Goal: Transaction & Acquisition: Book appointment/travel/reservation

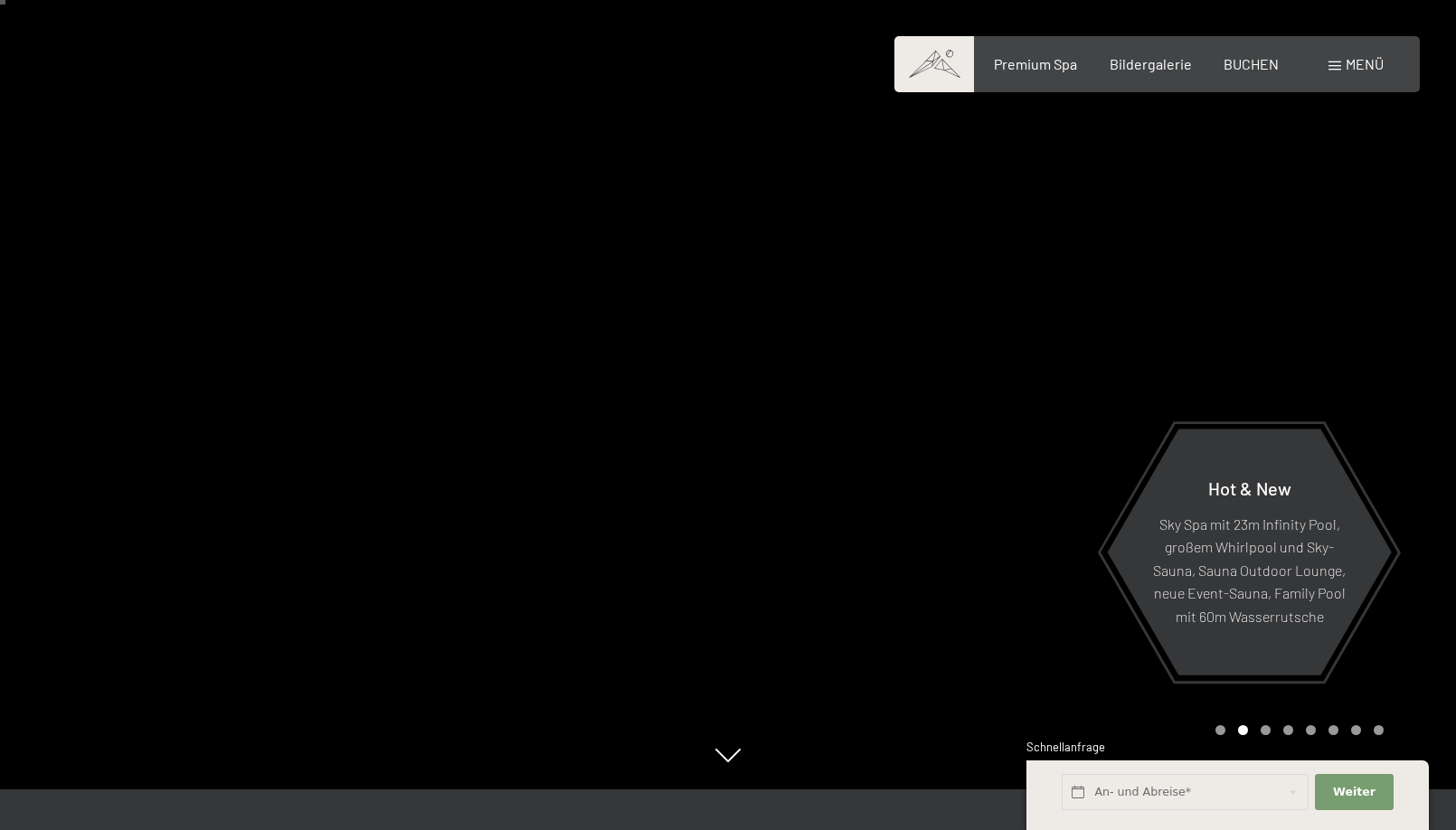
scroll to position [46, 0]
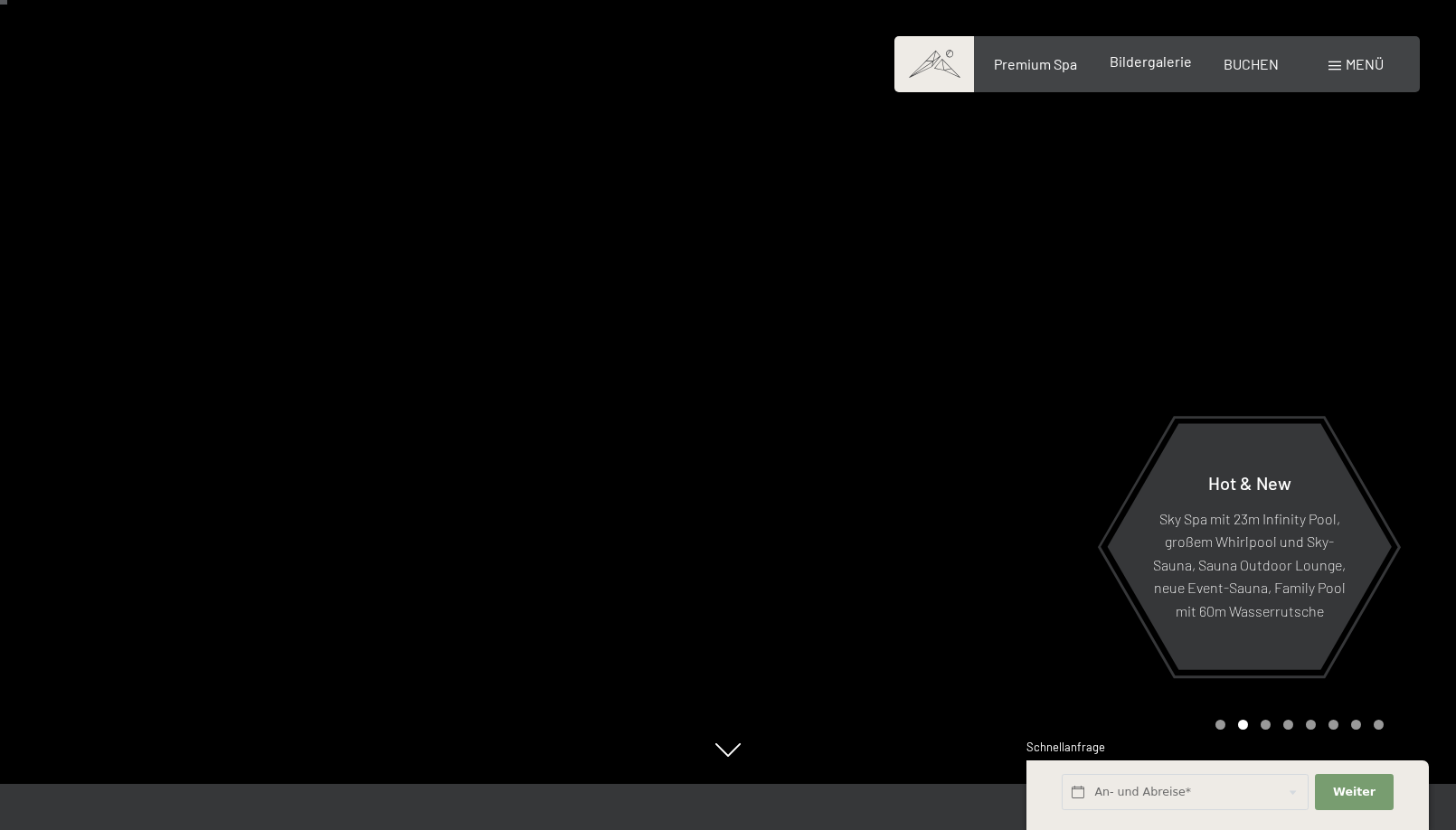
click at [1150, 63] on span "Bildergalerie" at bounding box center [1150, 61] width 82 height 17
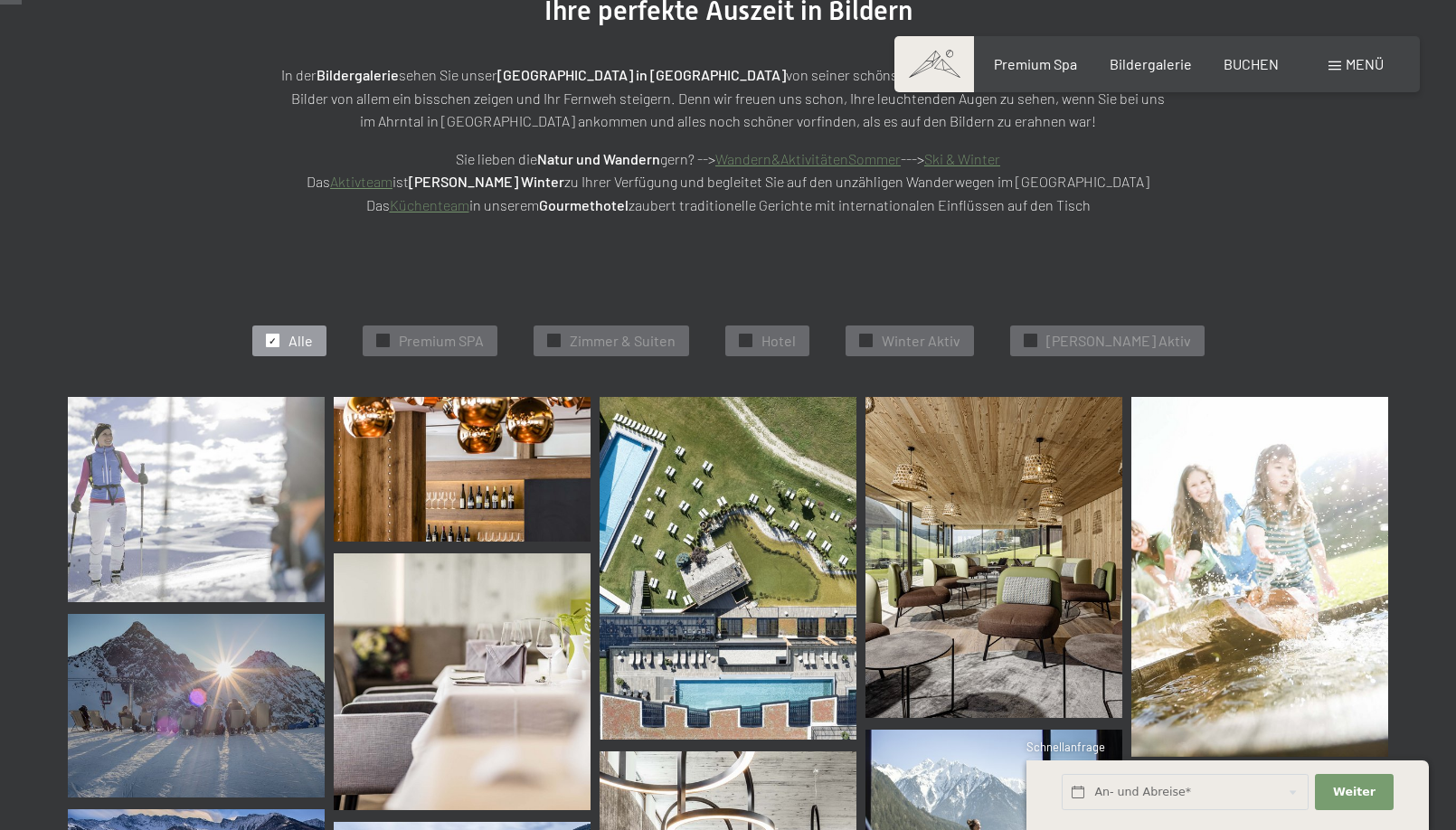
scroll to position [302, 0]
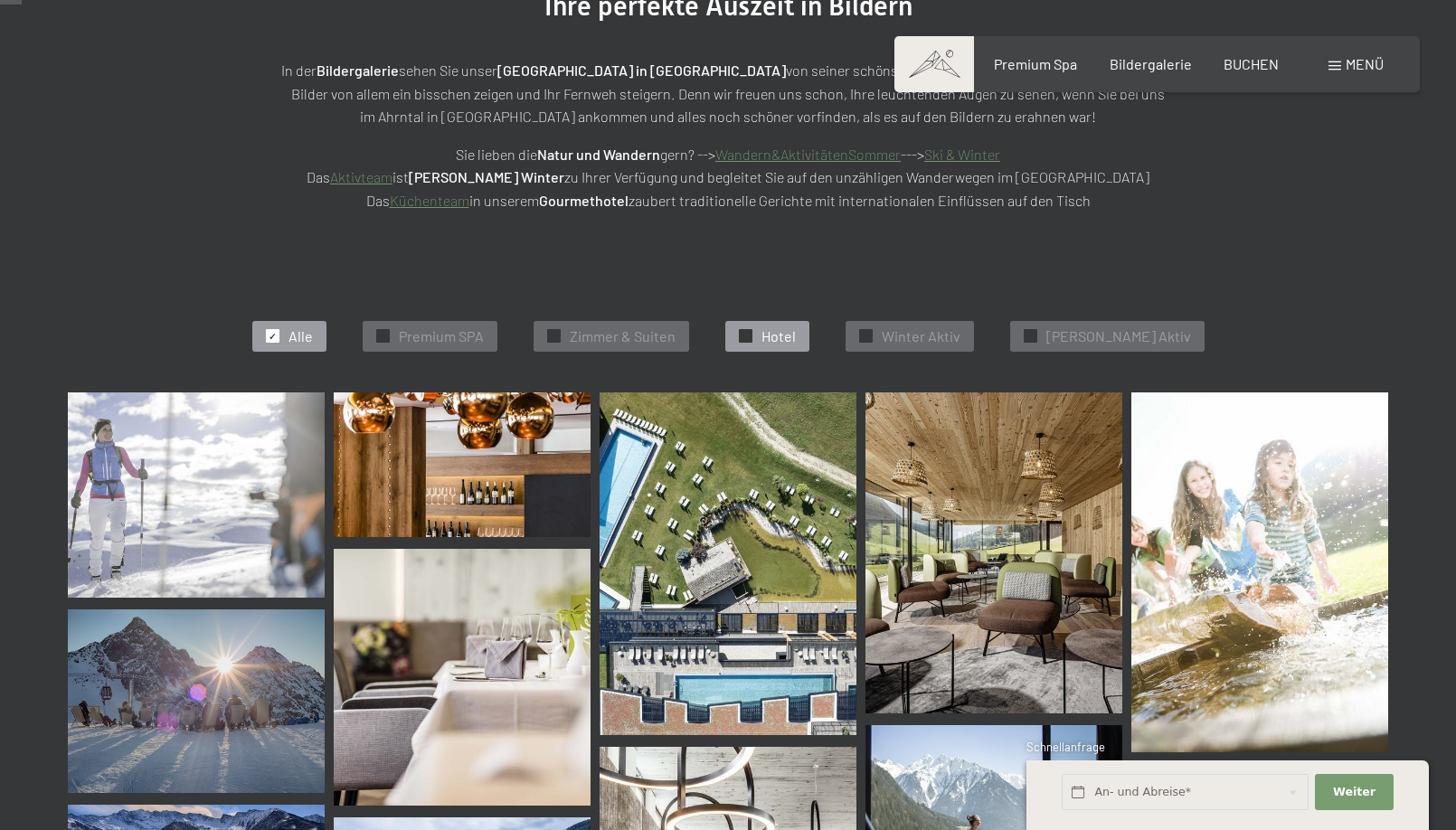
click at [791, 342] on span "Hotel" at bounding box center [779, 336] width 35 height 20
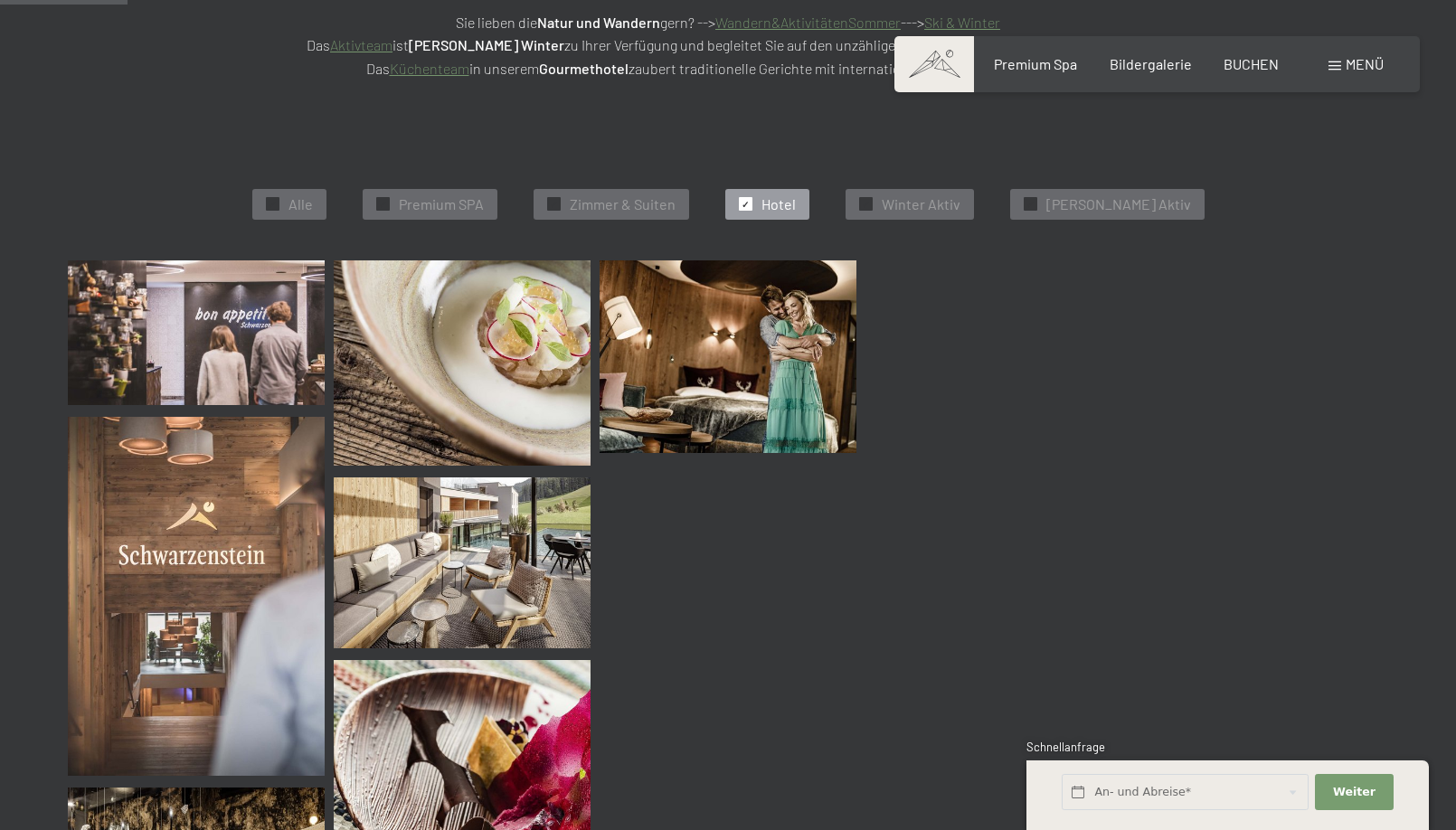
scroll to position [453, 0]
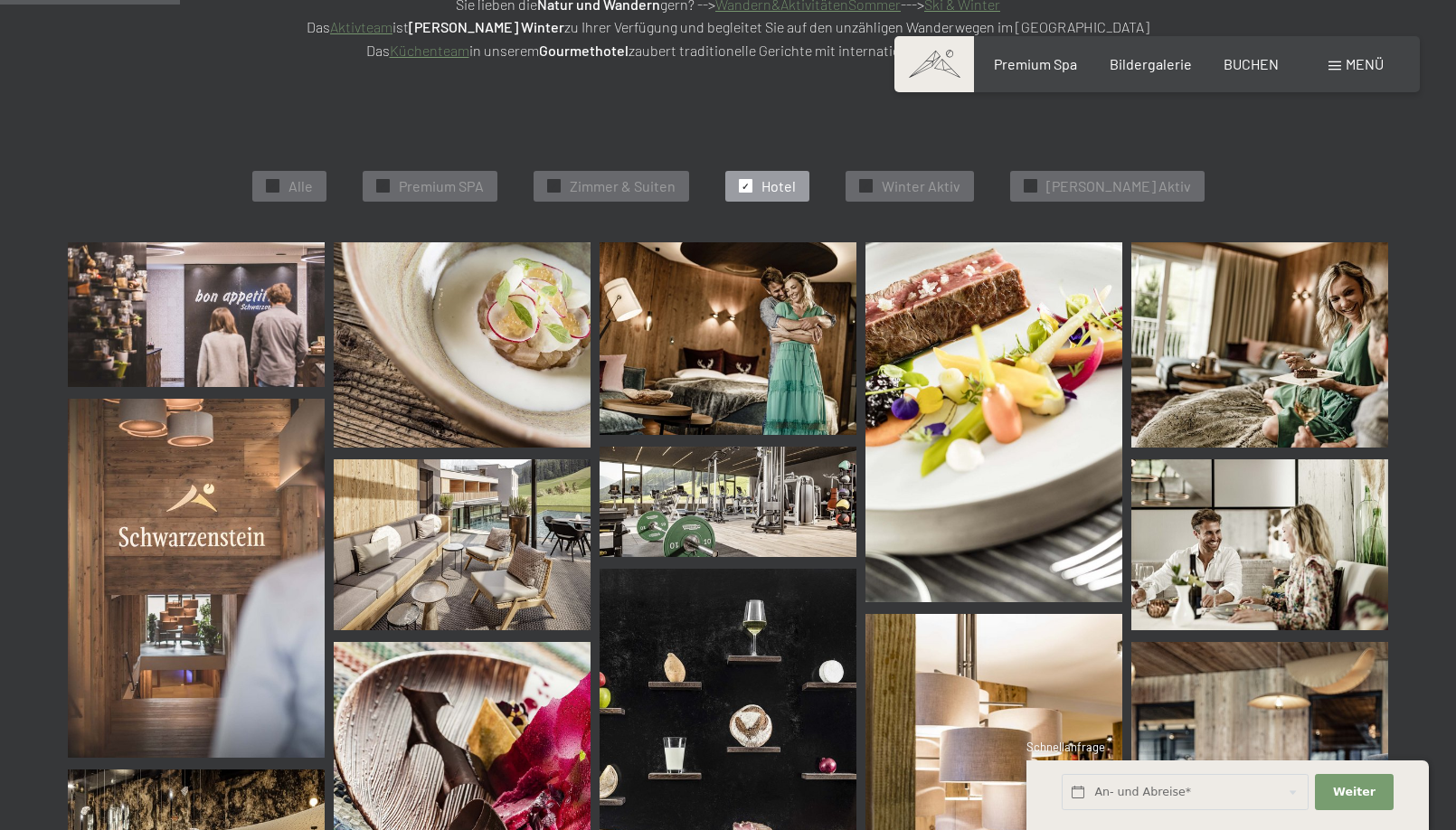
click at [242, 315] on img at bounding box center [195, 315] width 257 height 144
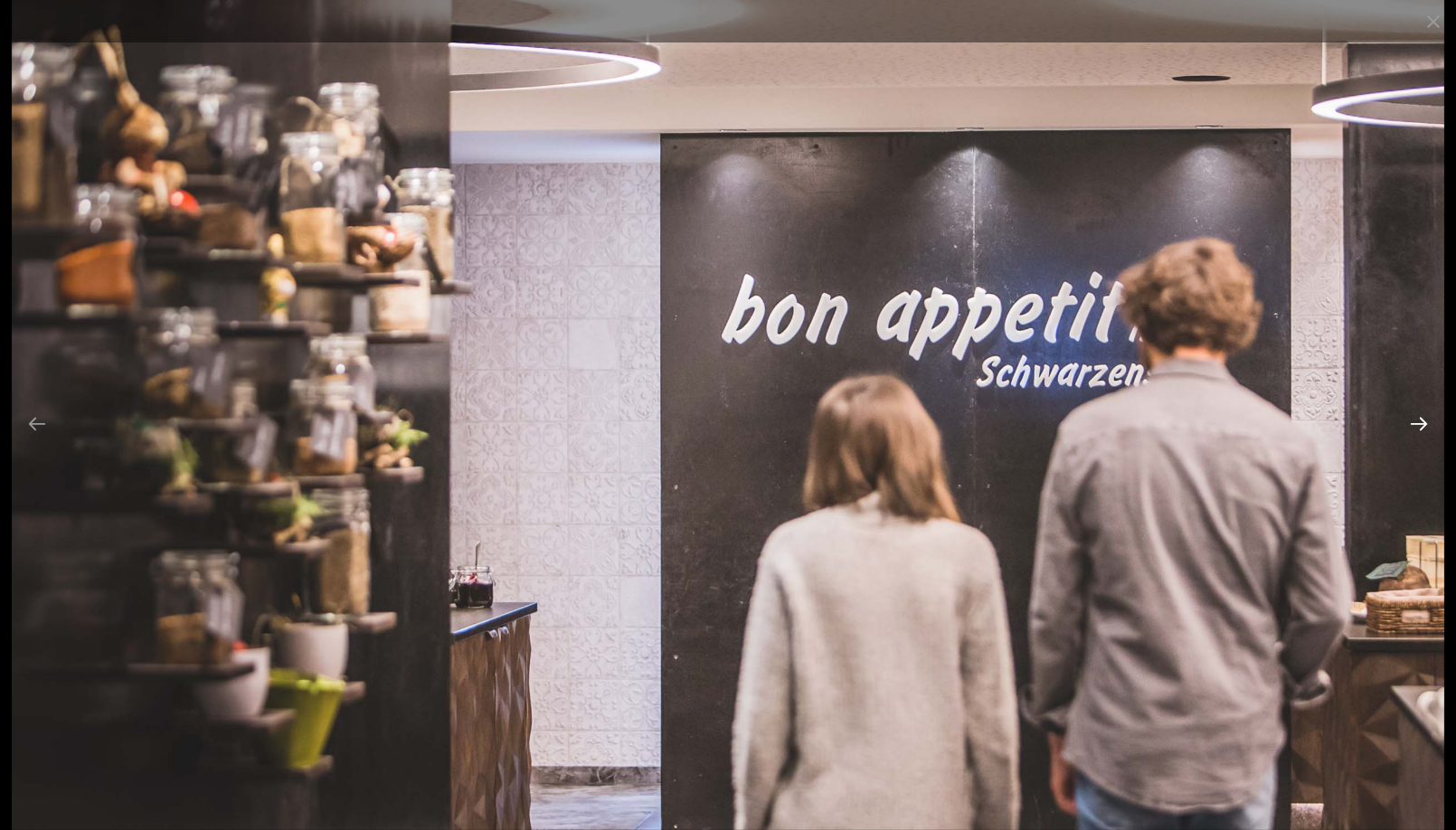
click at [1419, 425] on button "Next slide" at bounding box center [1418, 424] width 38 height 36
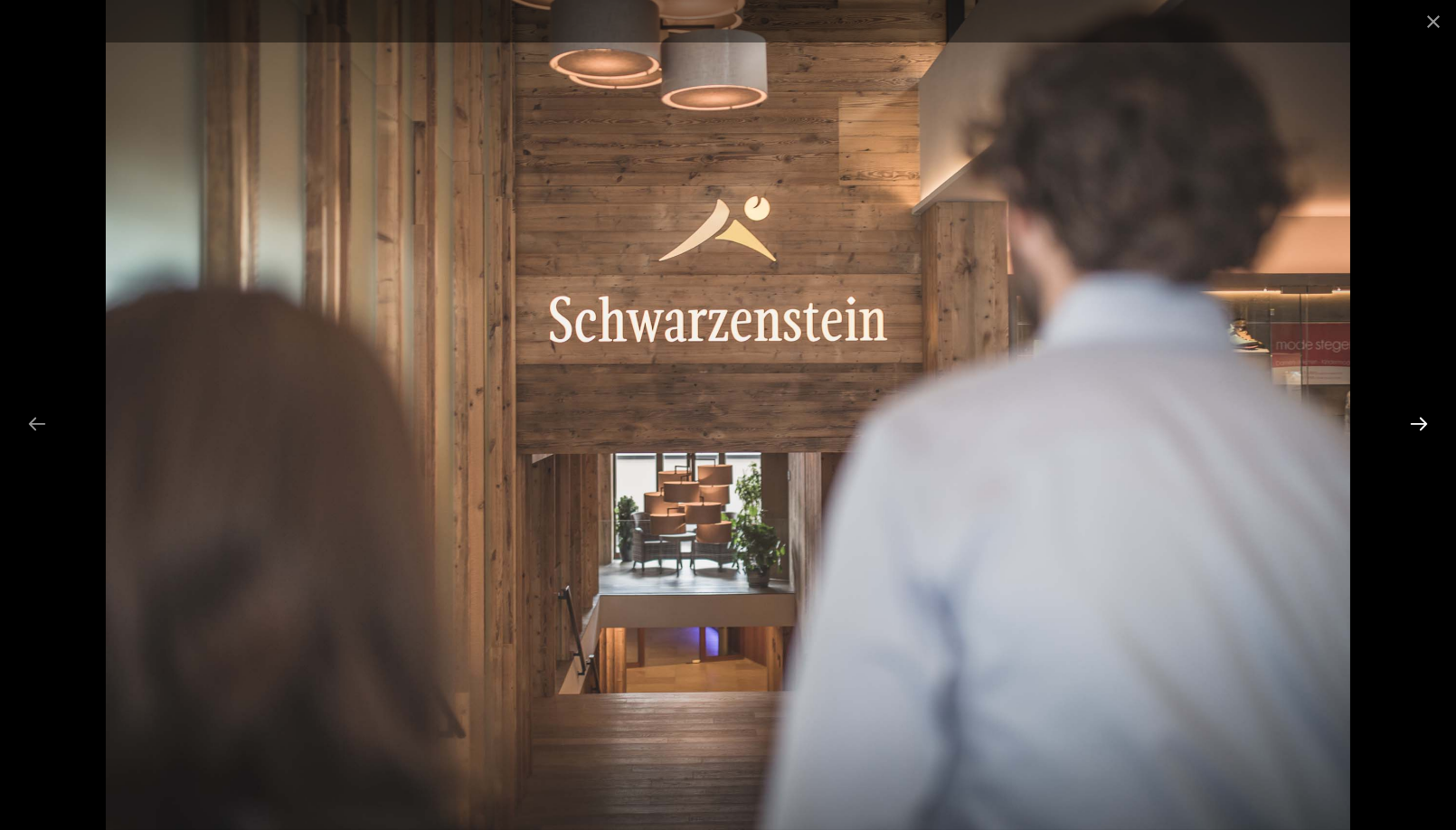
click at [1419, 425] on button "Next slide" at bounding box center [1418, 424] width 38 height 36
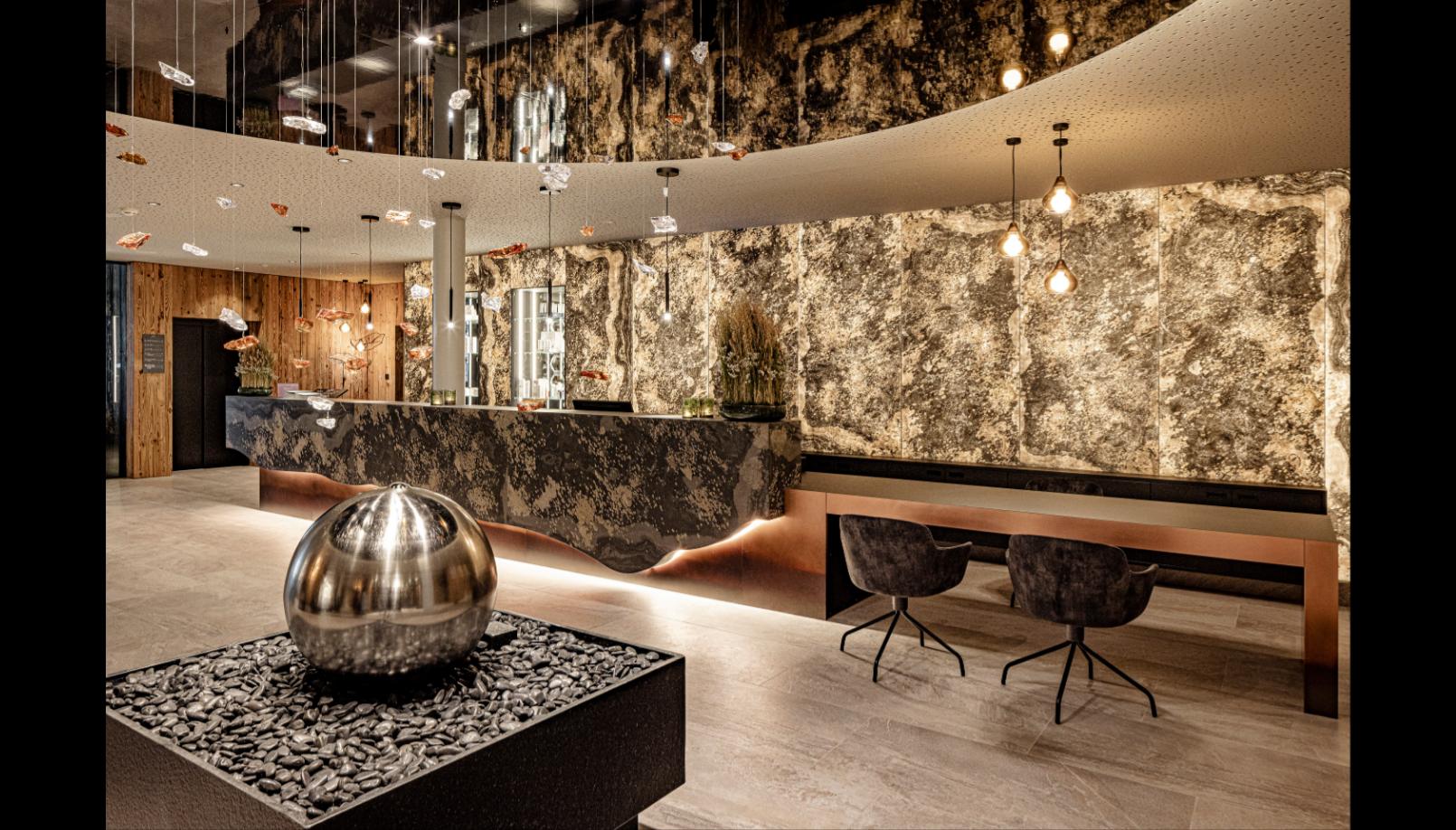
scroll to position [453, 1]
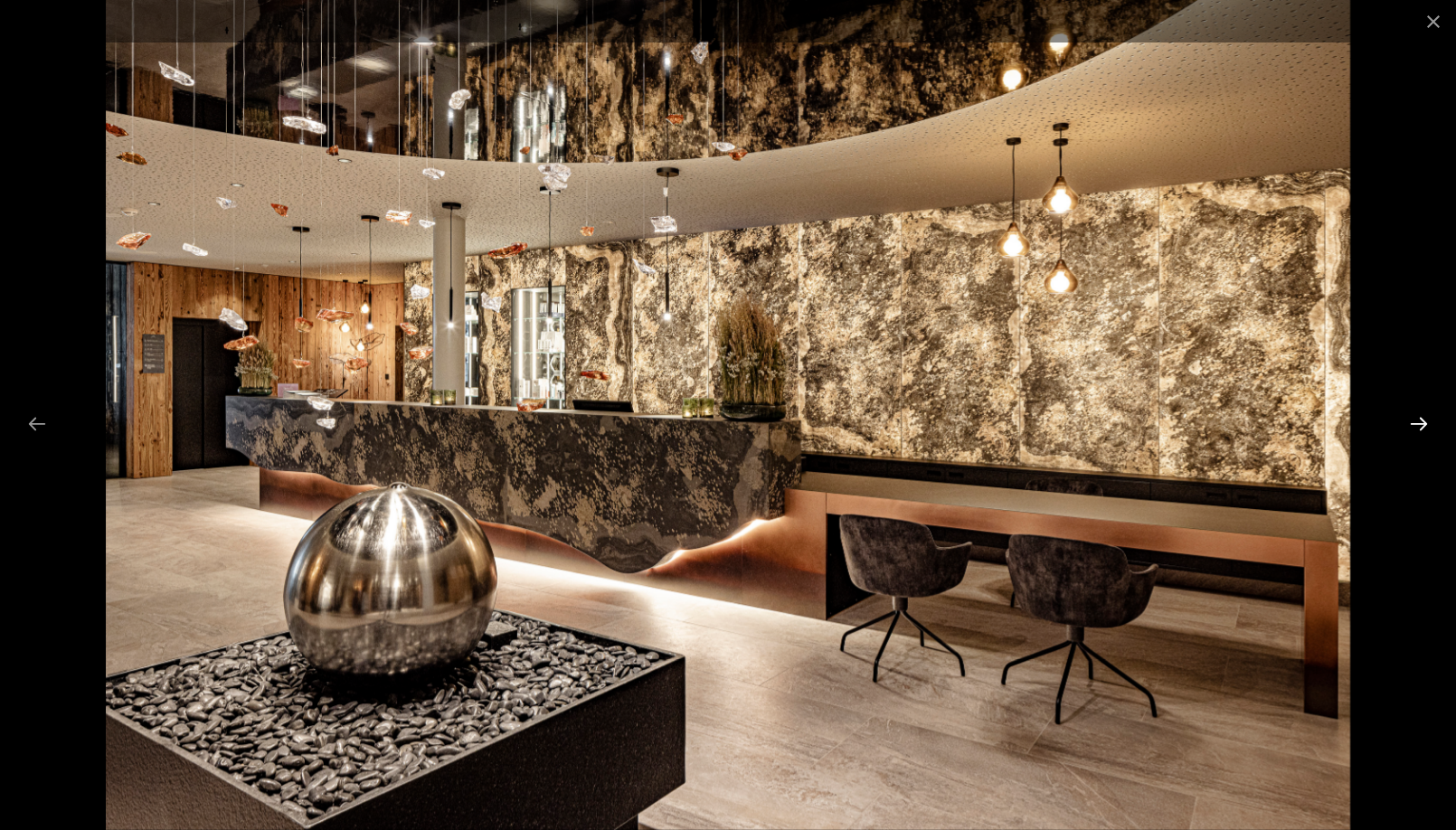
click at [1419, 426] on button "Next slide" at bounding box center [1418, 424] width 38 height 36
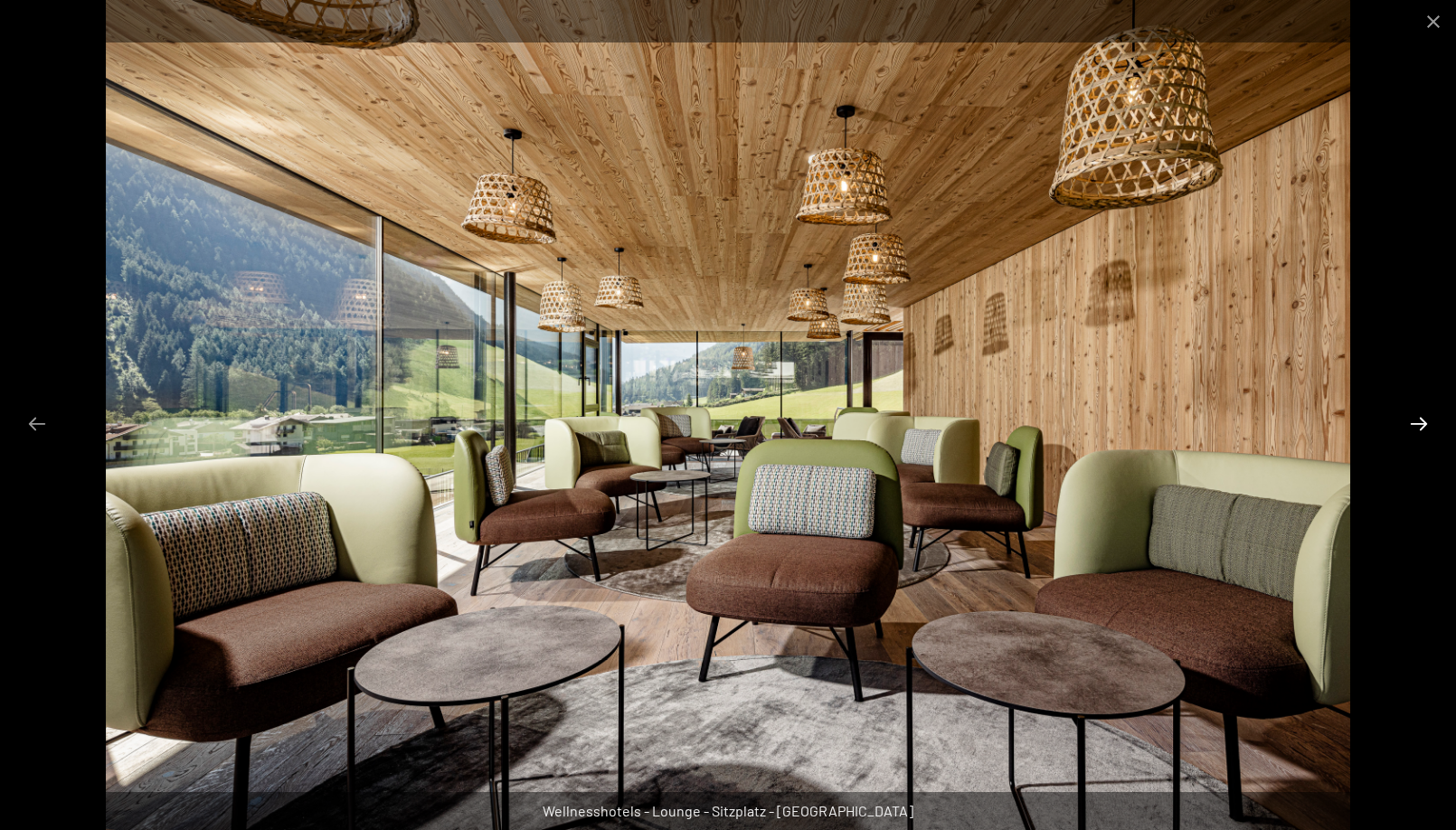
scroll to position [451, 1]
click at [1419, 426] on button "Next slide" at bounding box center [1418, 424] width 38 height 36
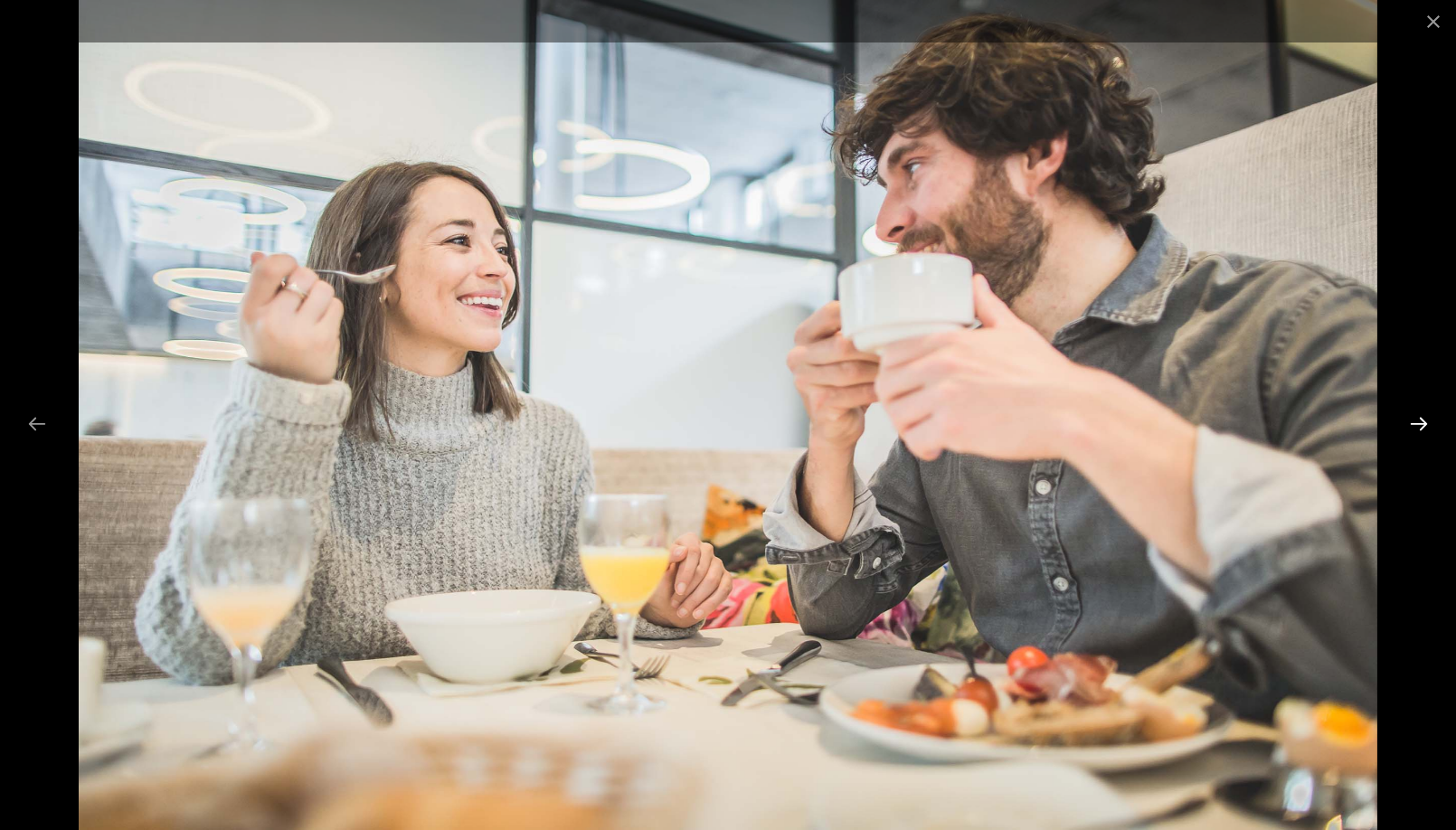
scroll to position [456, 0]
click at [1419, 426] on button "Next slide" at bounding box center [1418, 424] width 38 height 36
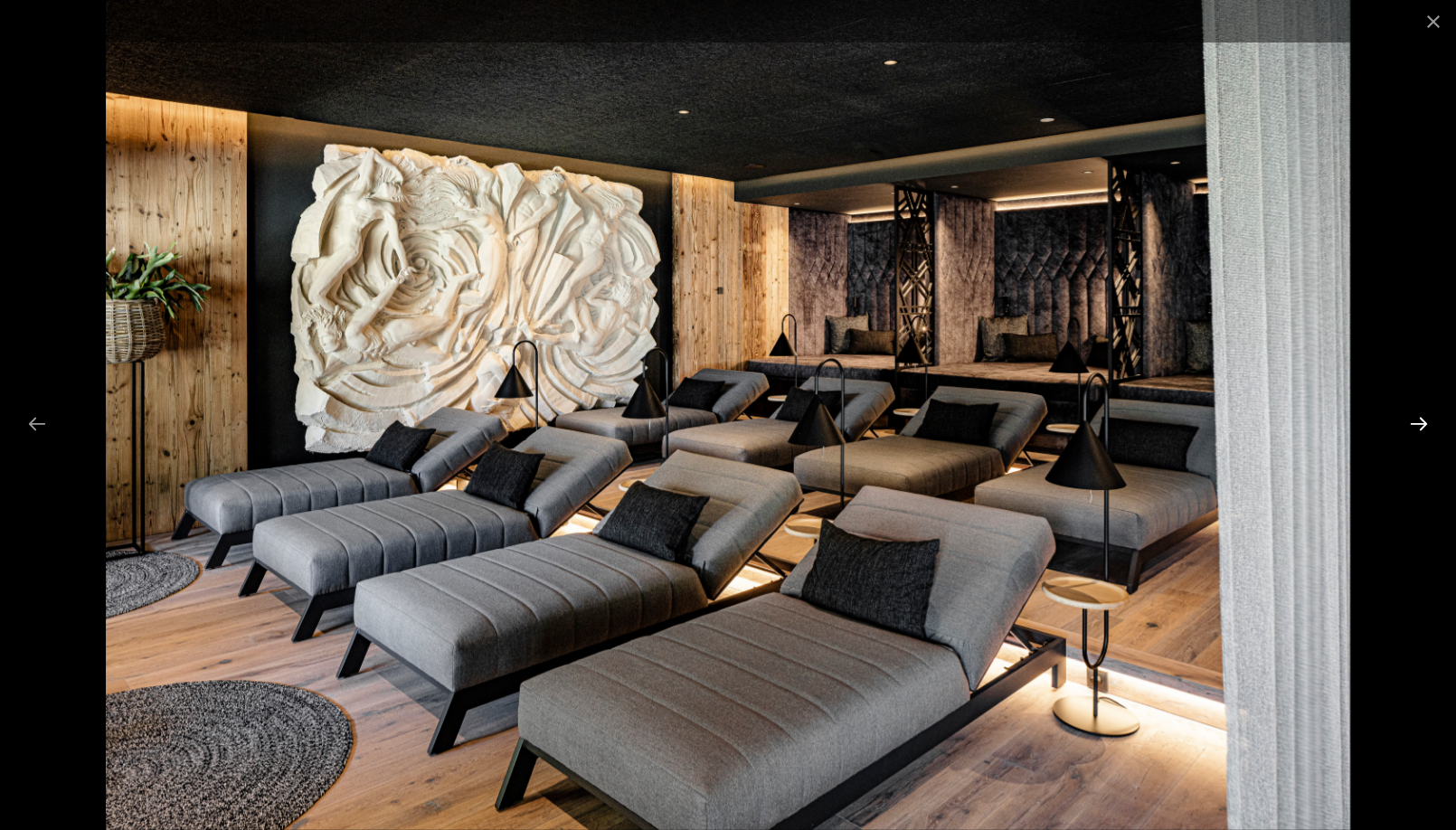
click at [1419, 426] on button "Next slide" at bounding box center [1418, 424] width 38 height 36
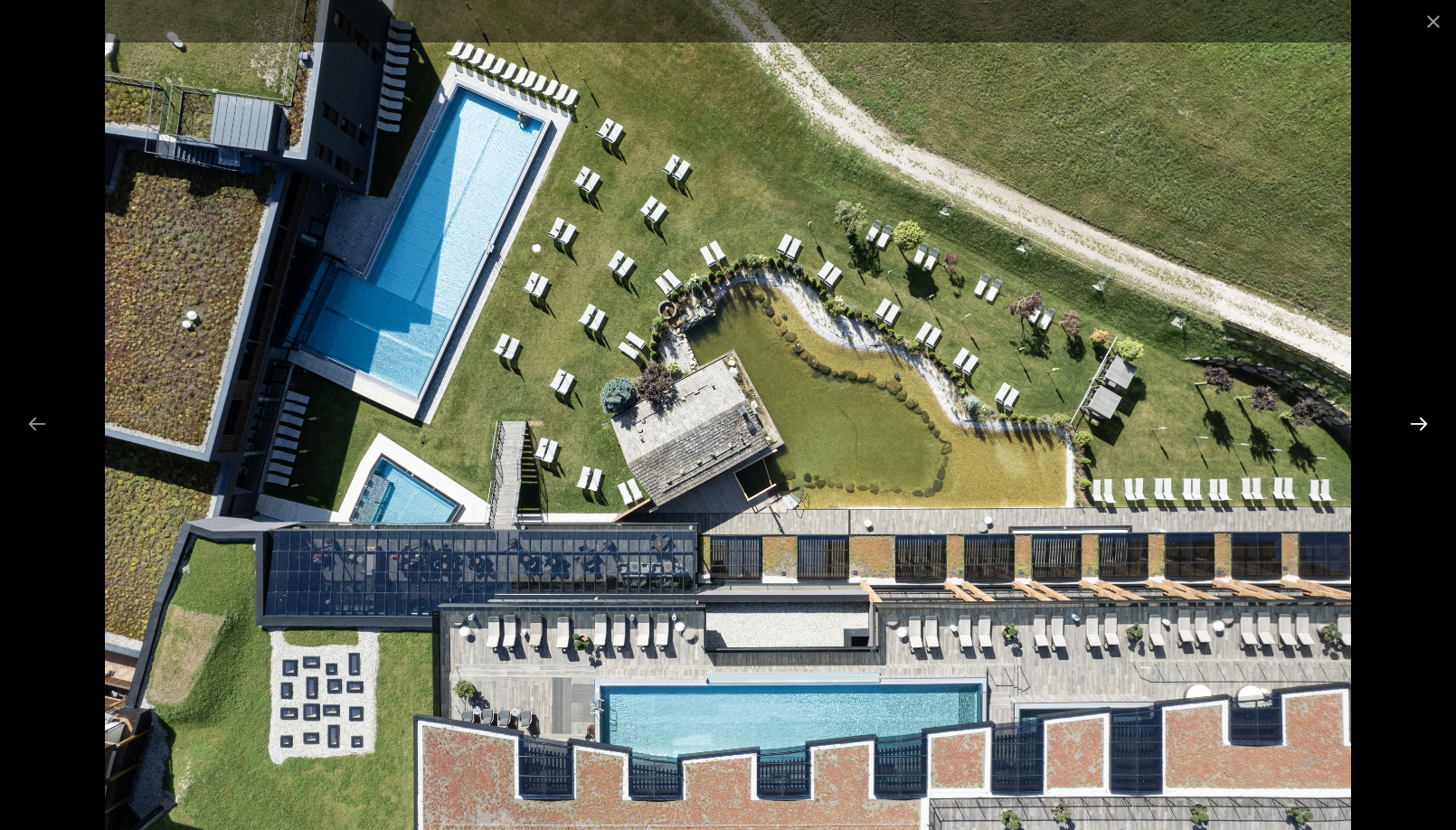
scroll to position [447, 1]
click at [1419, 426] on button "Next slide" at bounding box center [1418, 424] width 38 height 36
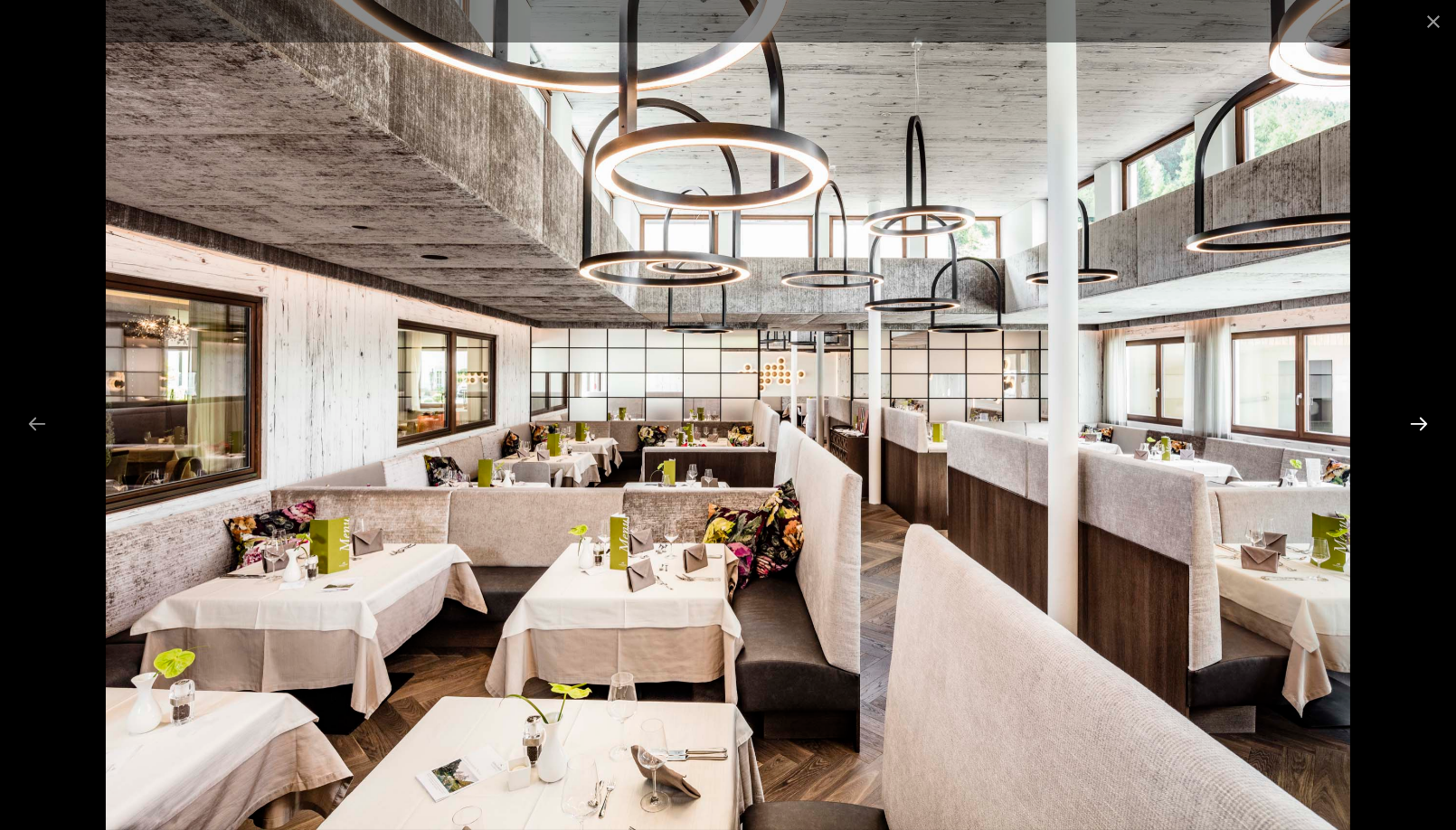
click at [1419, 426] on button "Next slide" at bounding box center [1418, 424] width 38 height 36
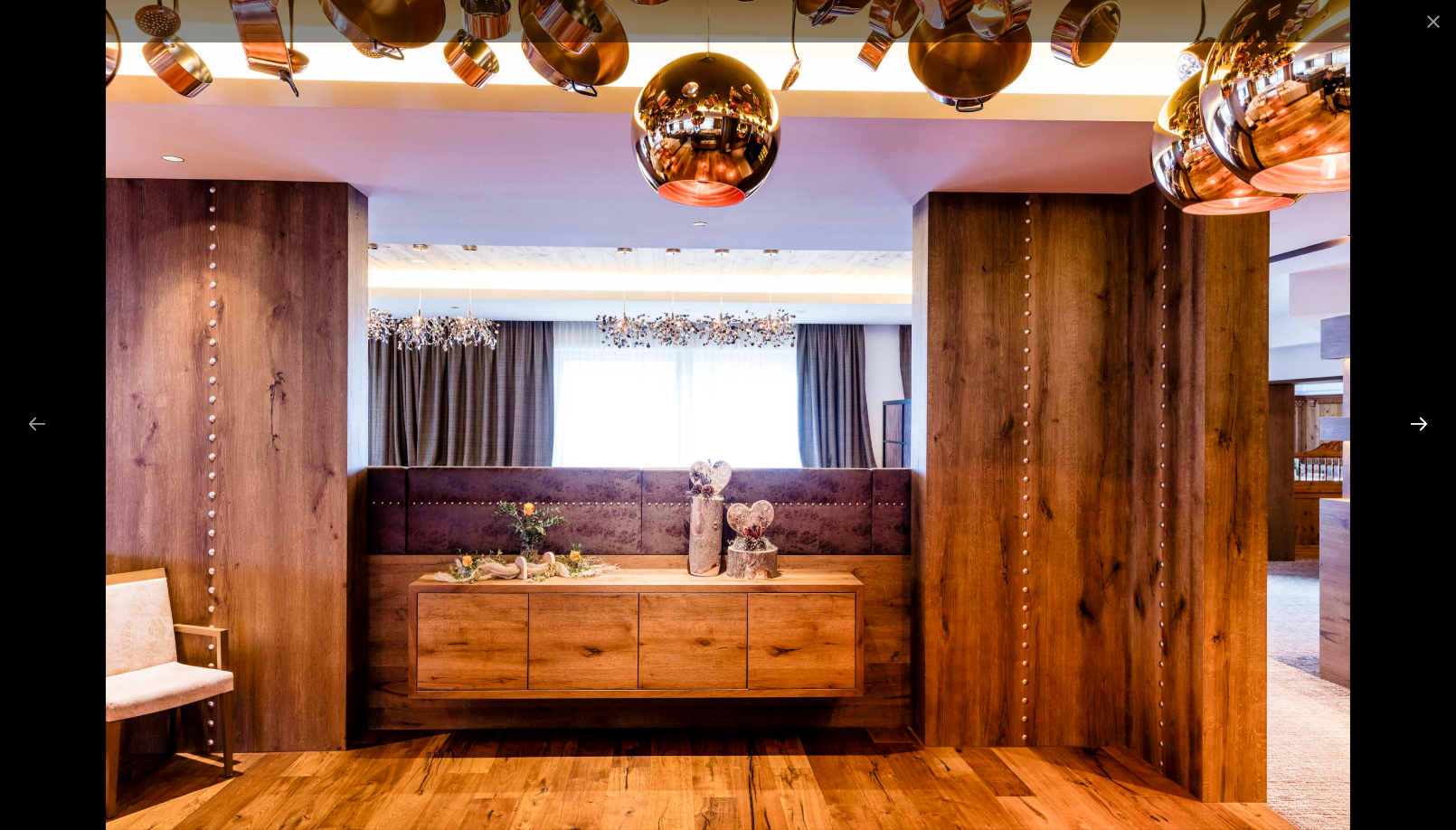
click at [1419, 426] on button "Next slide" at bounding box center [1418, 424] width 38 height 36
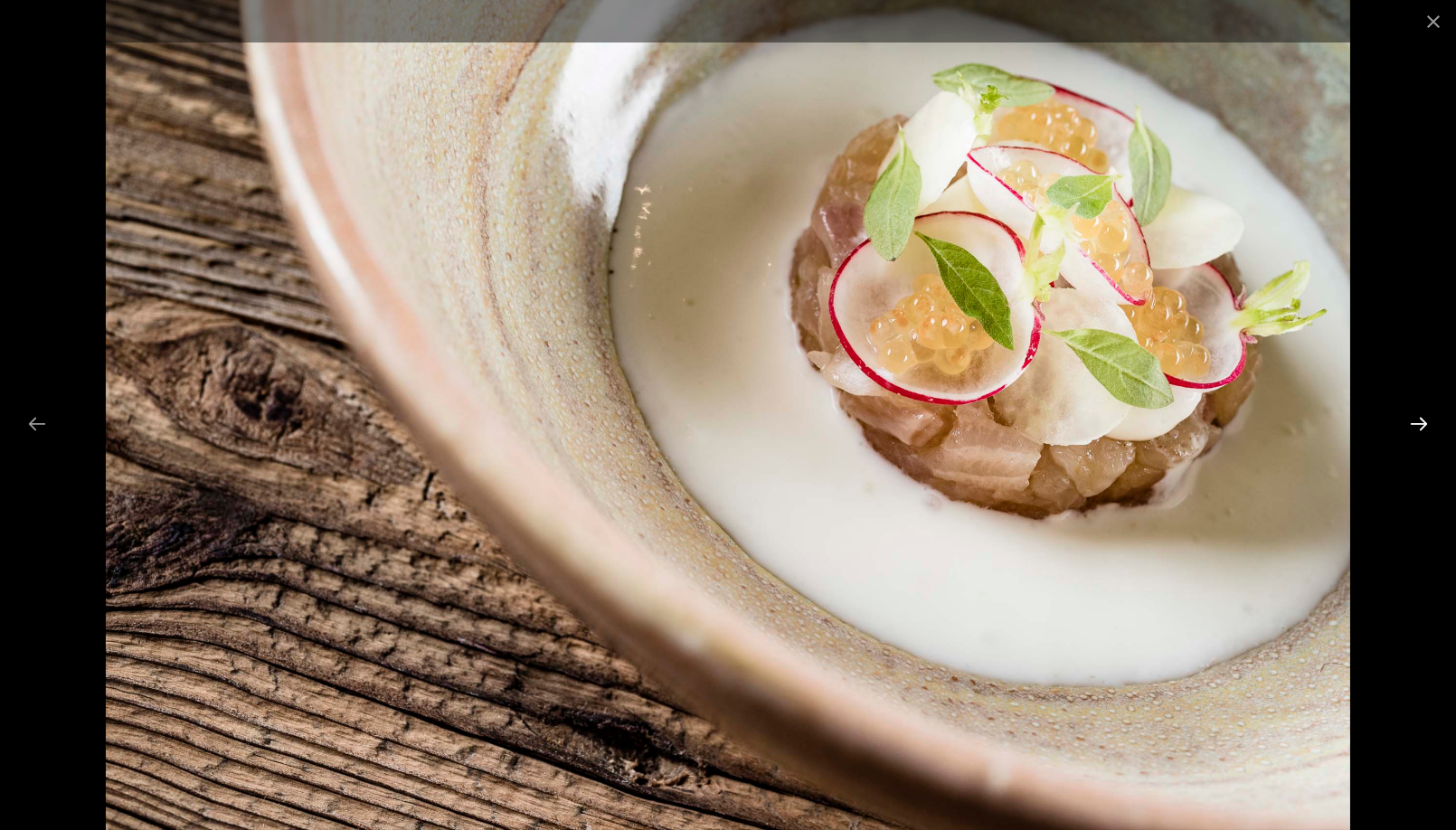
click at [1419, 426] on button "Next slide" at bounding box center [1418, 424] width 38 height 36
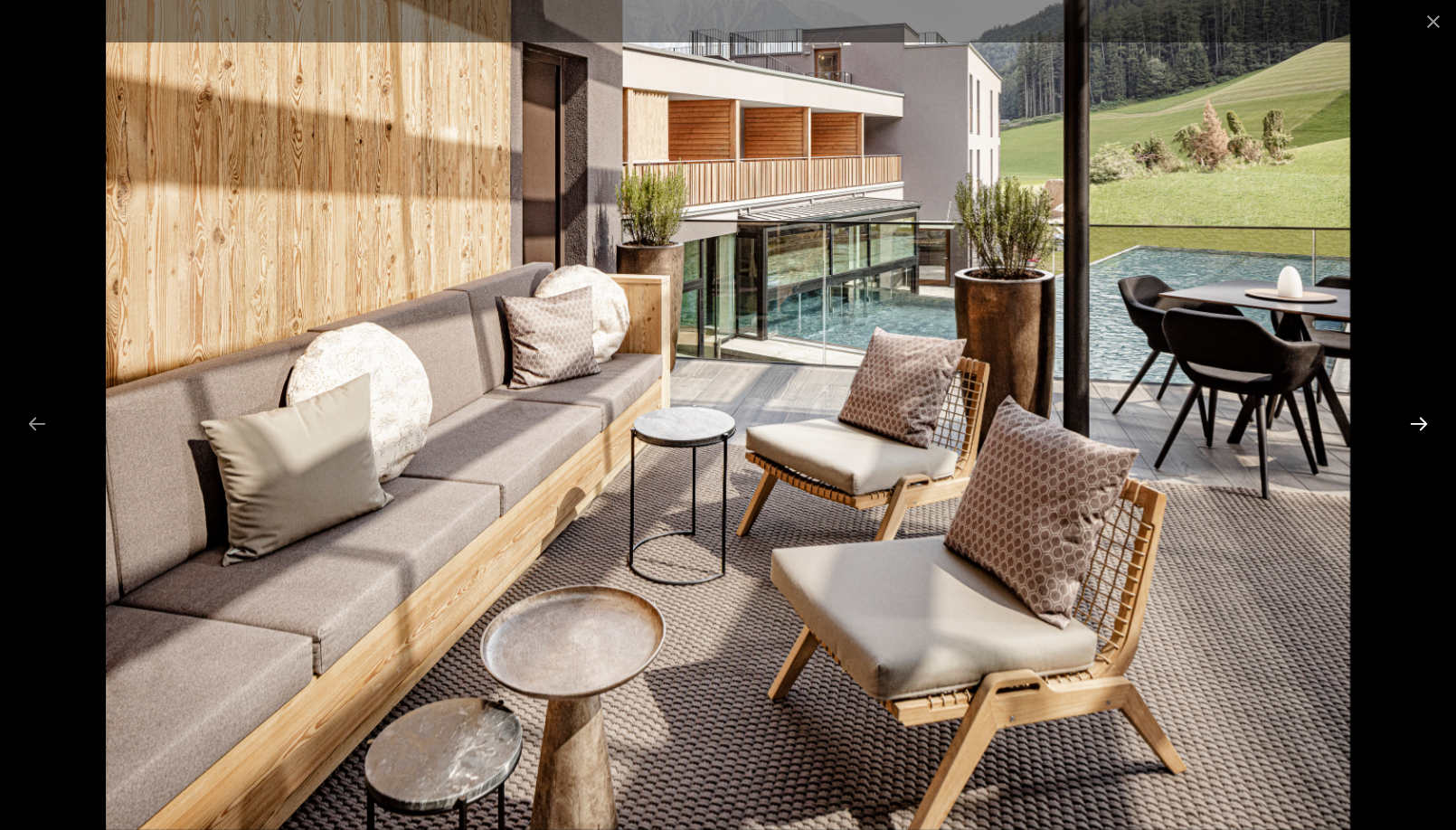
click at [1419, 426] on button "Next slide" at bounding box center [1418, 424] width 38 height 36
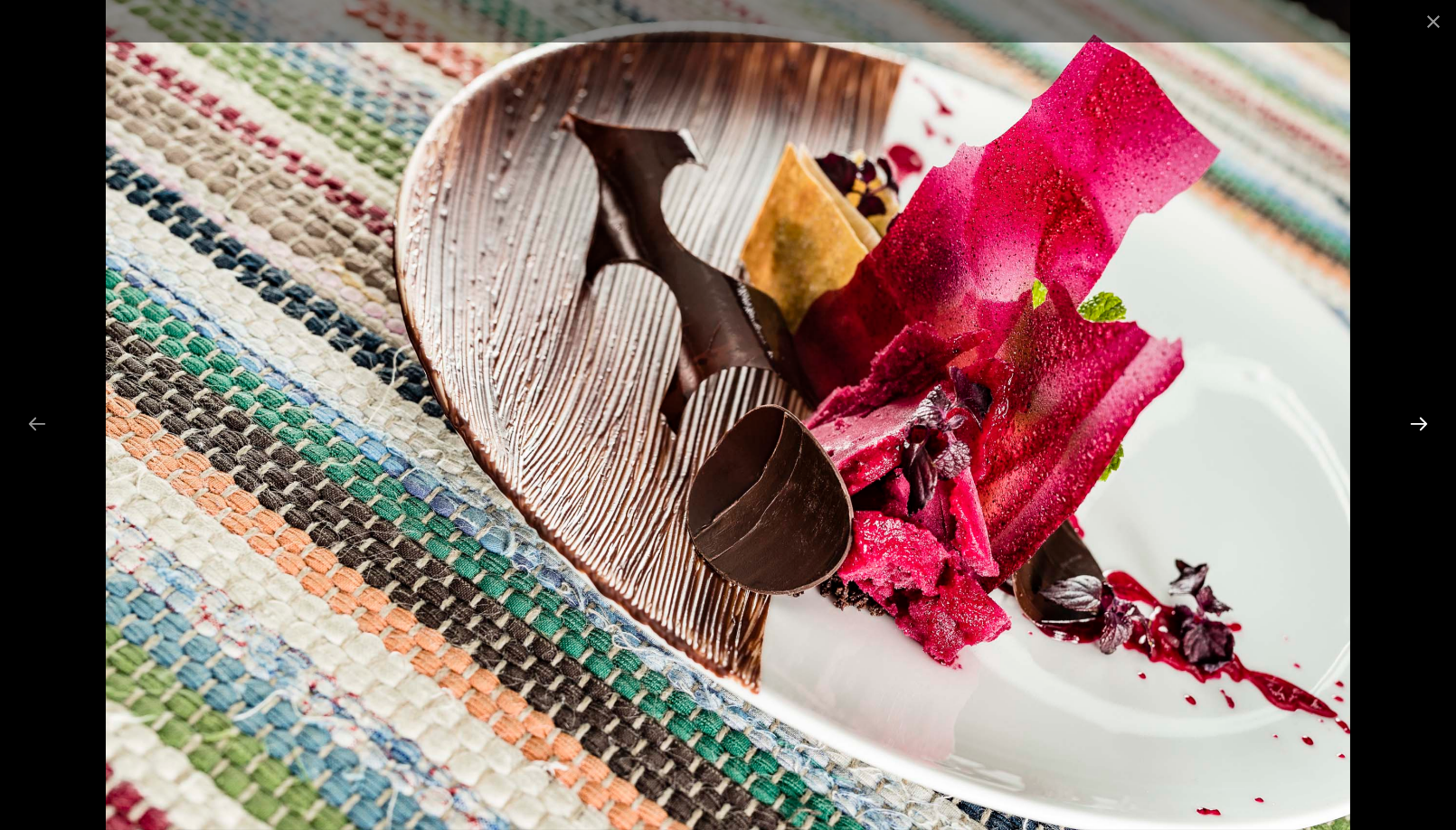
click at [1419, 426] on button "Next slide" at bounding box center [1418, 424] width 38 height 36
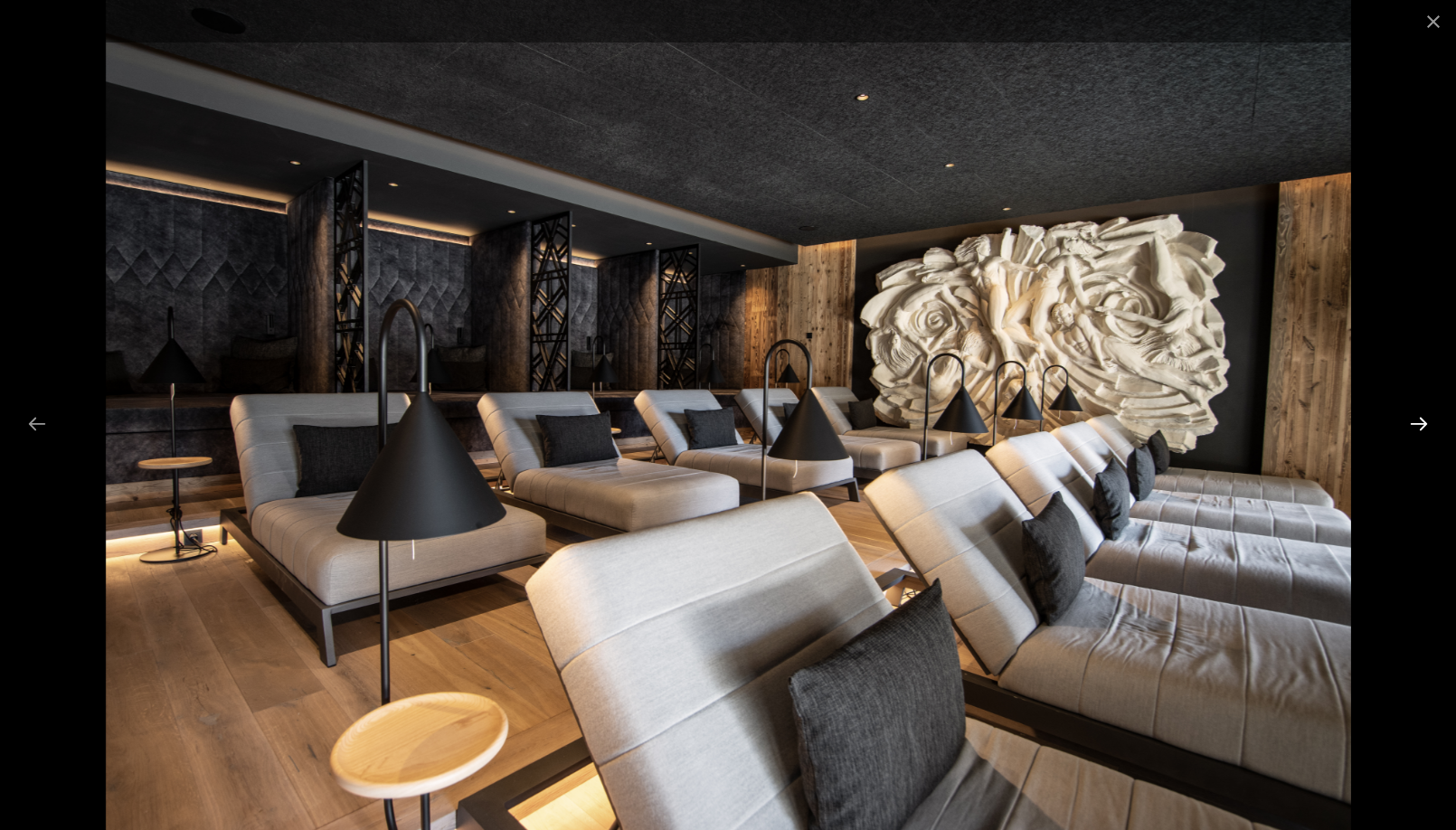
scroll to position [445, 1]
click at [1419, 426] on button "Next slide" at bounding box center [1418, 424] width 38 height 36
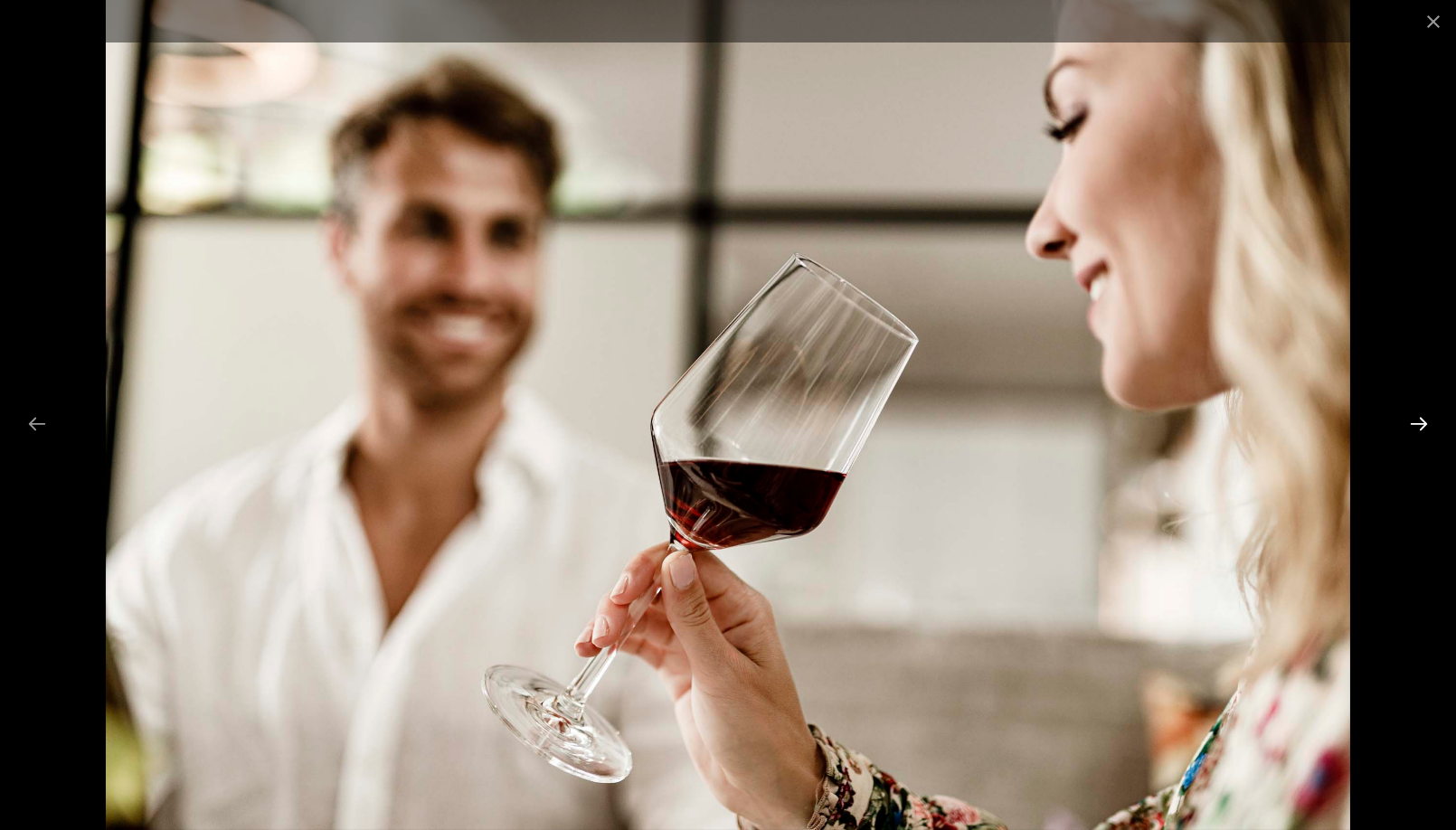
click at [1419, 426] on button "Next slide" at bounding box center [1418, 424] width 38 height 36
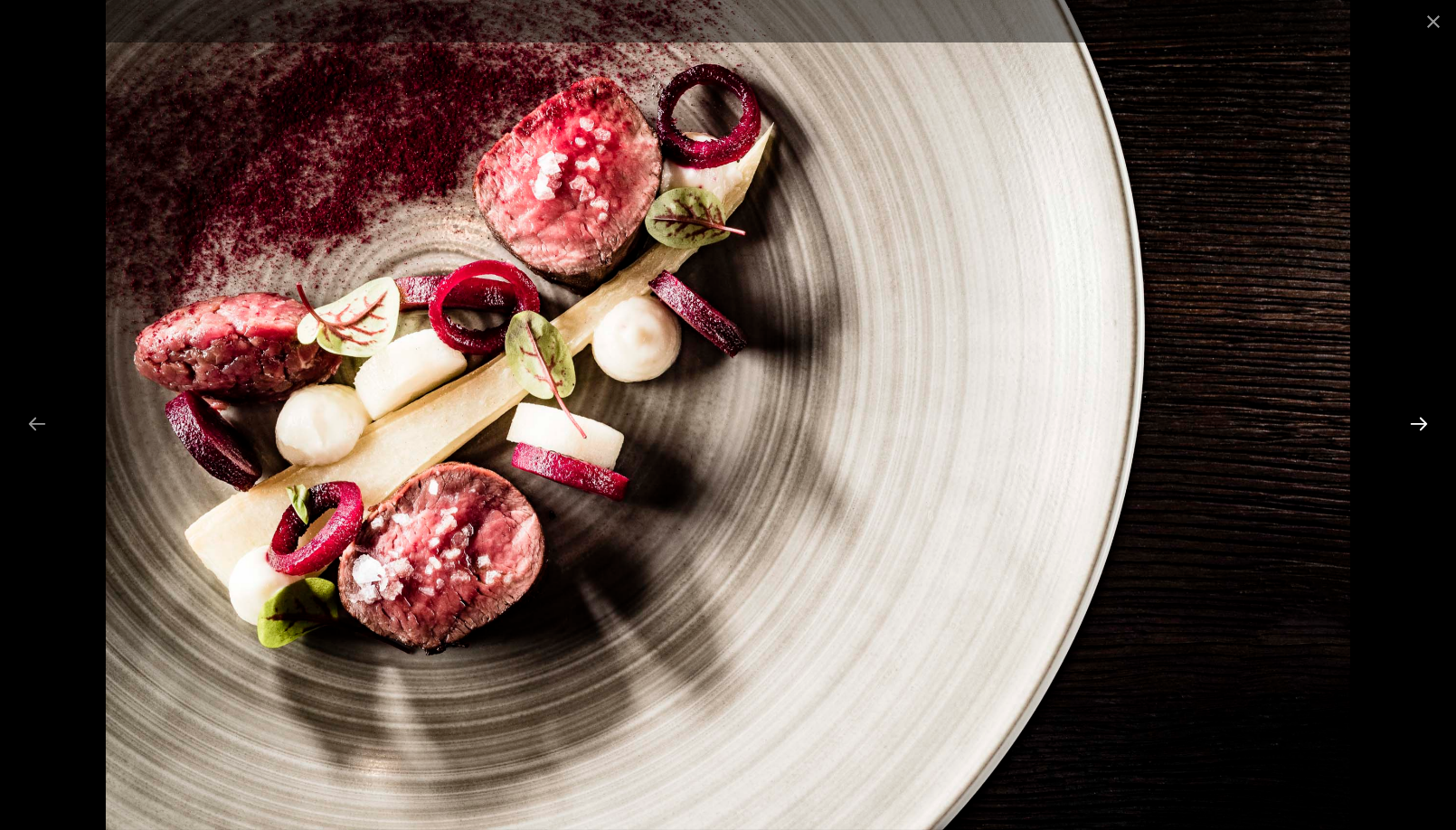
click at [1419, 426] on button "Next slide" at bounding box center [1418, 424] width 38 height 36
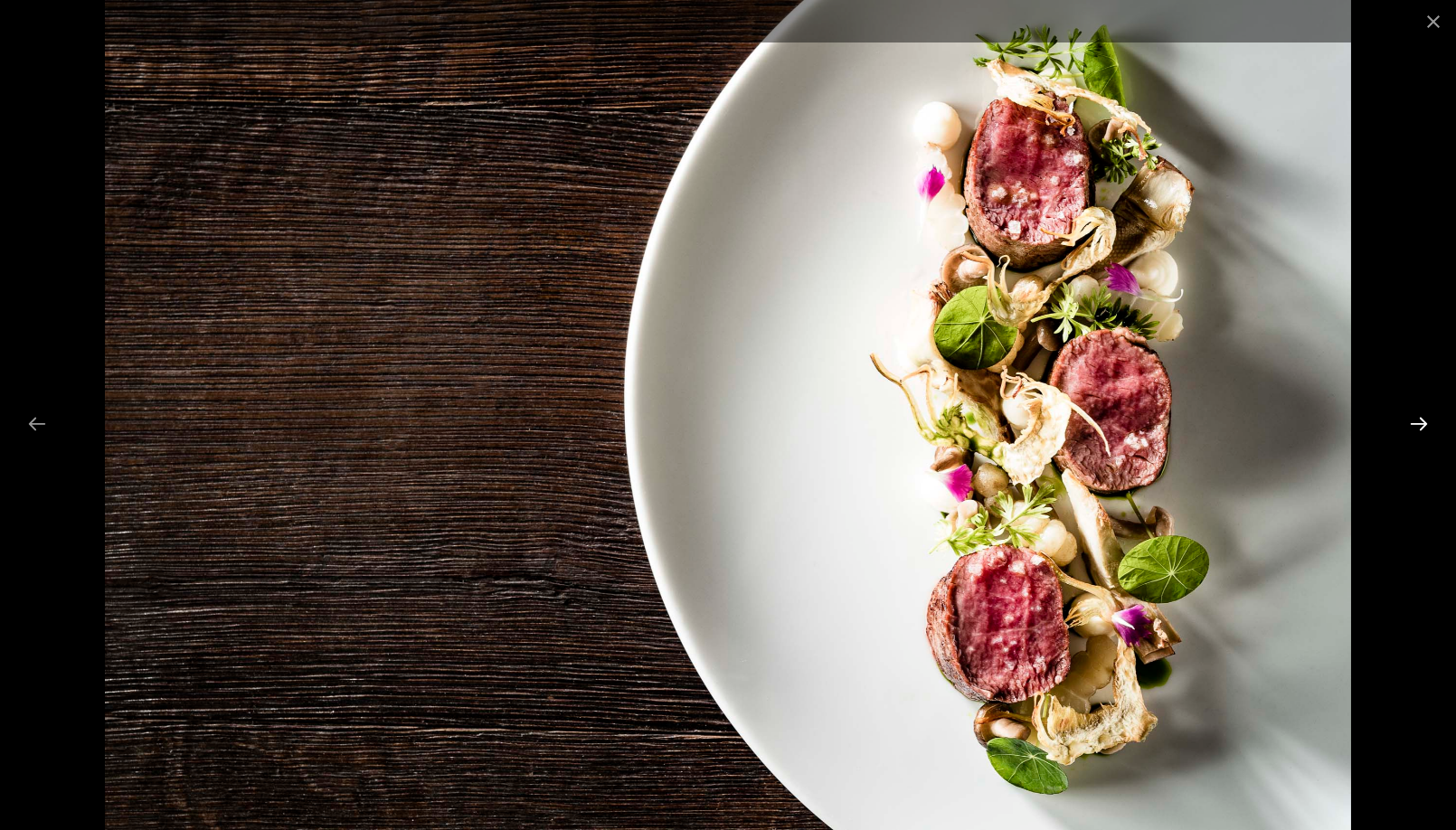
click at [1419, 426] on button "Next slide" at bounding box center [1418, 424] width 38 height 36
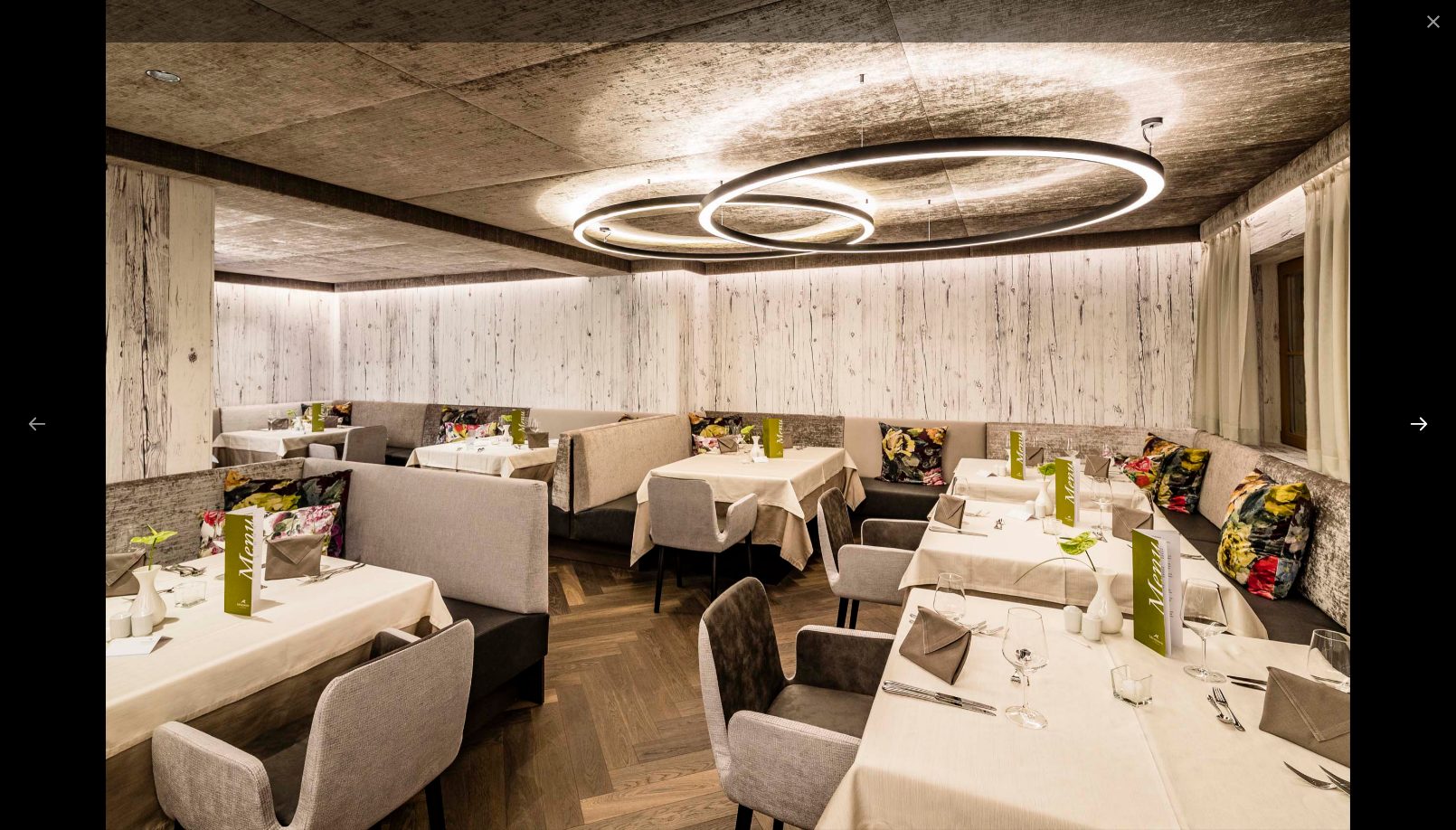
click at [1419, 426] on button "Next slide" at bounding box center [1418, 424] width 38 height 36
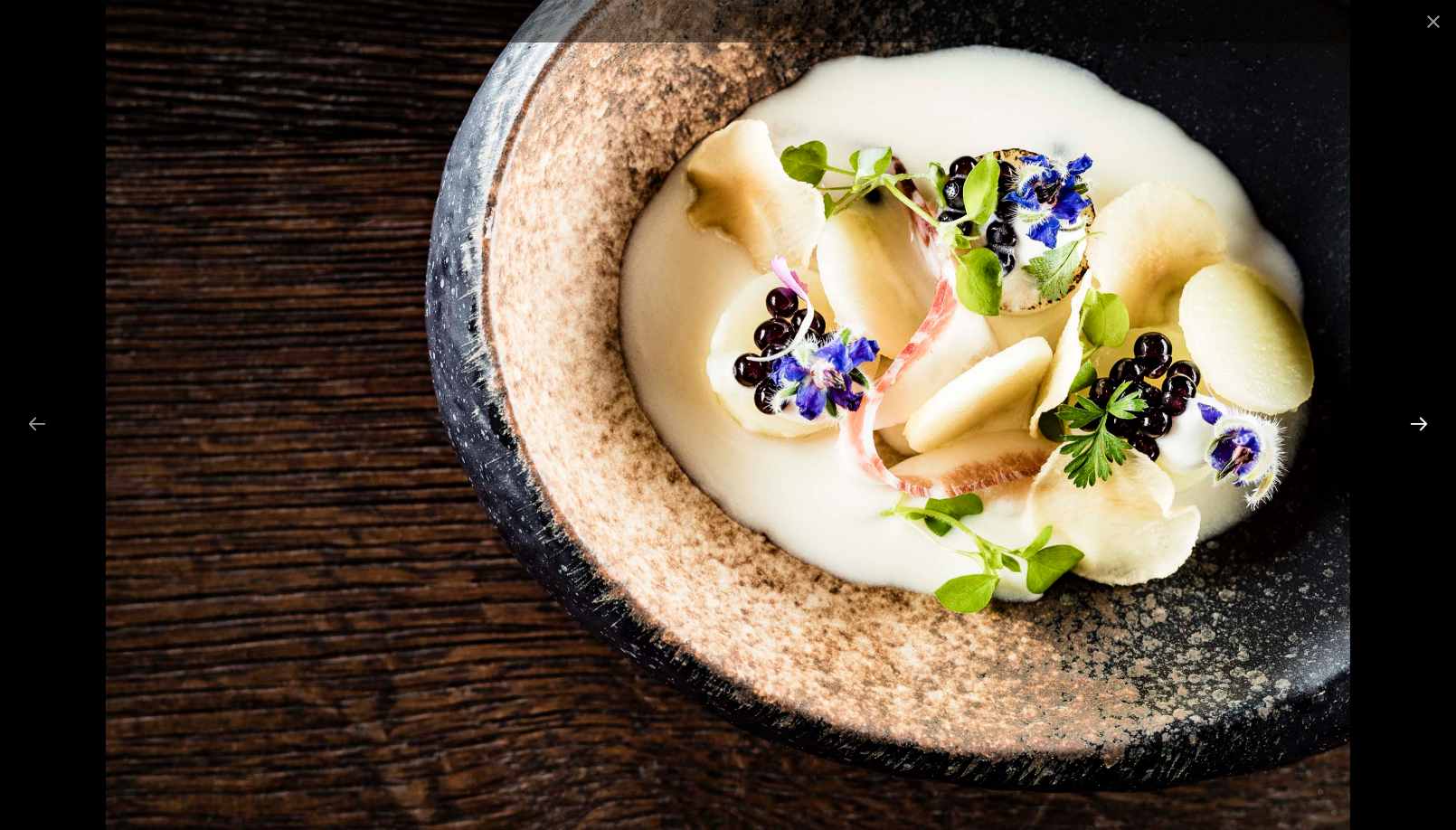
click at [1419, 426] on button "Next slide" at bounding box center [1418, 424] width 38 height 36
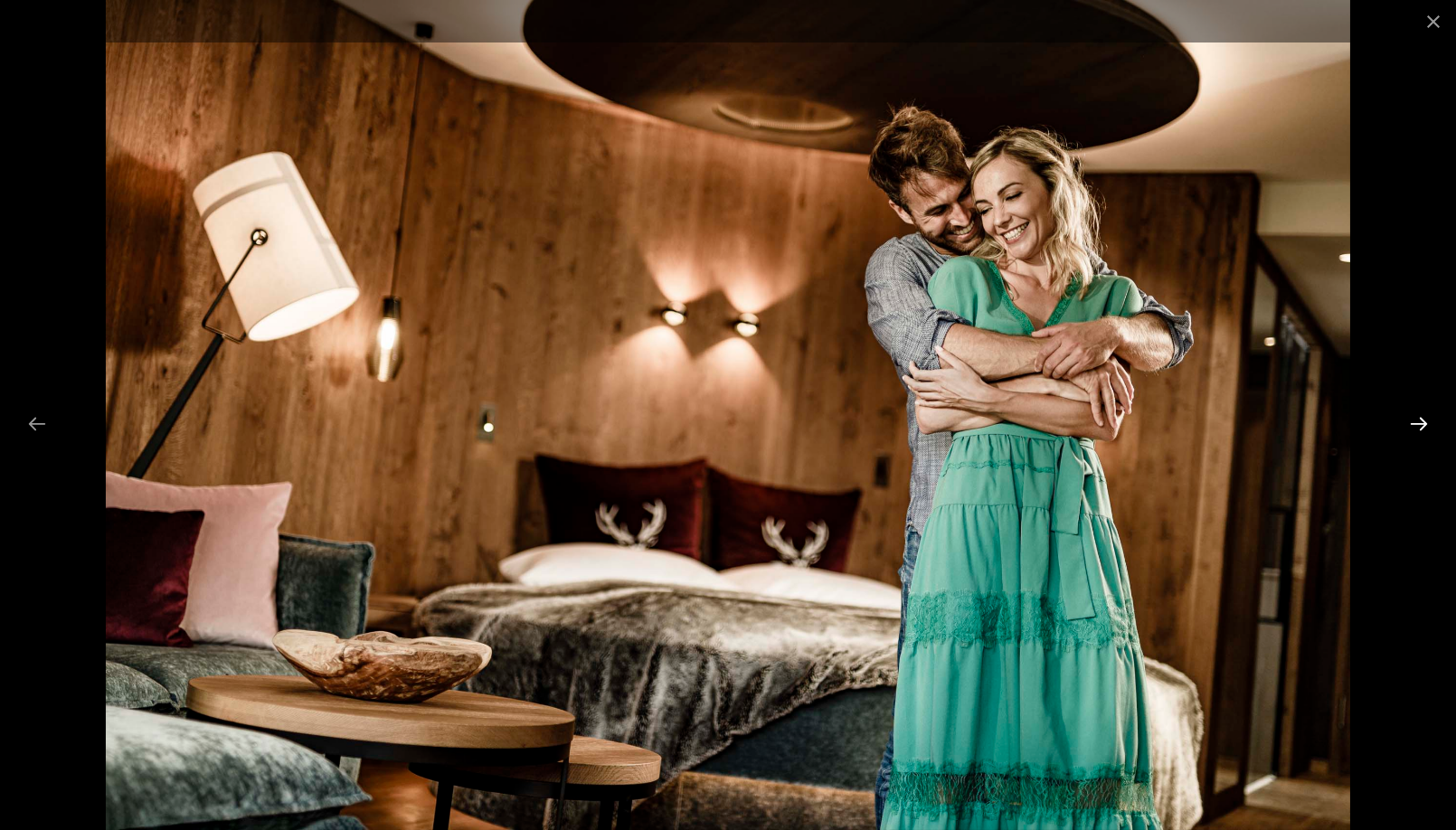
click at [1419, 426] on button "Next slide" at bounding box center [1418, 424] width 38 height 36
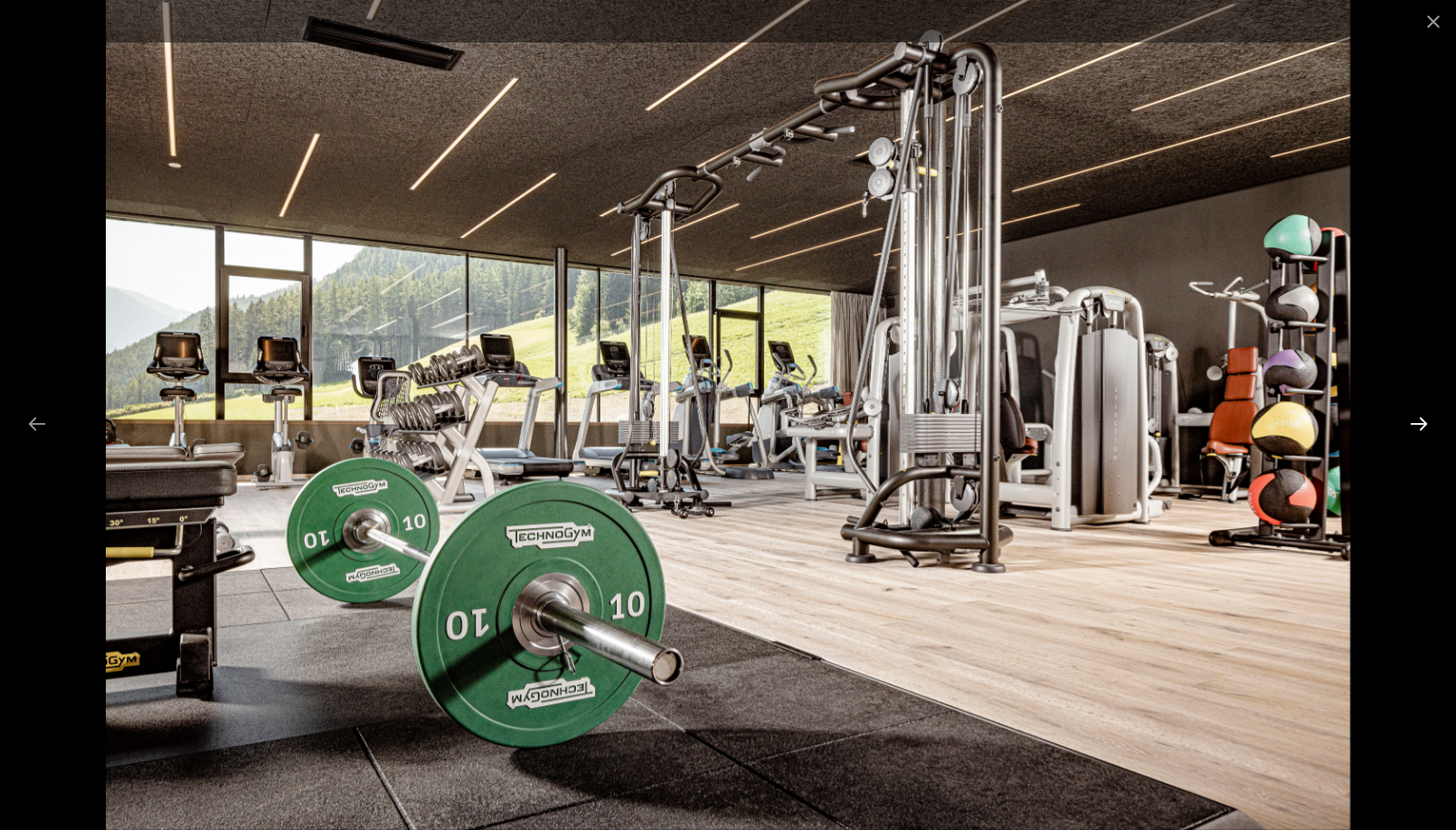
click at [1419, 426] on button "Next slide" at bounding box center [1418, 424] width 38 height 36
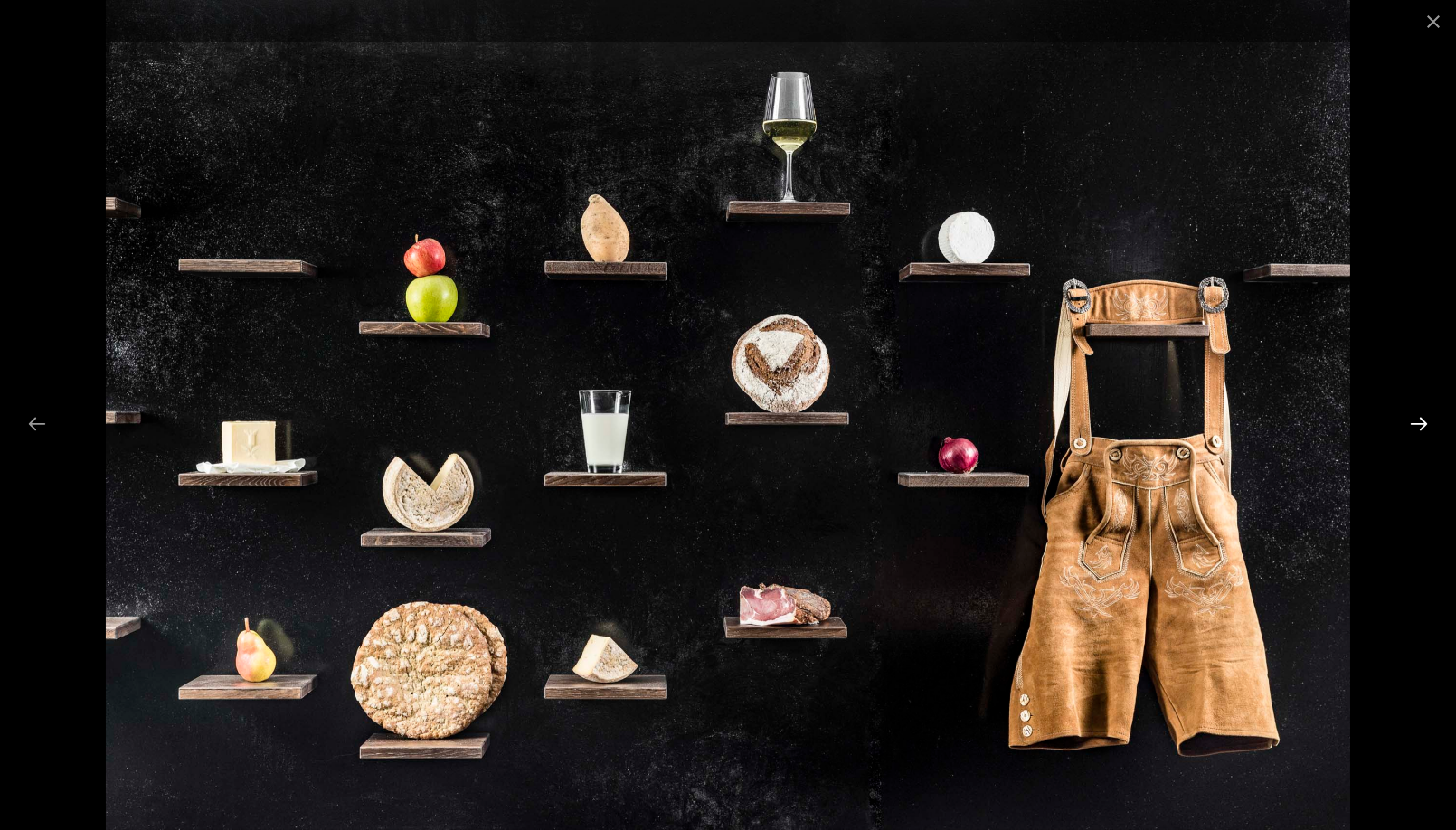
click at [1419, 426] on button "Next slide" at bounding box center [1418, 424] width 38 height 36
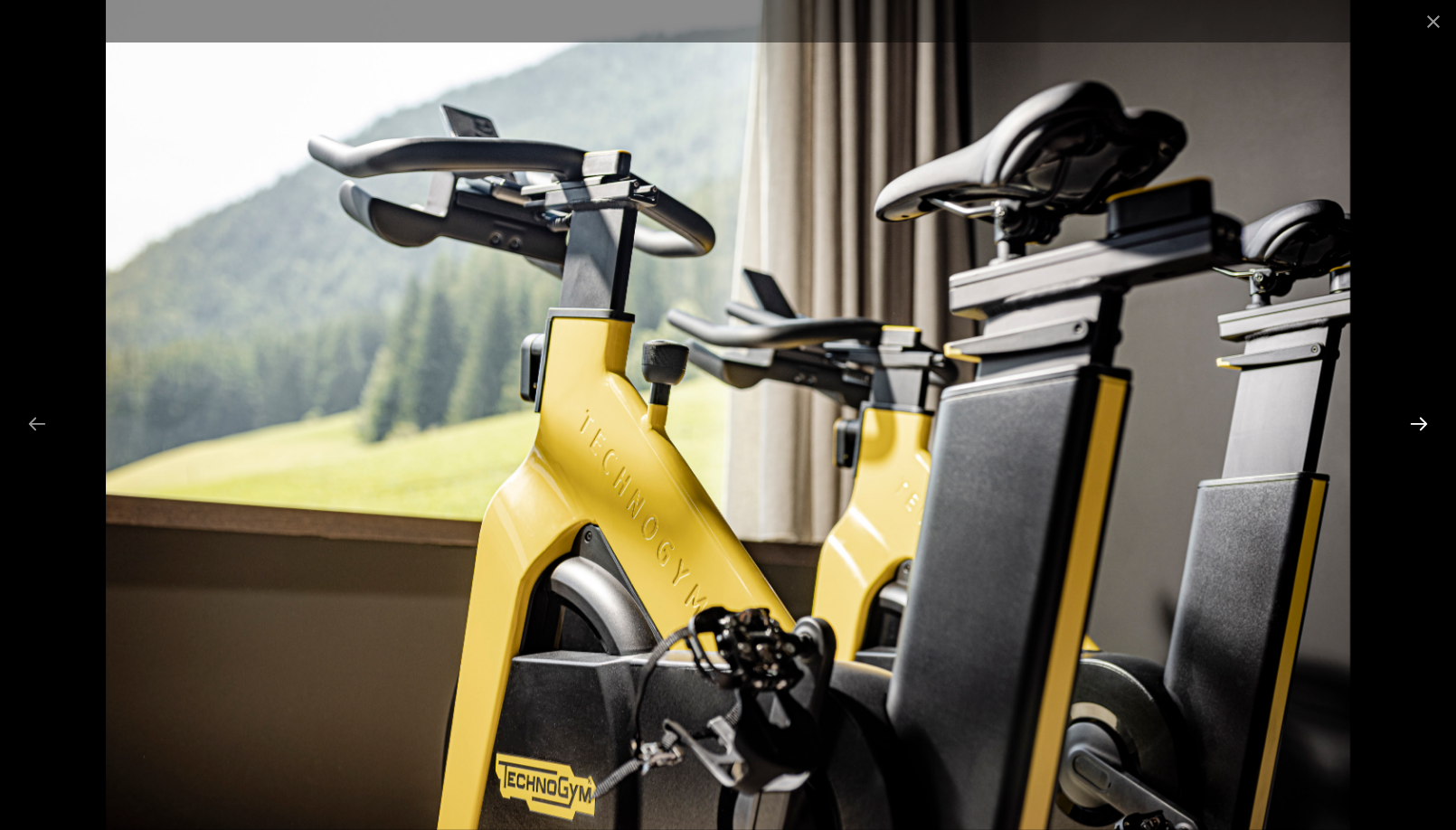
click at [1419, 426] on button "Next slide" at bounding box center [1418, 424] width 38 height 36
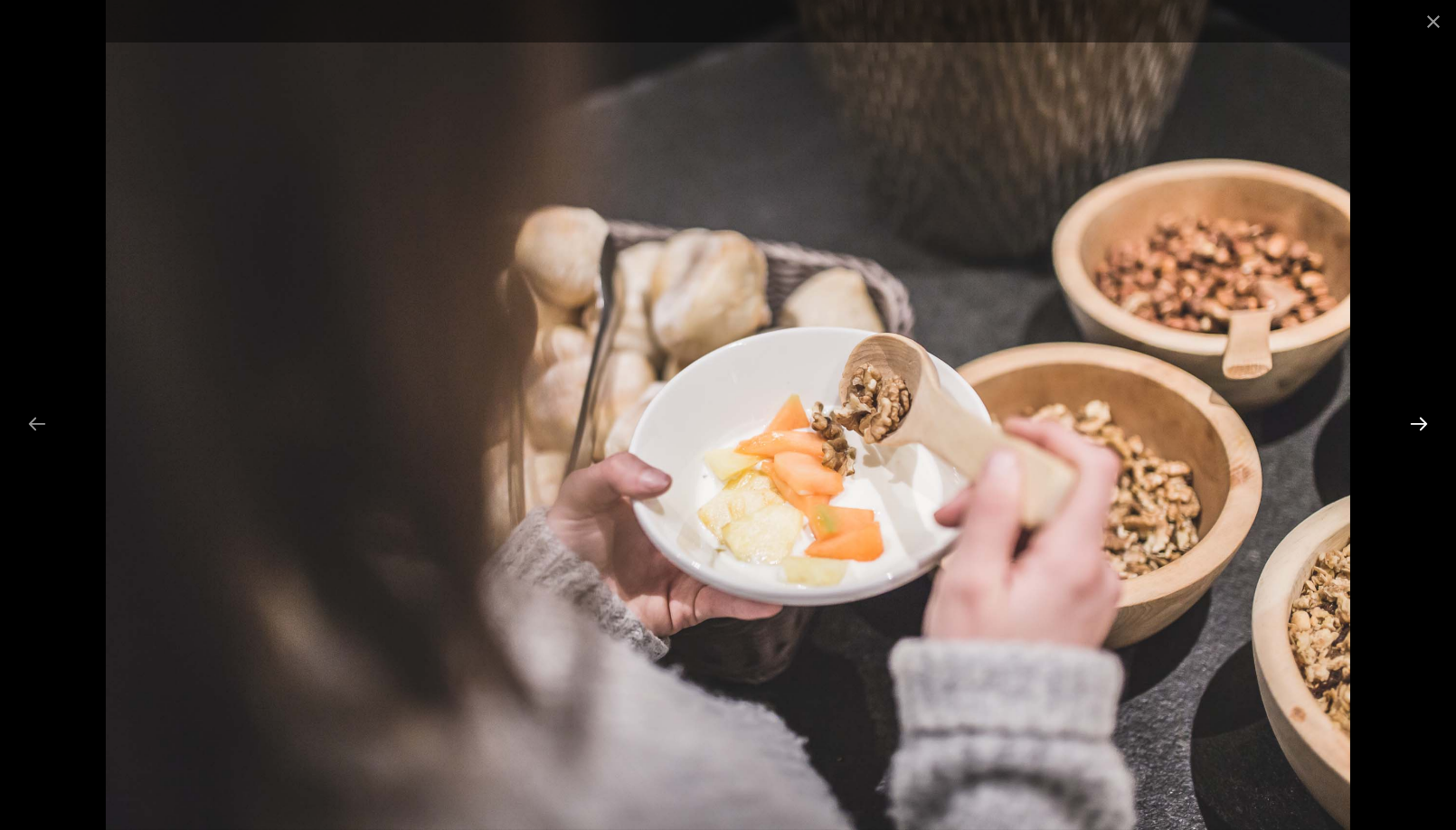
click at [1419, 426] on button "Next slide" at bounding box center [1418, 424] width 38 height 36
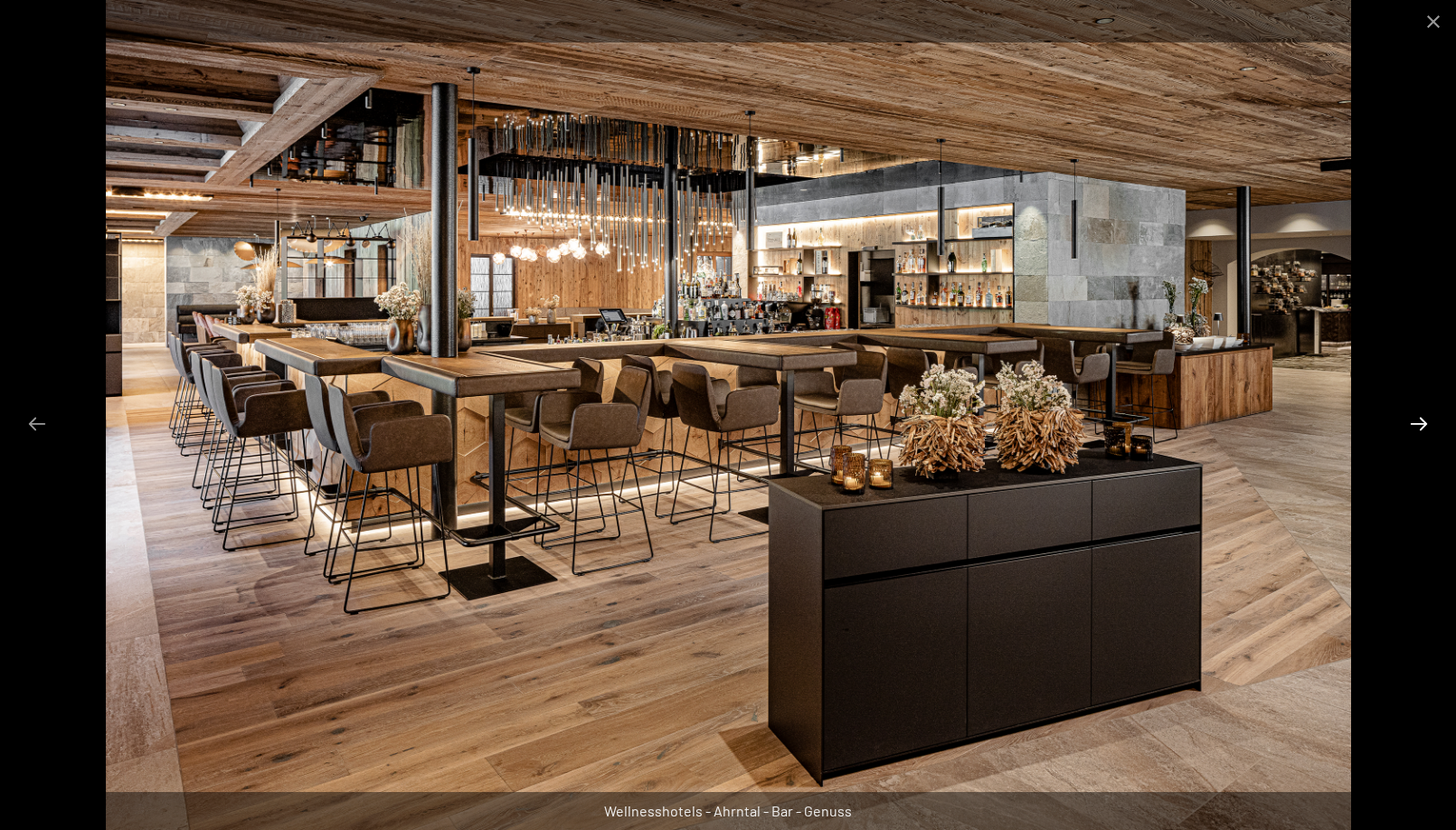
click at [1419, 426] on button "Next slide" at bounding box center [1418, 424] width 38 height 36
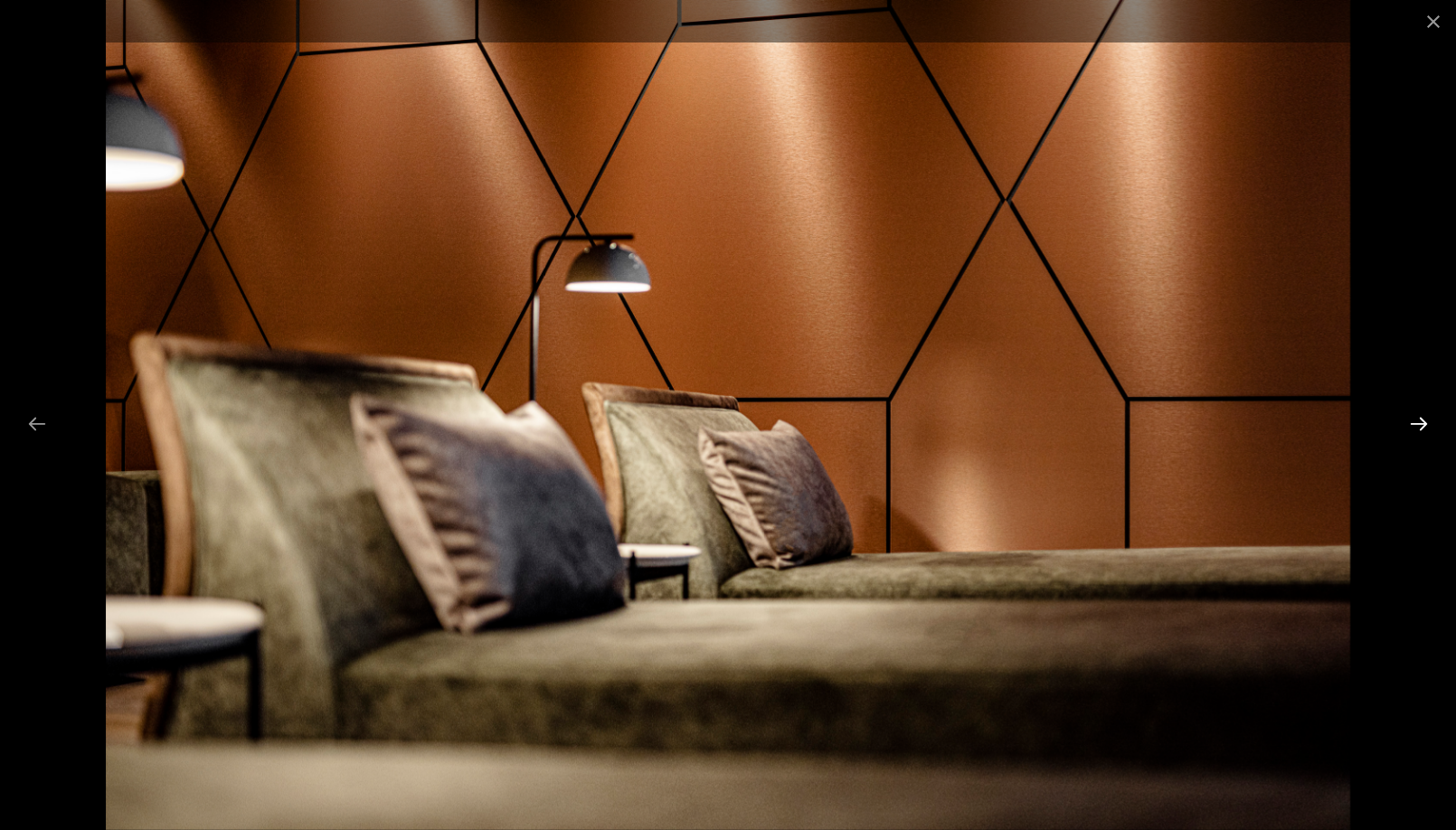
click at [1419, 426] on button "Next slide" at bounding box center [1418, 424] width 38 height 36
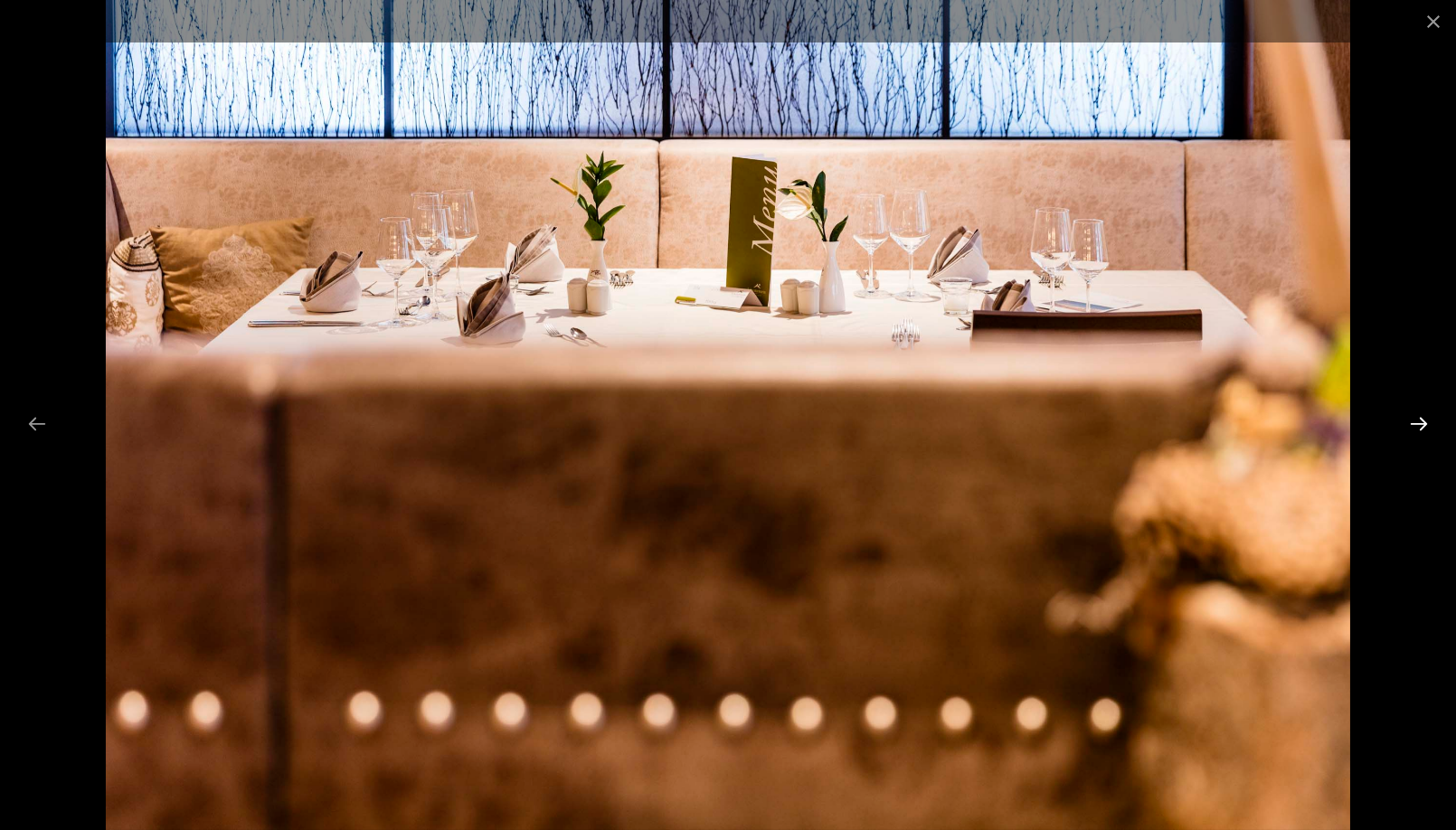
click at [1419, 426] on button "Next slide" at bounding box center [1418, 424] width 38 height 36
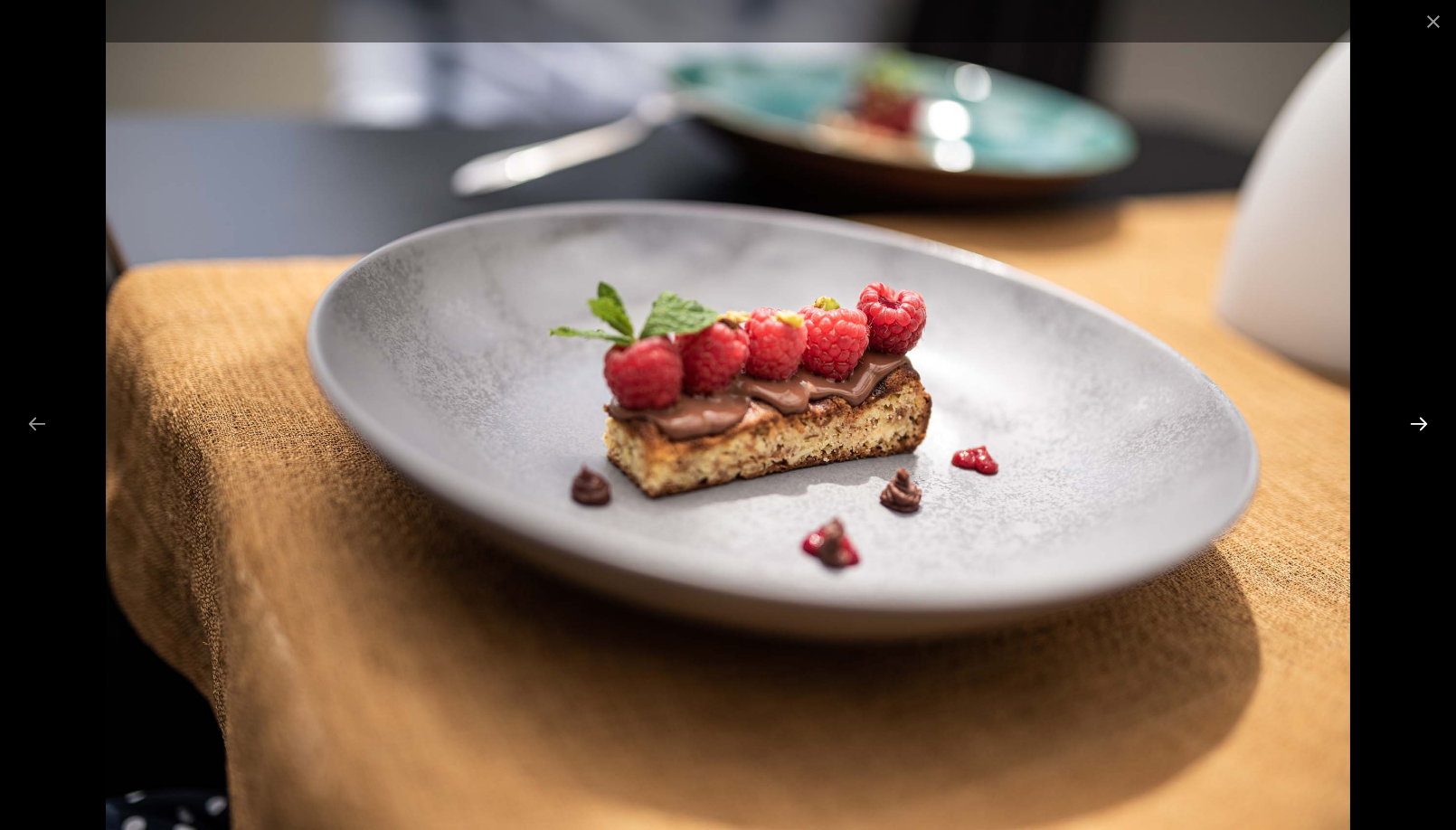
click at [1419, 426] on button "Next slide" at bounding box center [1418, 424] width 38 height 36
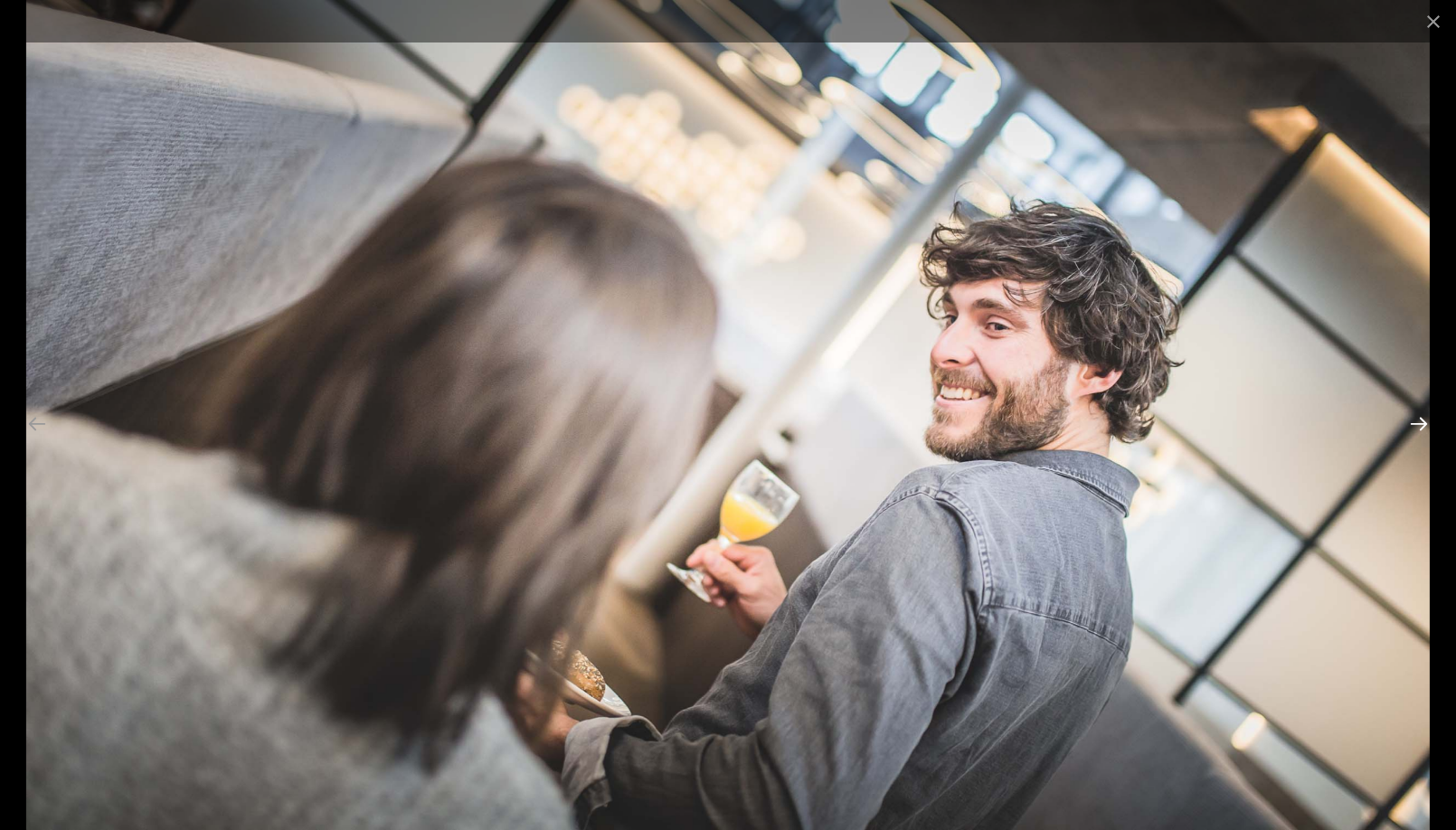
click at [1419, 426] on button "Next slide" at bounding box center [1418, 424] width 38 height 36
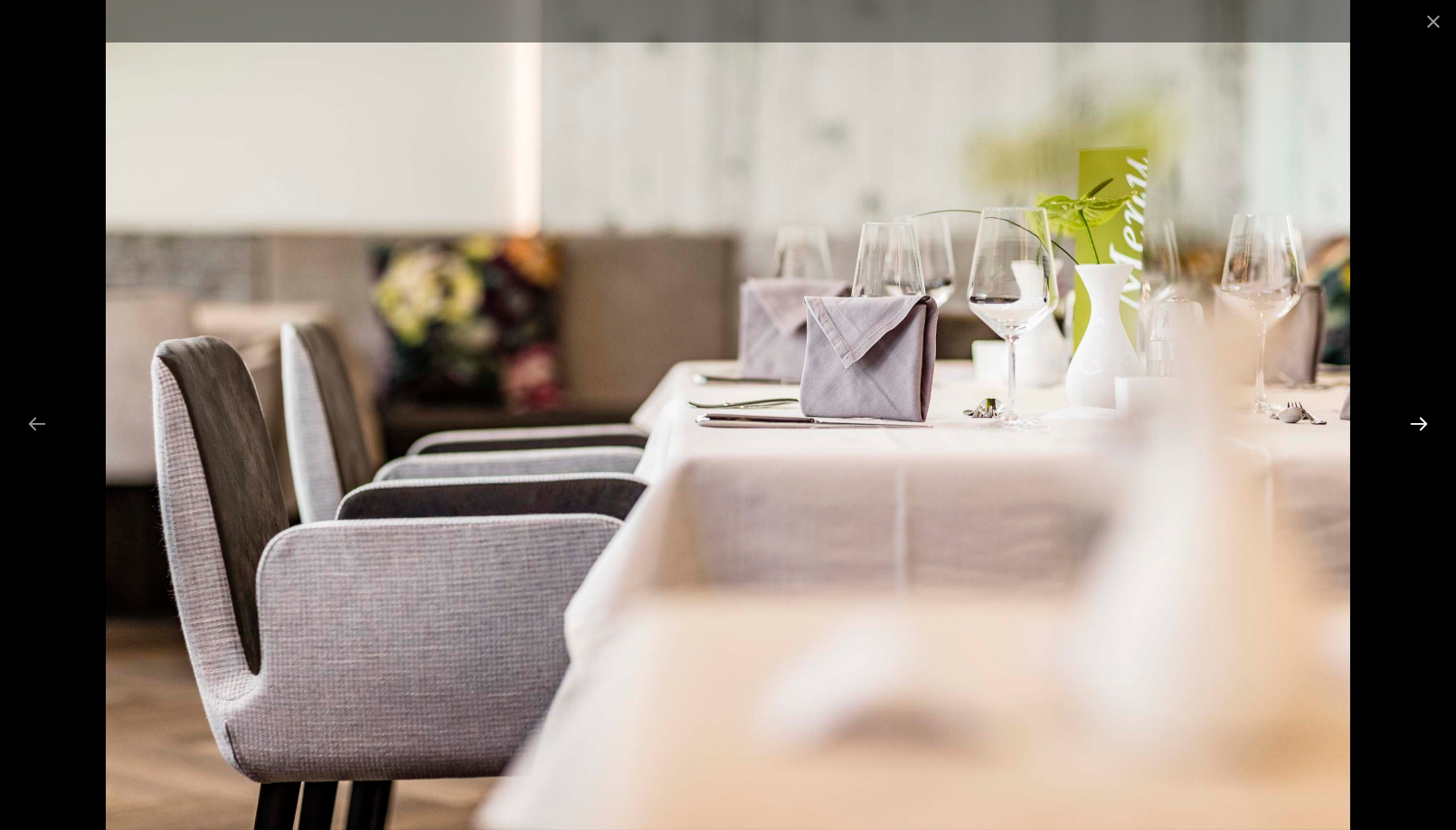
click at [1419, 426] on button "Next slide" at bounding box center [1418, 424] width 38 height 36
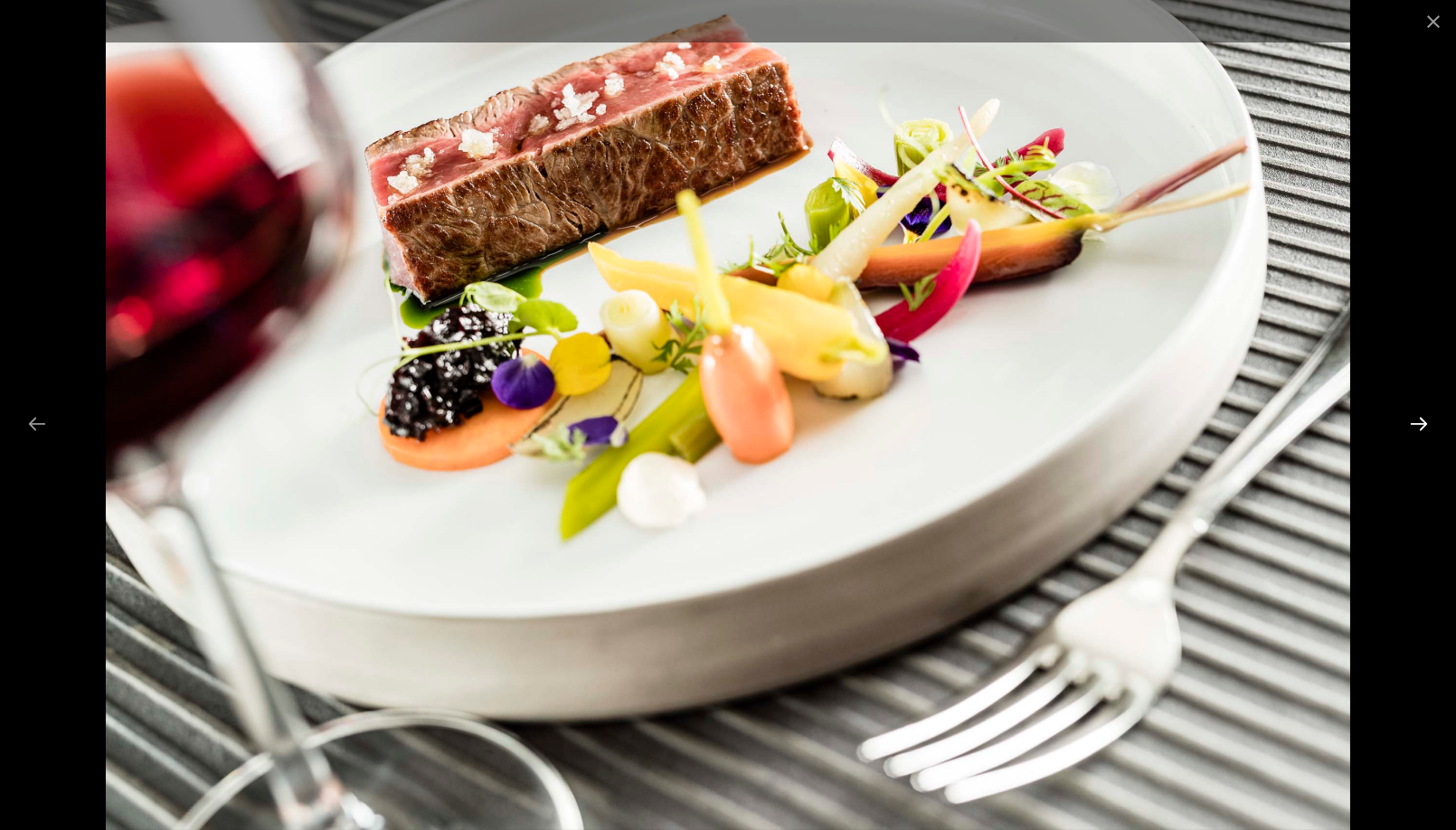
click at [1419, 426] on button "Next slide" at bounding box center [1418, 424] width 38 height 36
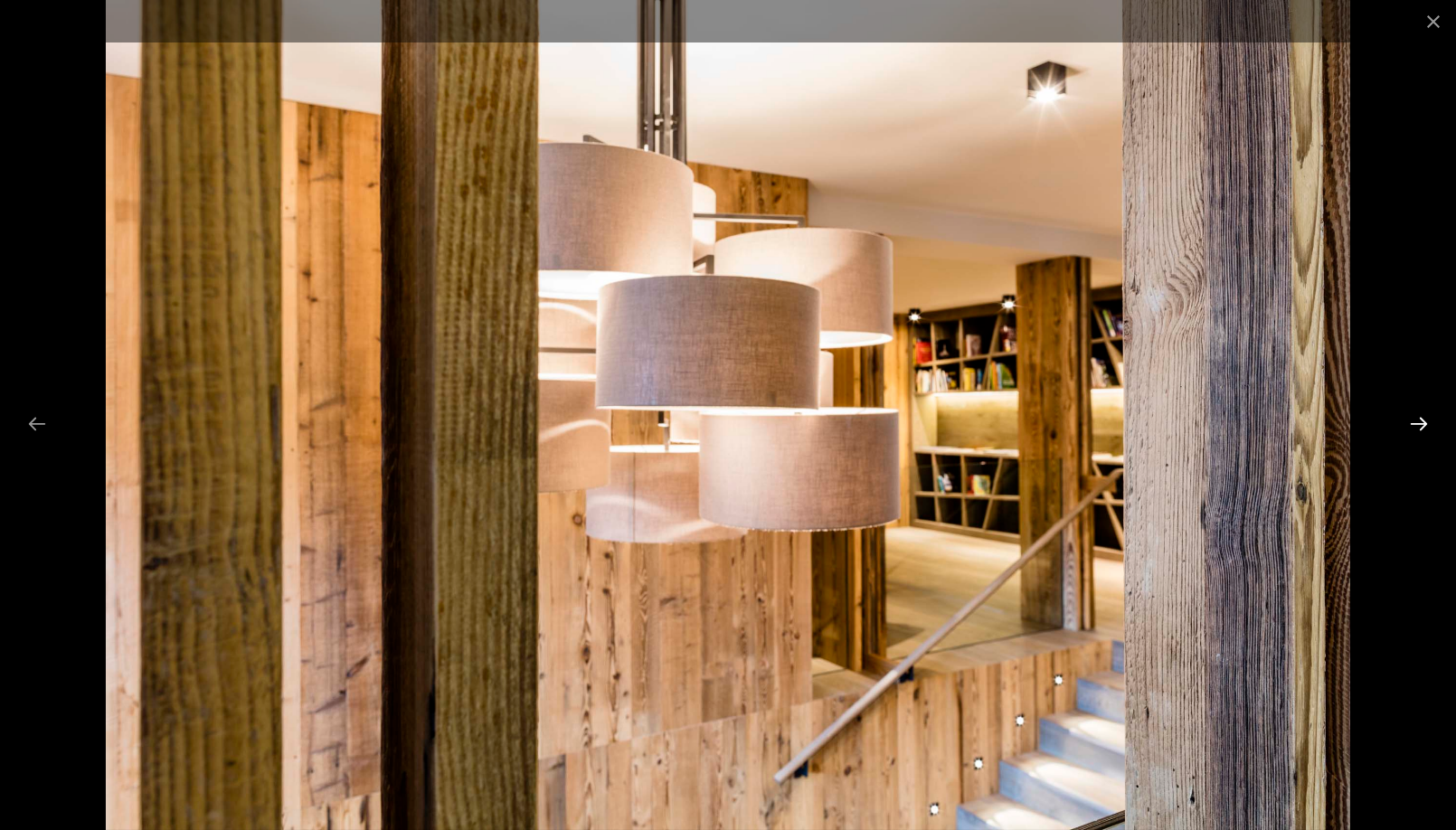
click at [1419, 426] on button "Next slide" at bounding box center [1418, 424] width 38 height 36
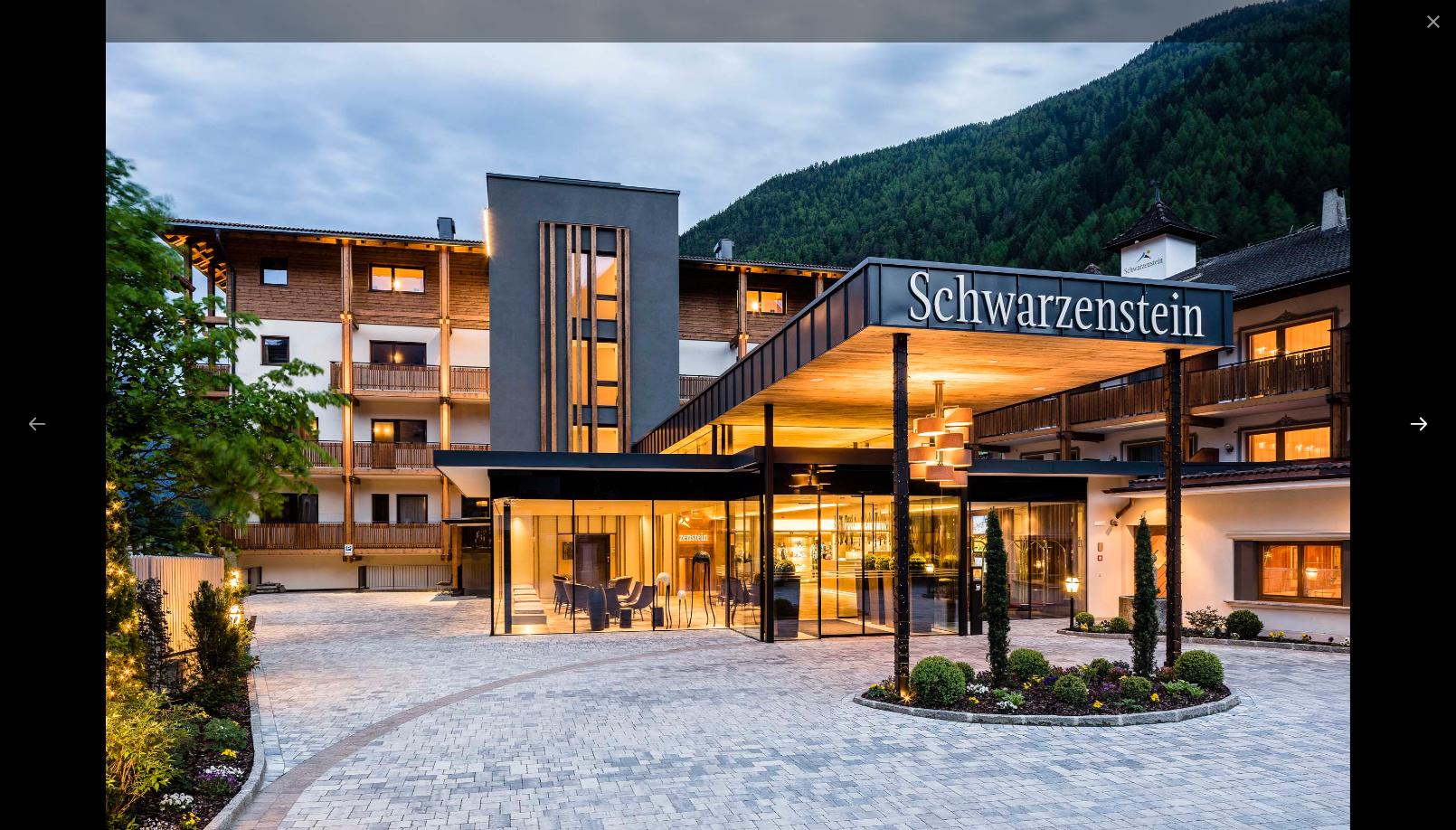
click at [1419, 426] on button "Next slide" at bounding box center [1418, 424] width 38 height 36
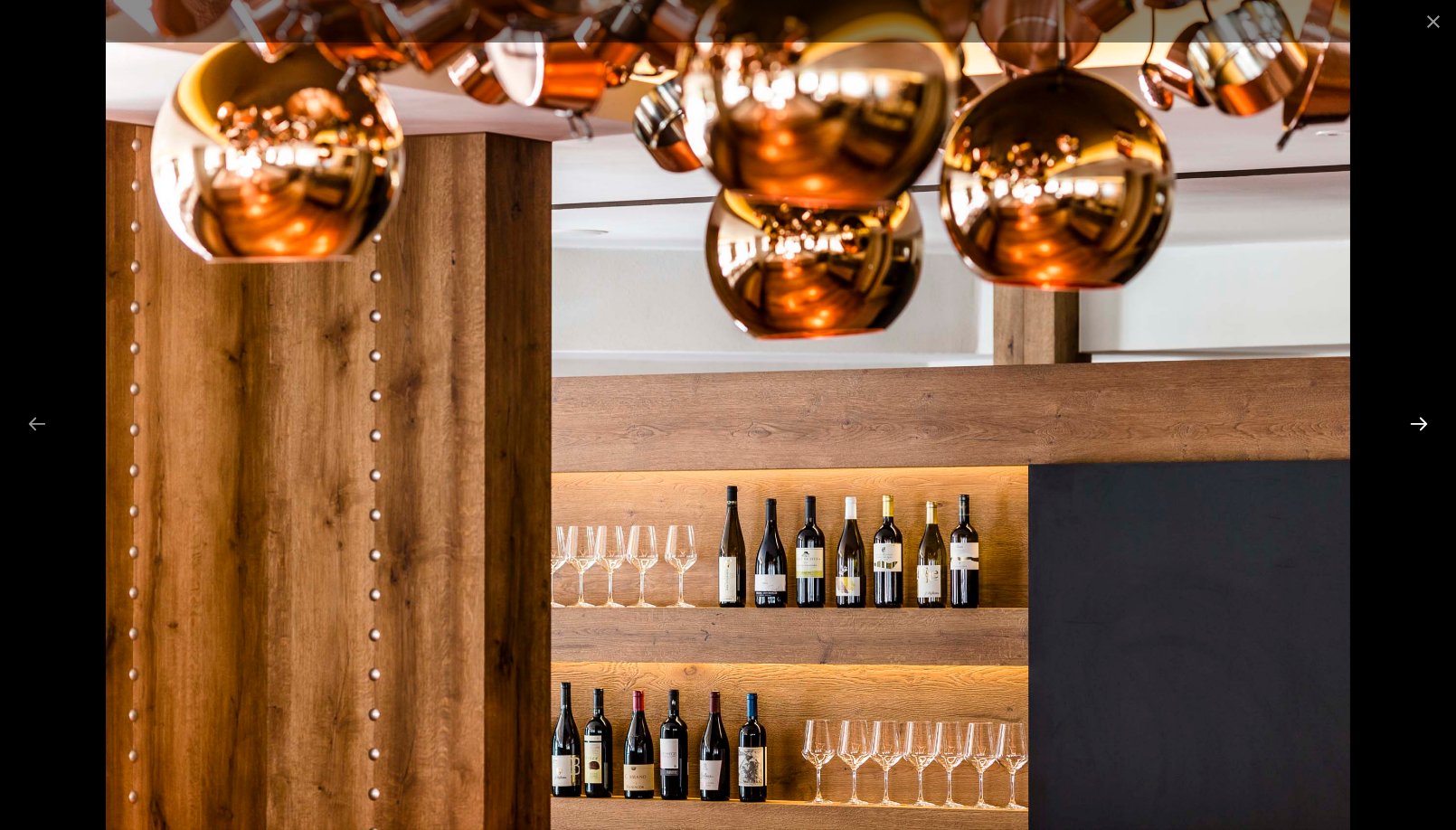
click at [1419, 426] on button "Next slide" at bounding box center [1418, 424] width 38 height 36
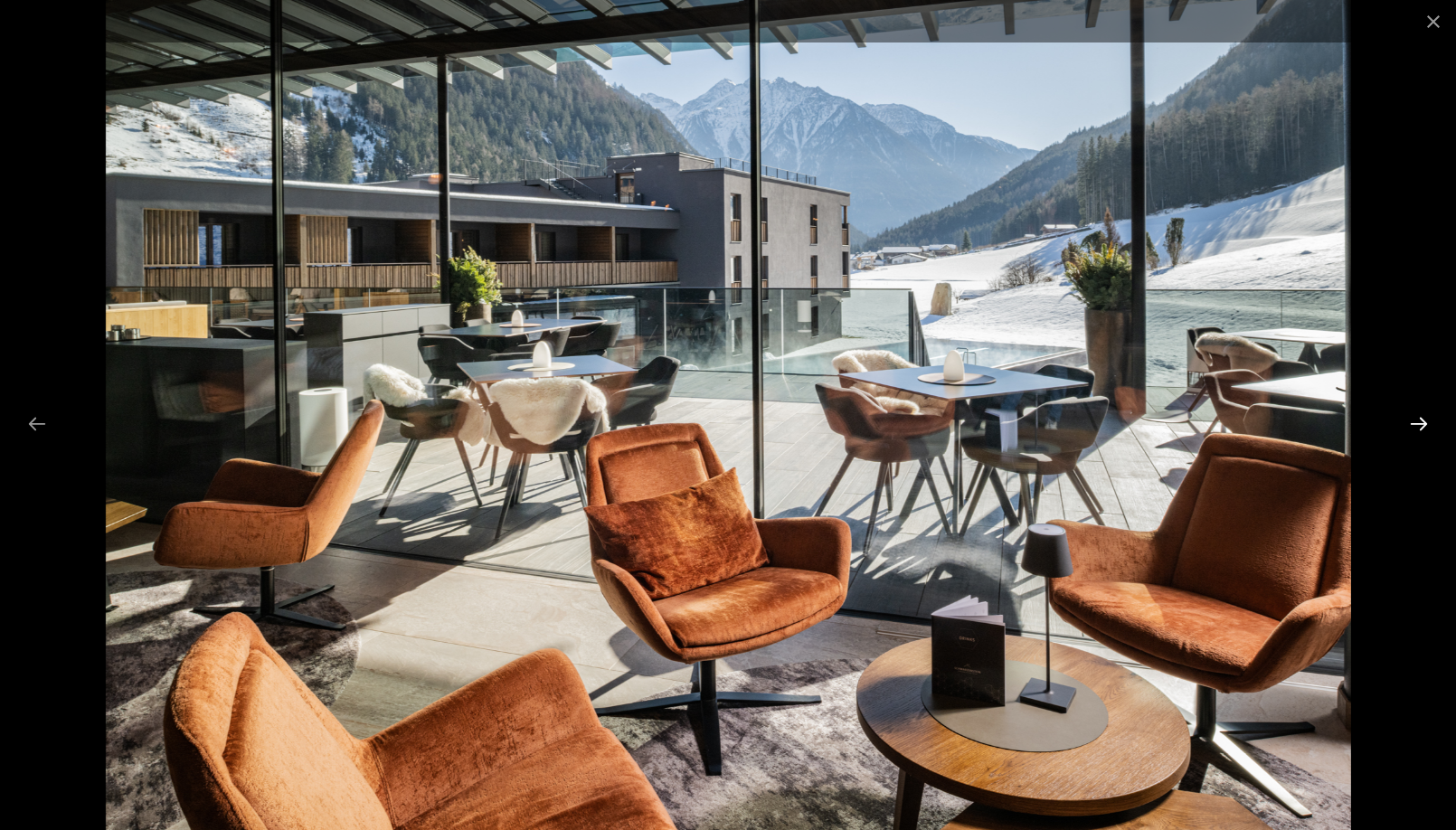
click at [1419, 426] on button "Next slide" at bounding box center [1418, 424] width 38 height 36
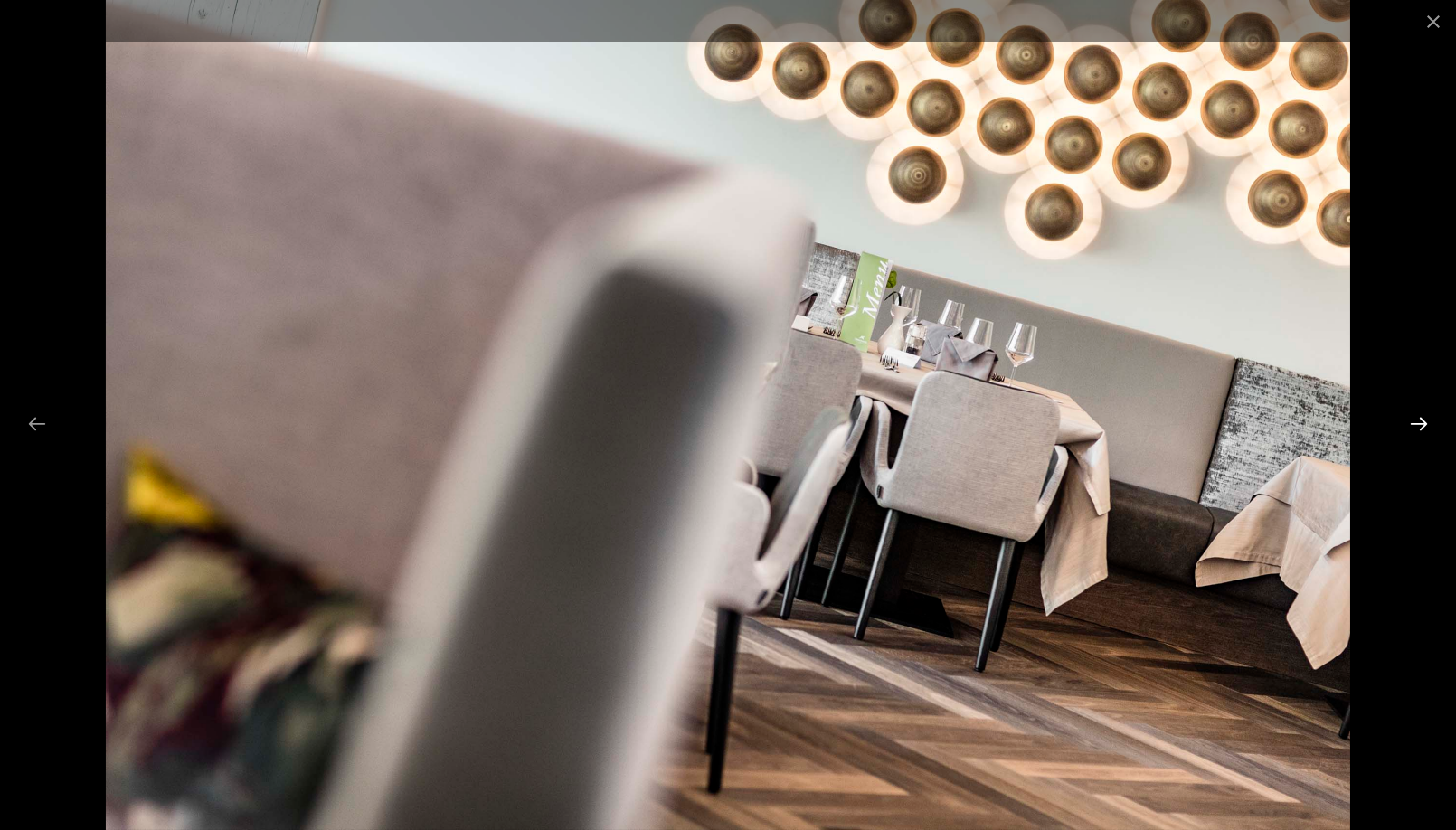
click at [1419, 426] on button "Next slide" at bounding box center [1418, 424] width 38 height 36
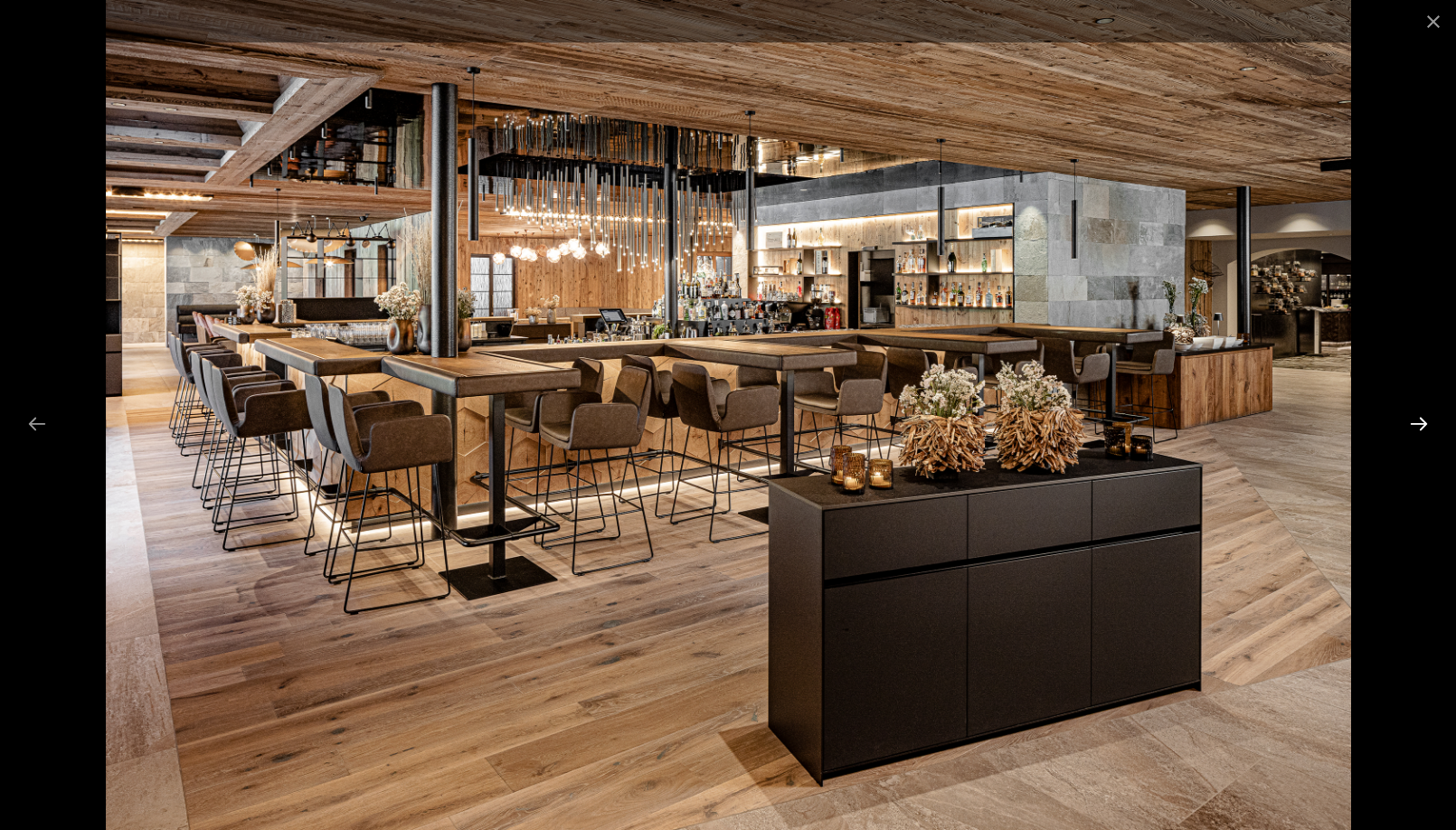
click at [1419, 426] on button "Next slide" at bounding box center [1418, 424] width 38 height 36
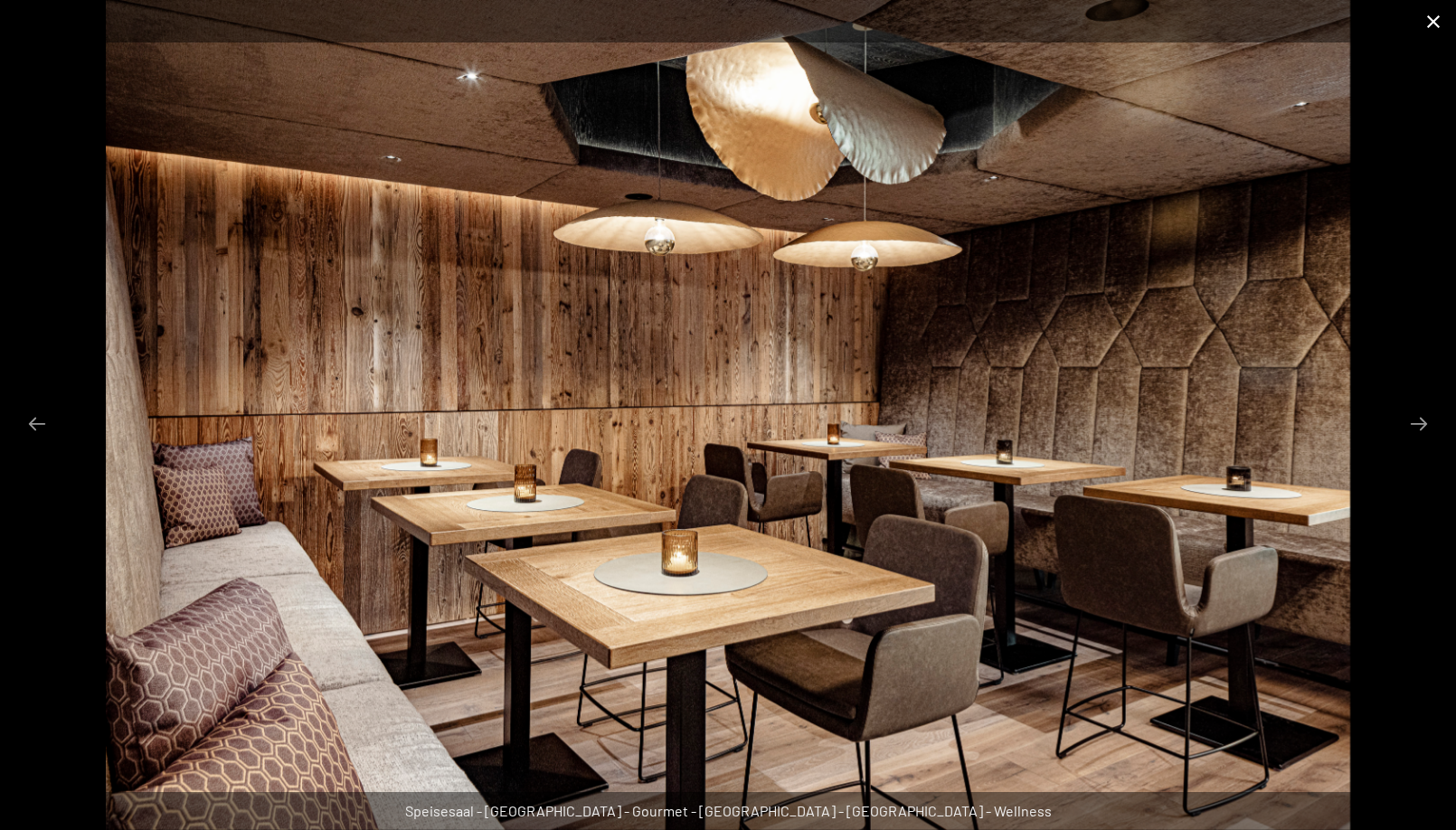
click at [1430, 16] on button "Close gallery" at bounding box center [1433, 21] width 45 height 42
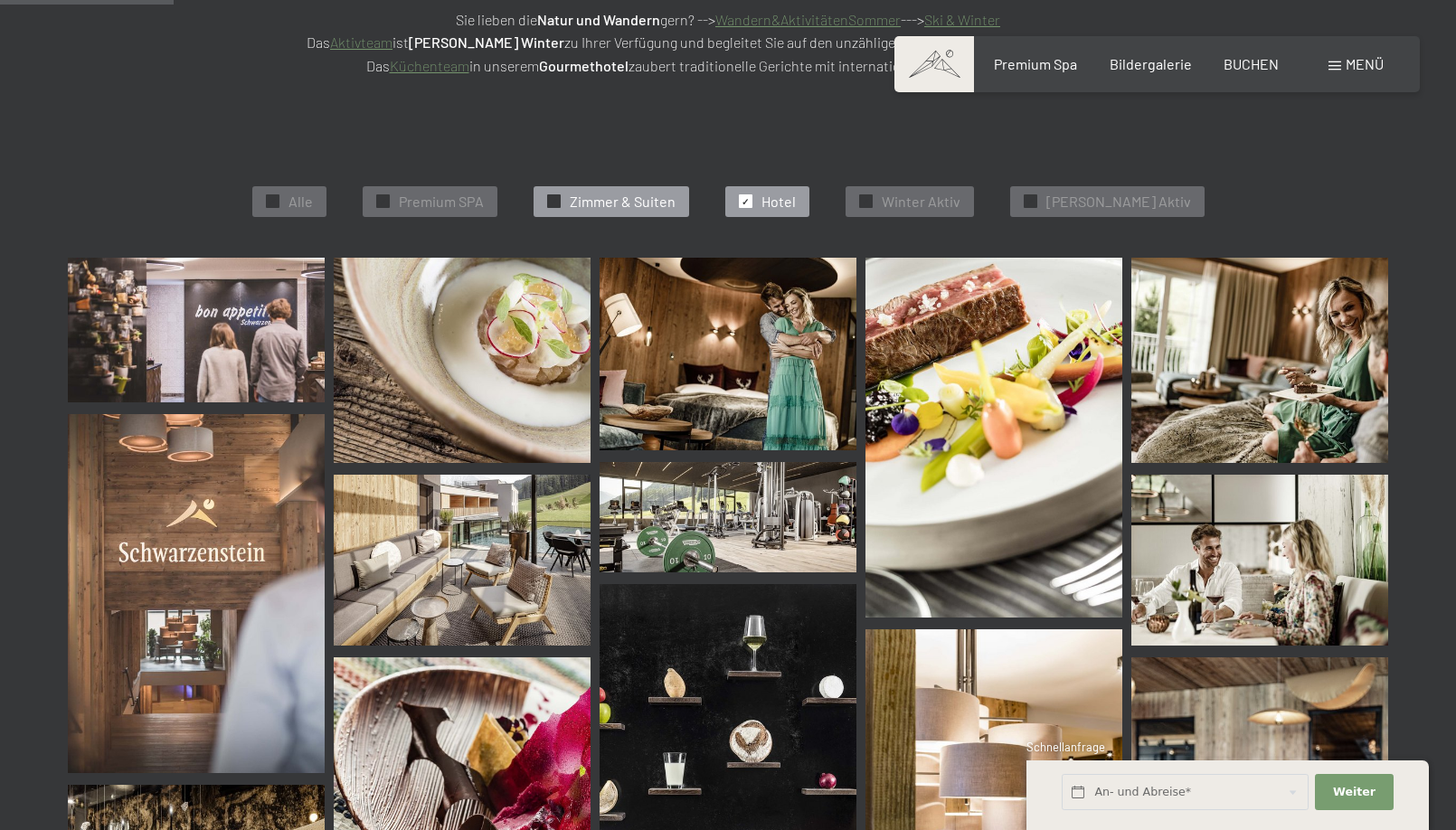
click at [637, 186] on div "✓ Zimmer & Suiten" at bounding box center [611, 201] width 156 height 31
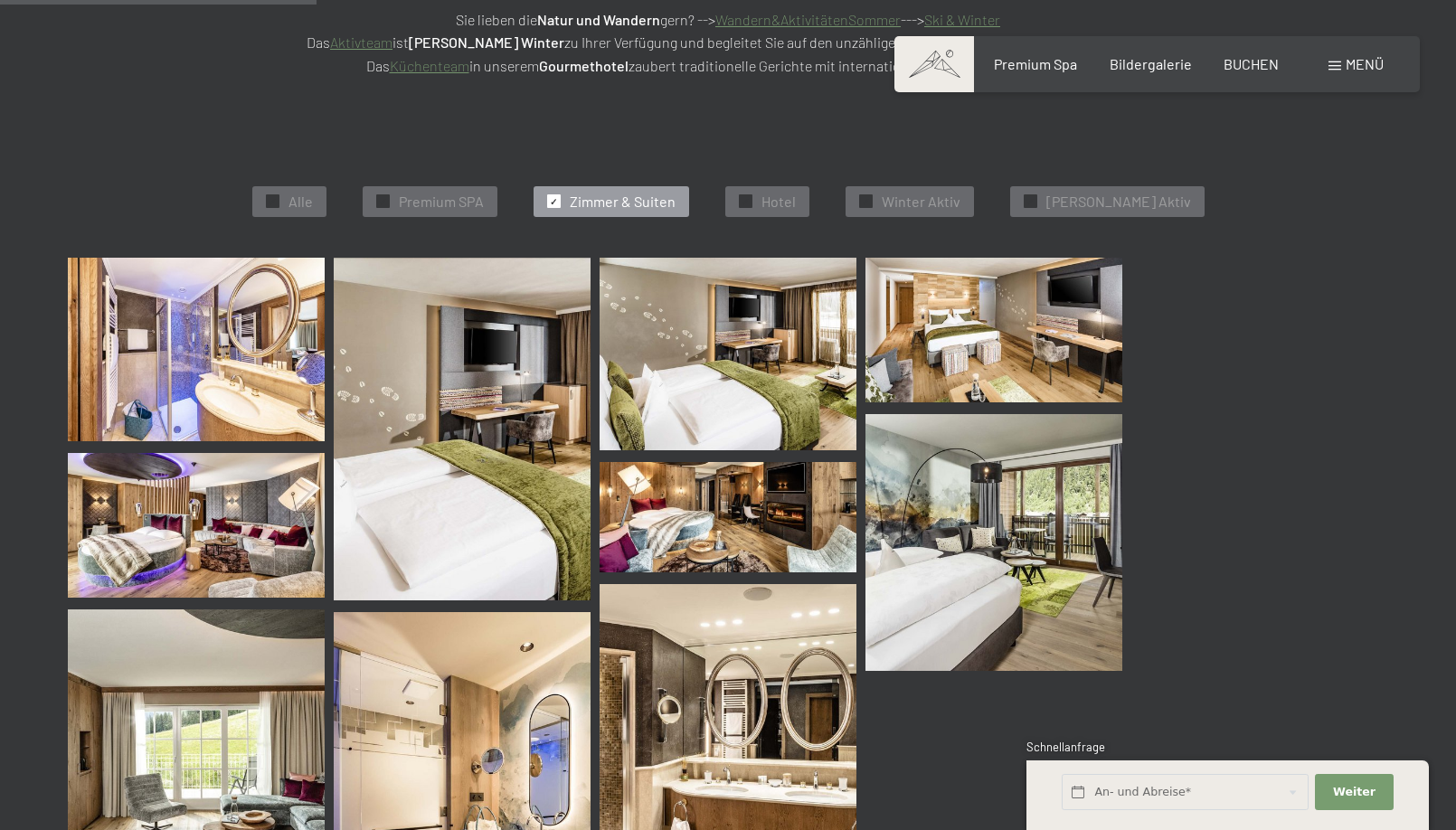
scroll to position [453, 0]
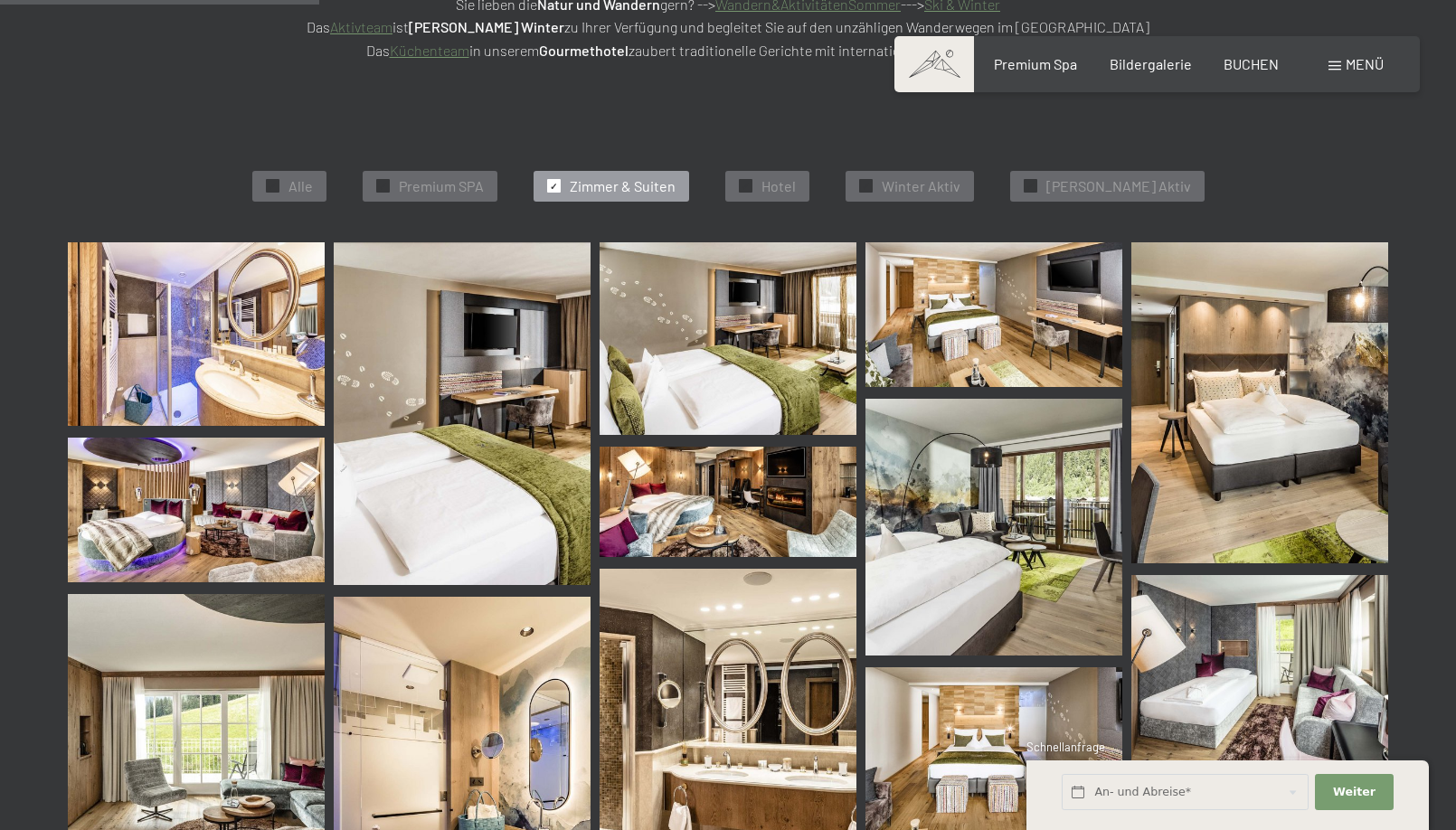
click at [225, 322] on img at bounding box center [195, 334] width 257 height 184
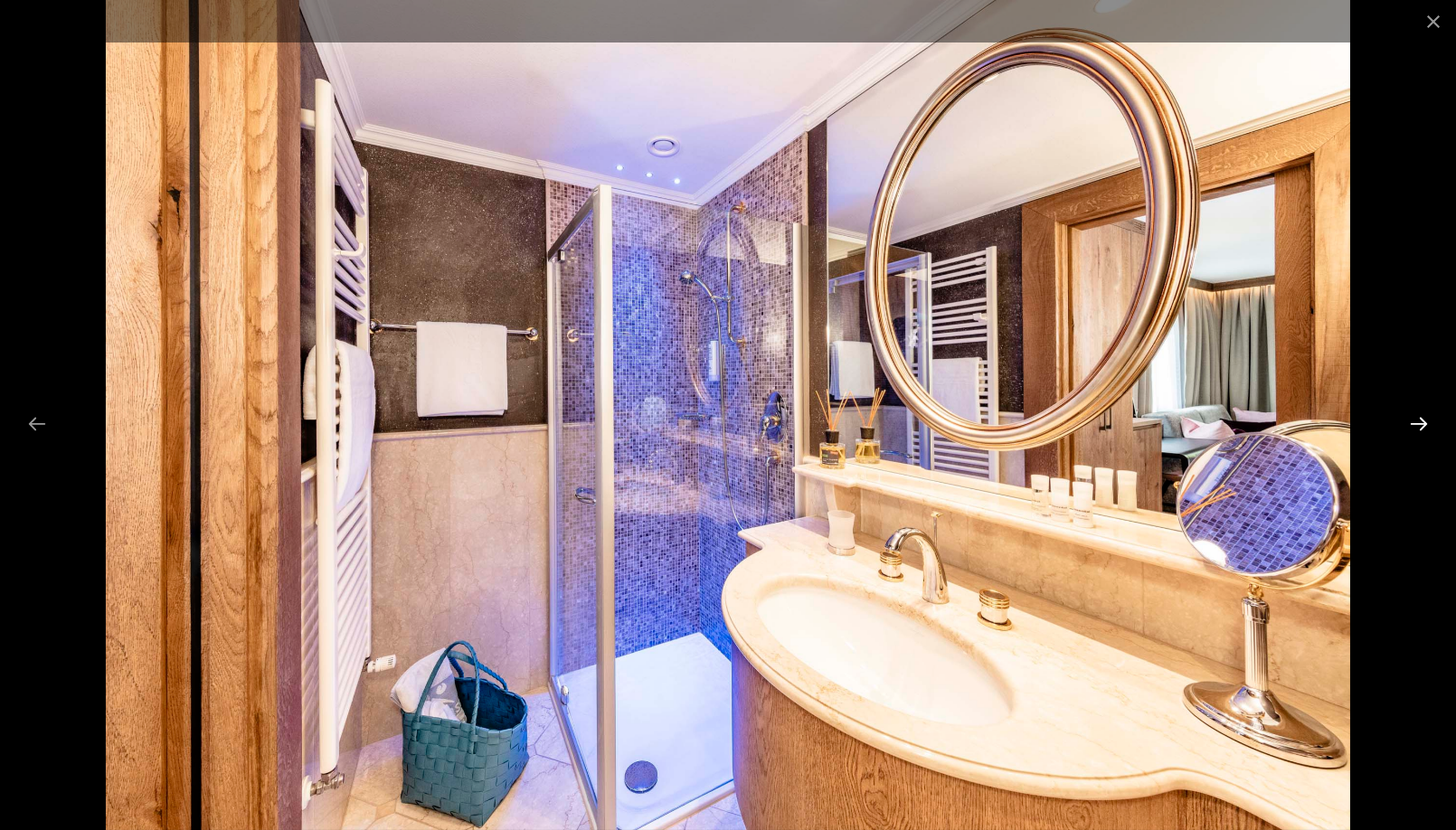
click at [1415, 427] on button "Next slide" at bounding box center [1418, 424] width 38 height 36
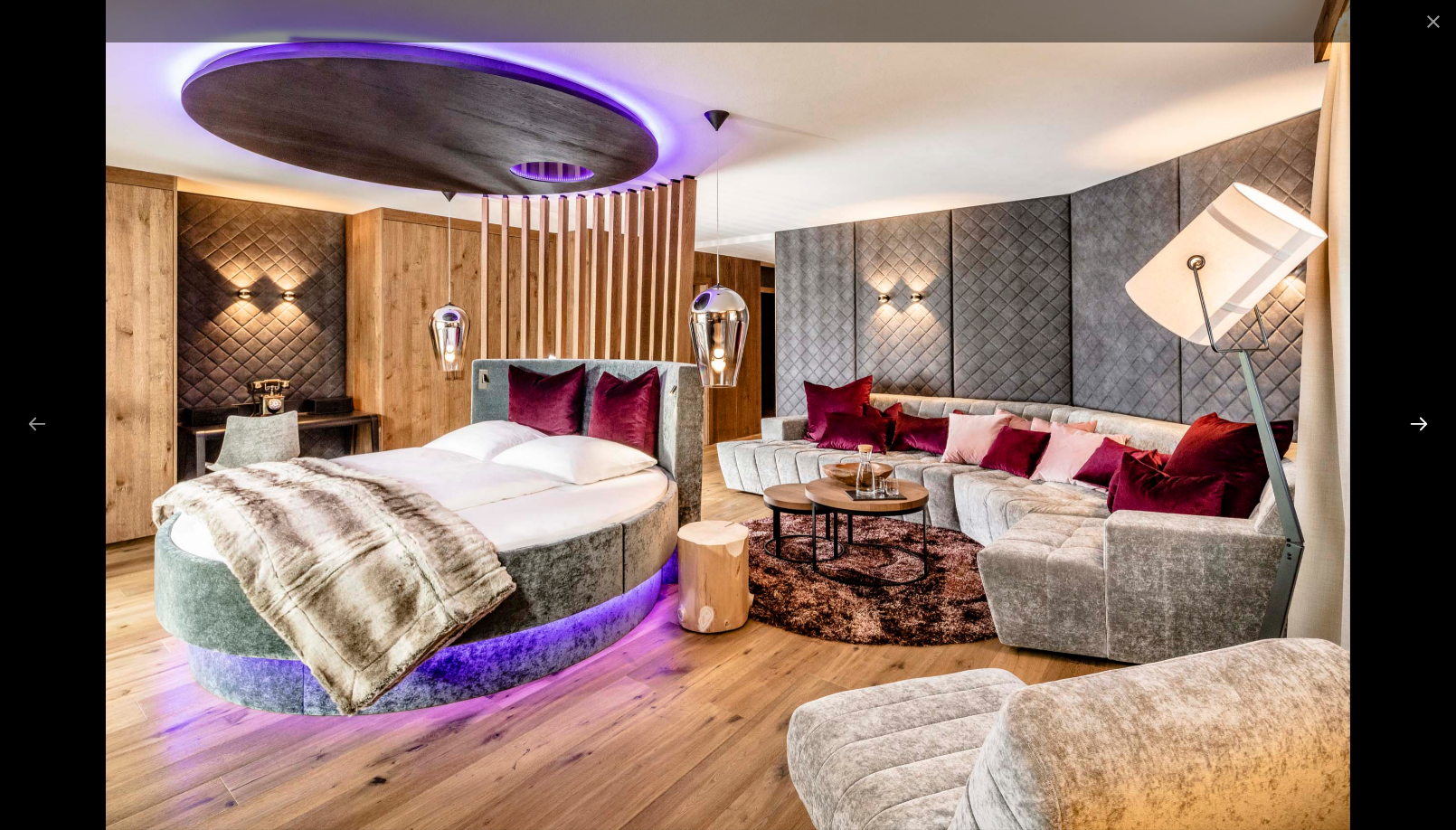
click at [1415, 427] on button "Next slide" at bounding box center [1418, 424] width 38 height 36
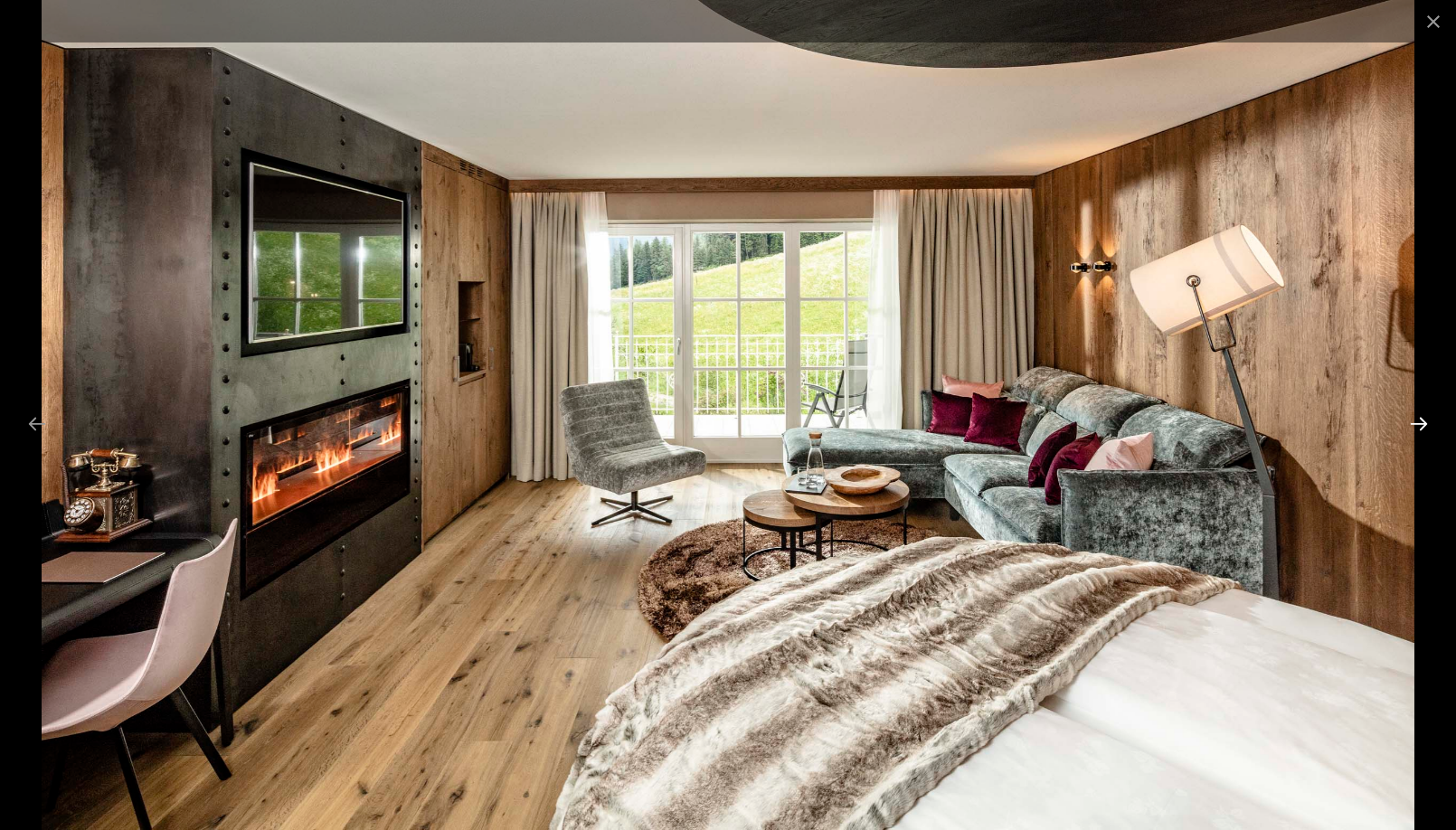
click at [1415, 427] on button "Next slide" at bounding box center [1418, 424] width 38 height 36
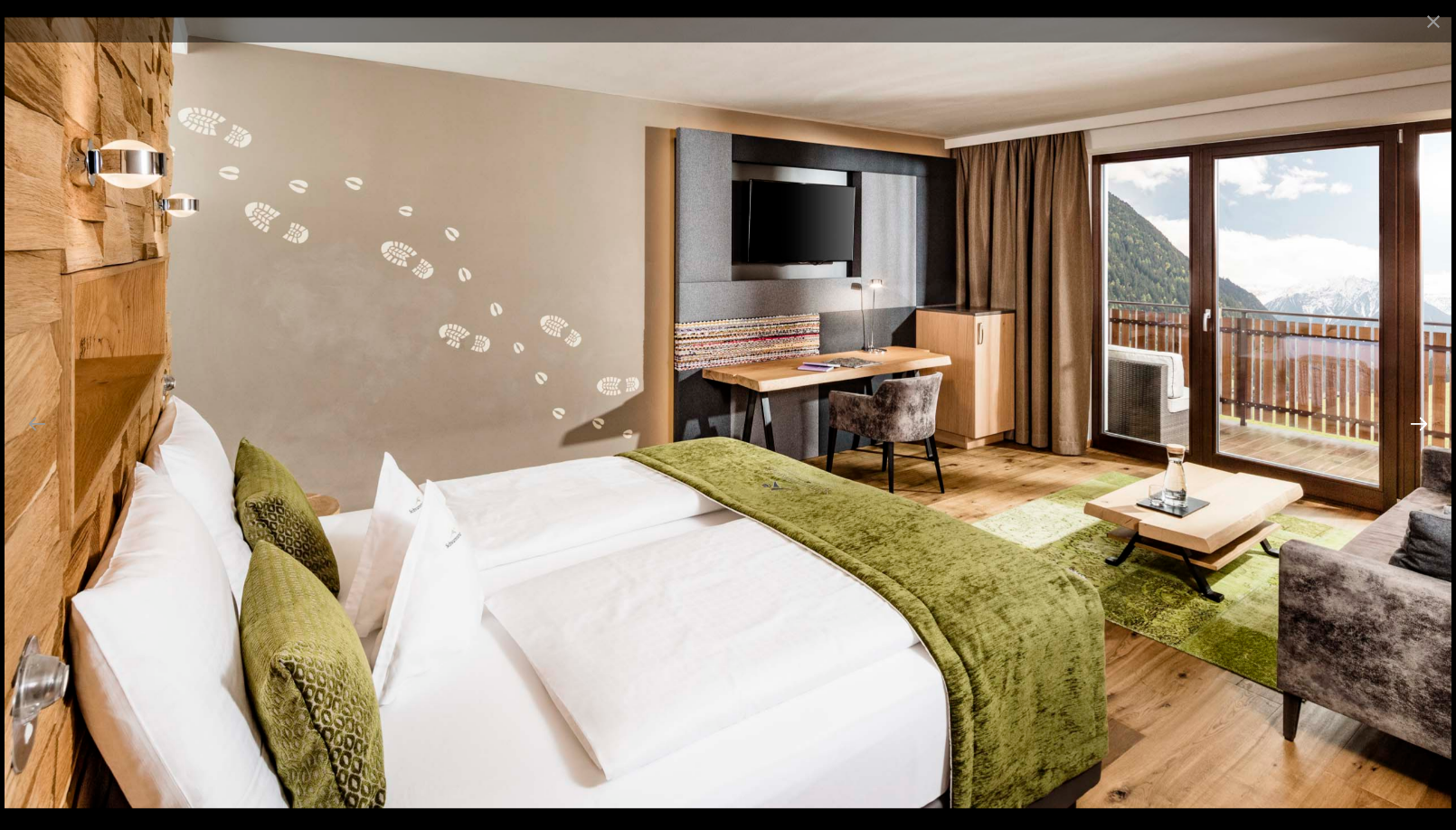
click at [1415, 427] on button "Next slide" at bounding box center [1418, 424] width 38 height 36
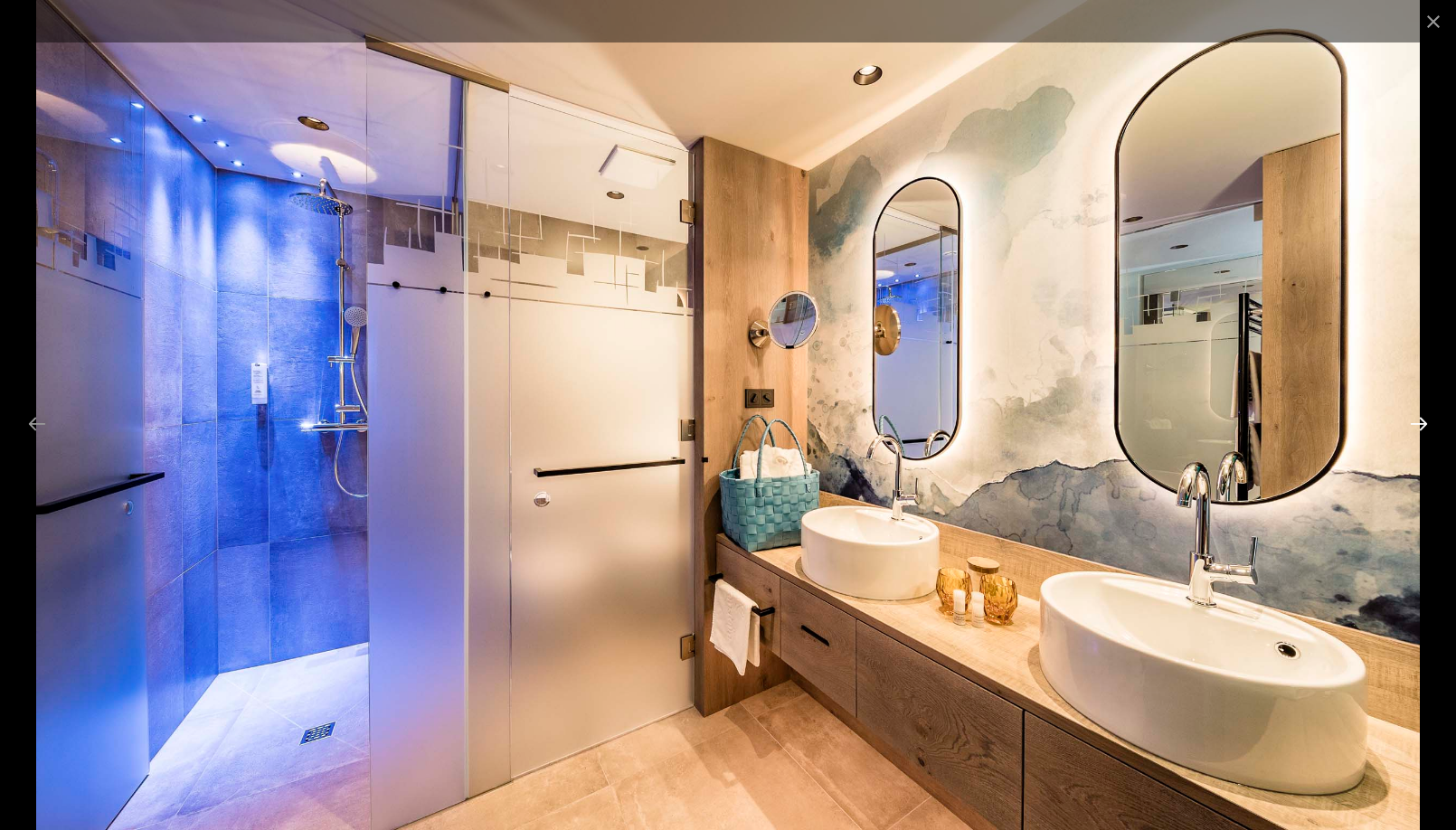
click at [1415, 427] on button "Next slide" at bounding box center [1418, 424] width 38 height 36
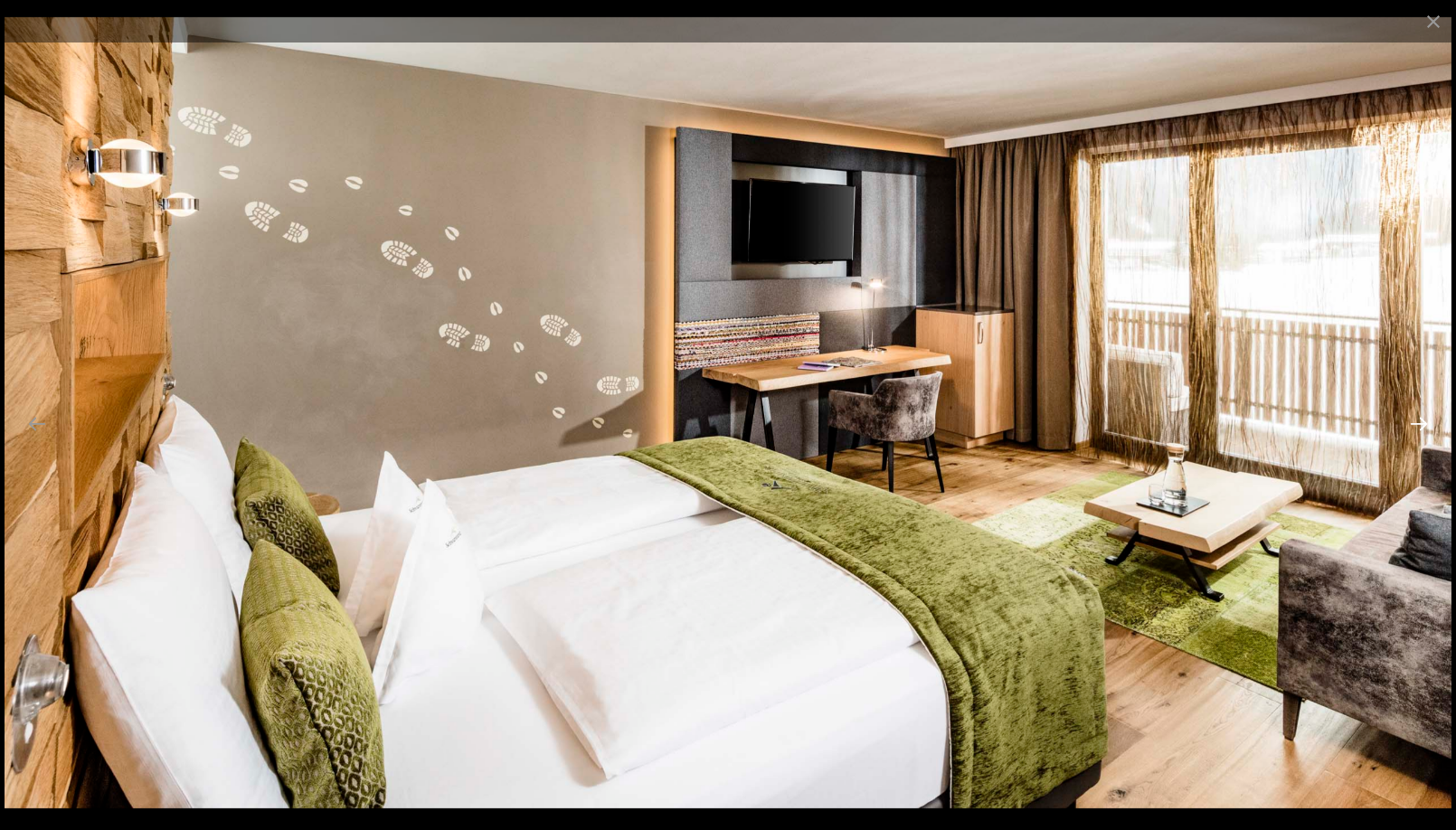
click at [1415, 427] on button "Next slide" at bounding box center [1418, 424] width 38 height 36
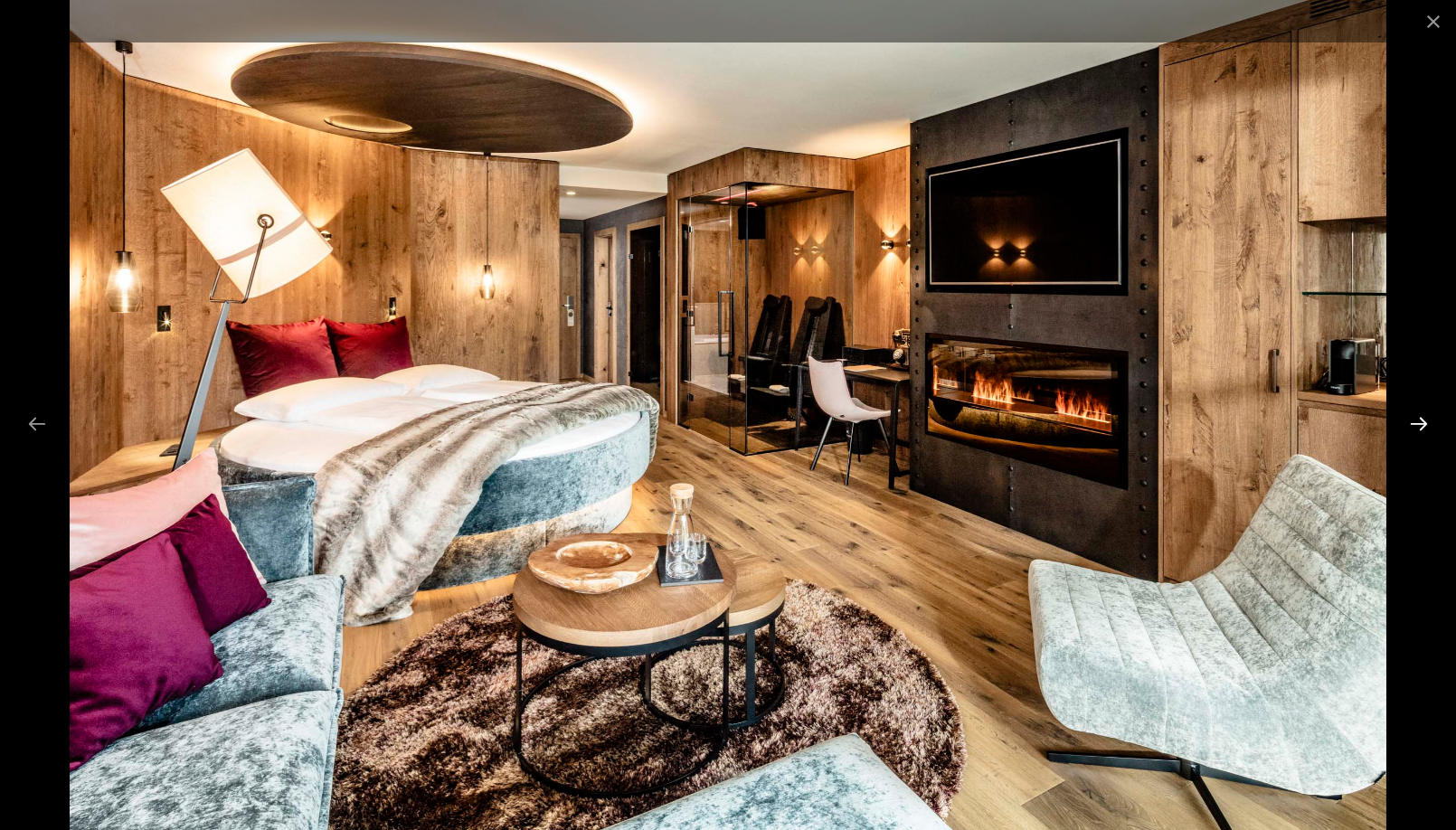
click at [1415, 427] on button "Next slide" at bounding box center [1418, 424] width 38 height 36
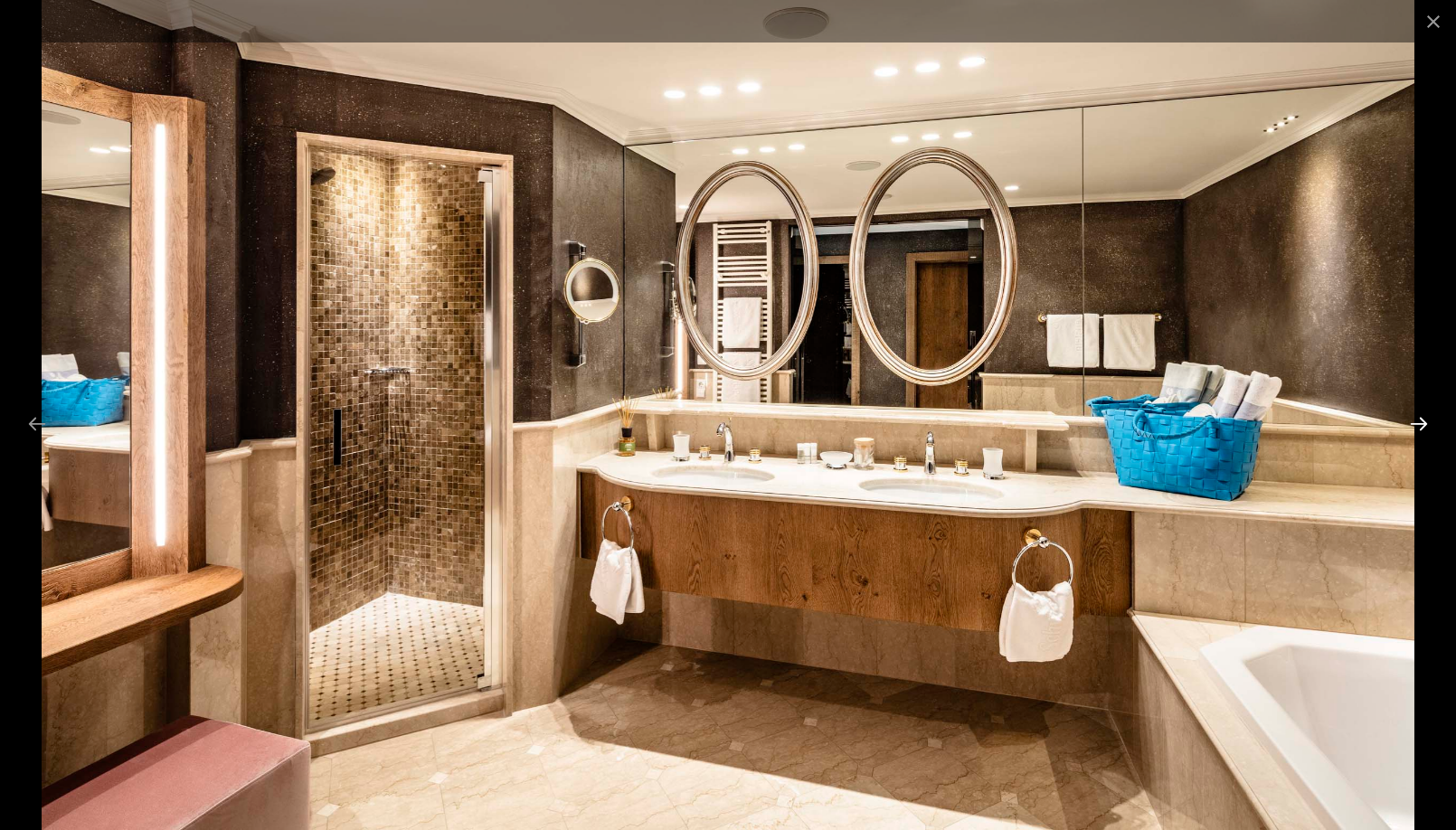
click at [1415, 427] on button "Next slide" at bounding box center [1418, 424] width 38 height 36
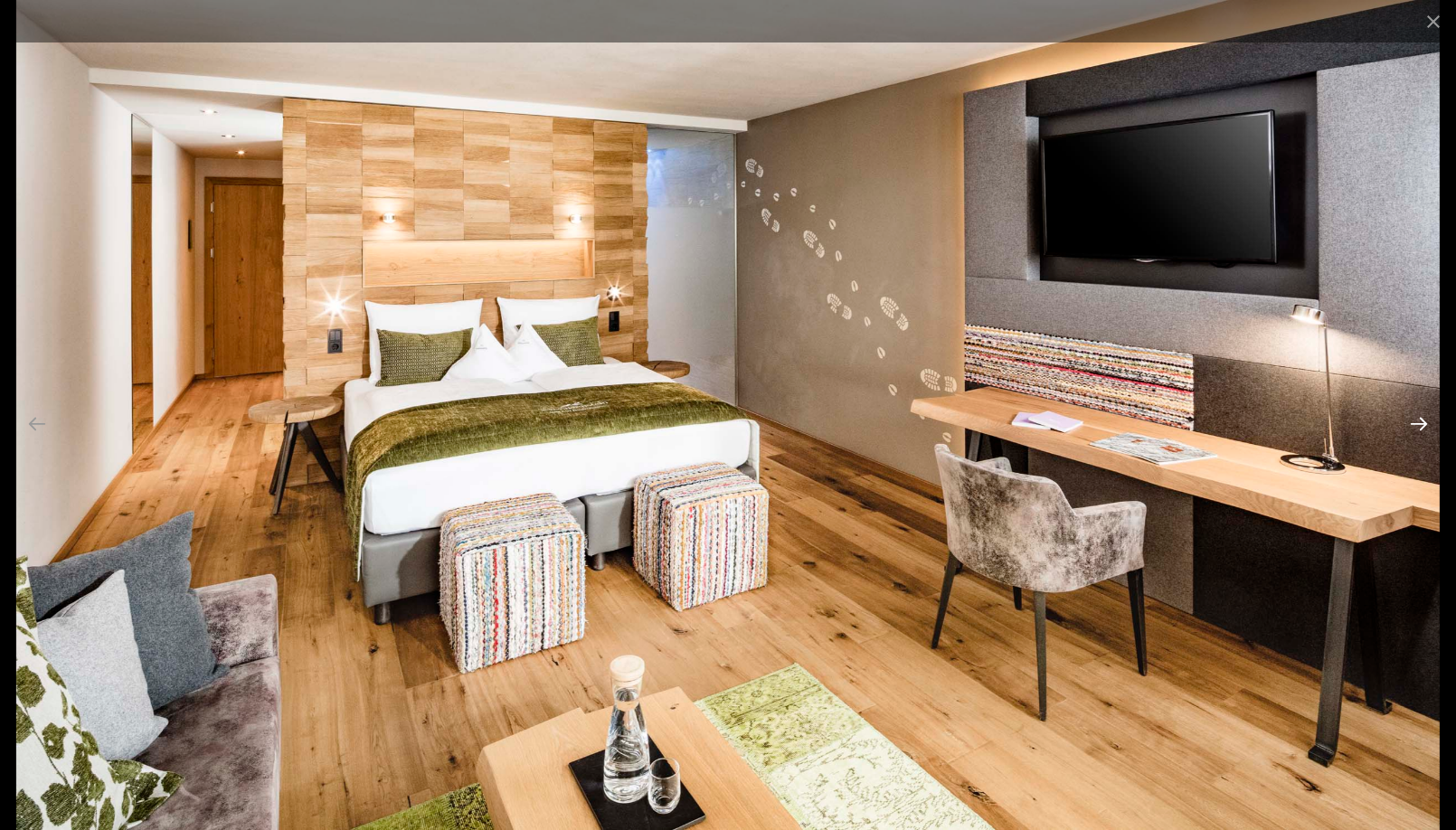
click at [1415, 427] on button "Next slide" at bounding box center [1418, 424] width 38 height 36
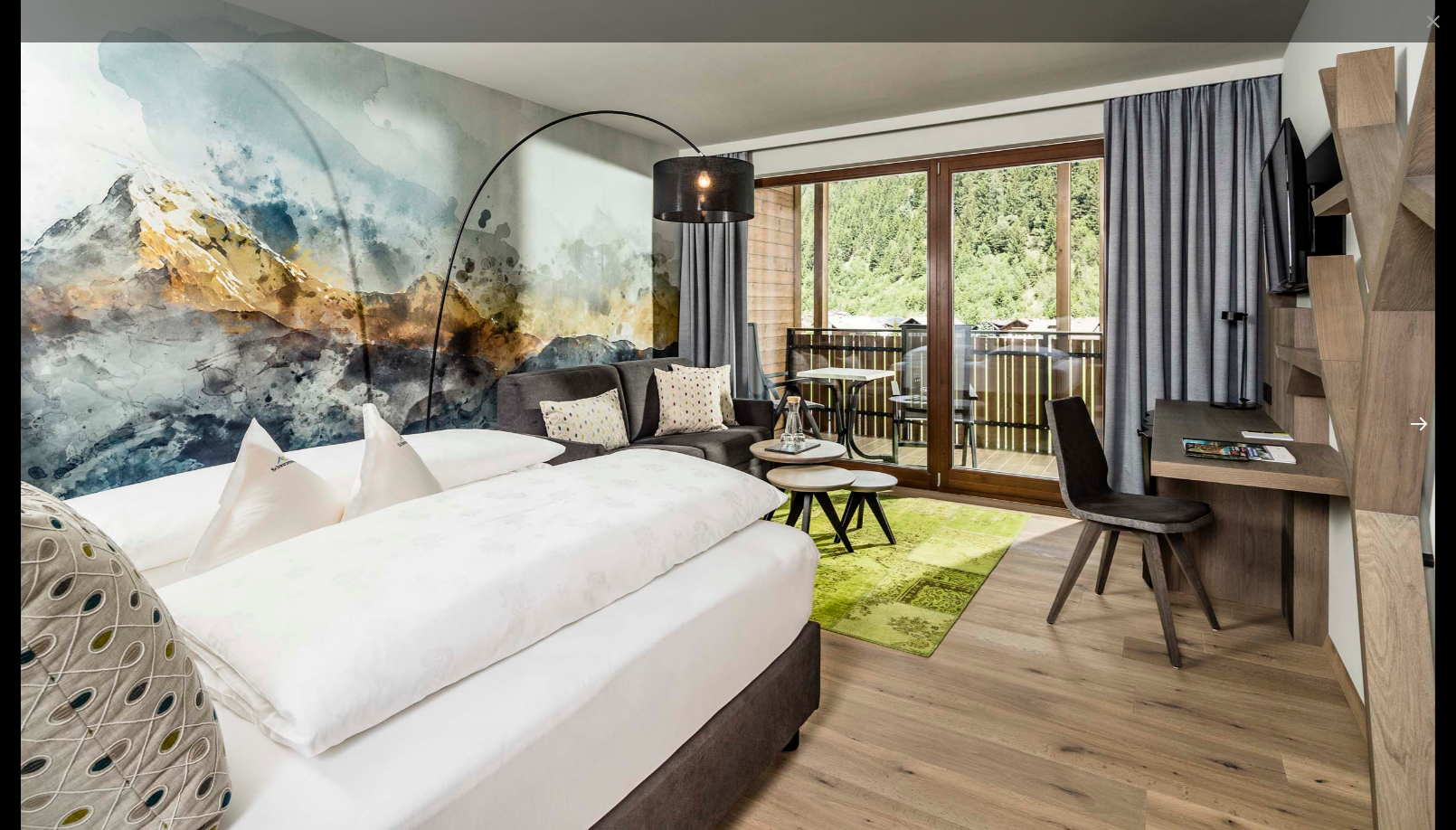
click at [1415, 427] on button "Next slide" at bounding box center [1418, 424] width 38 height 36
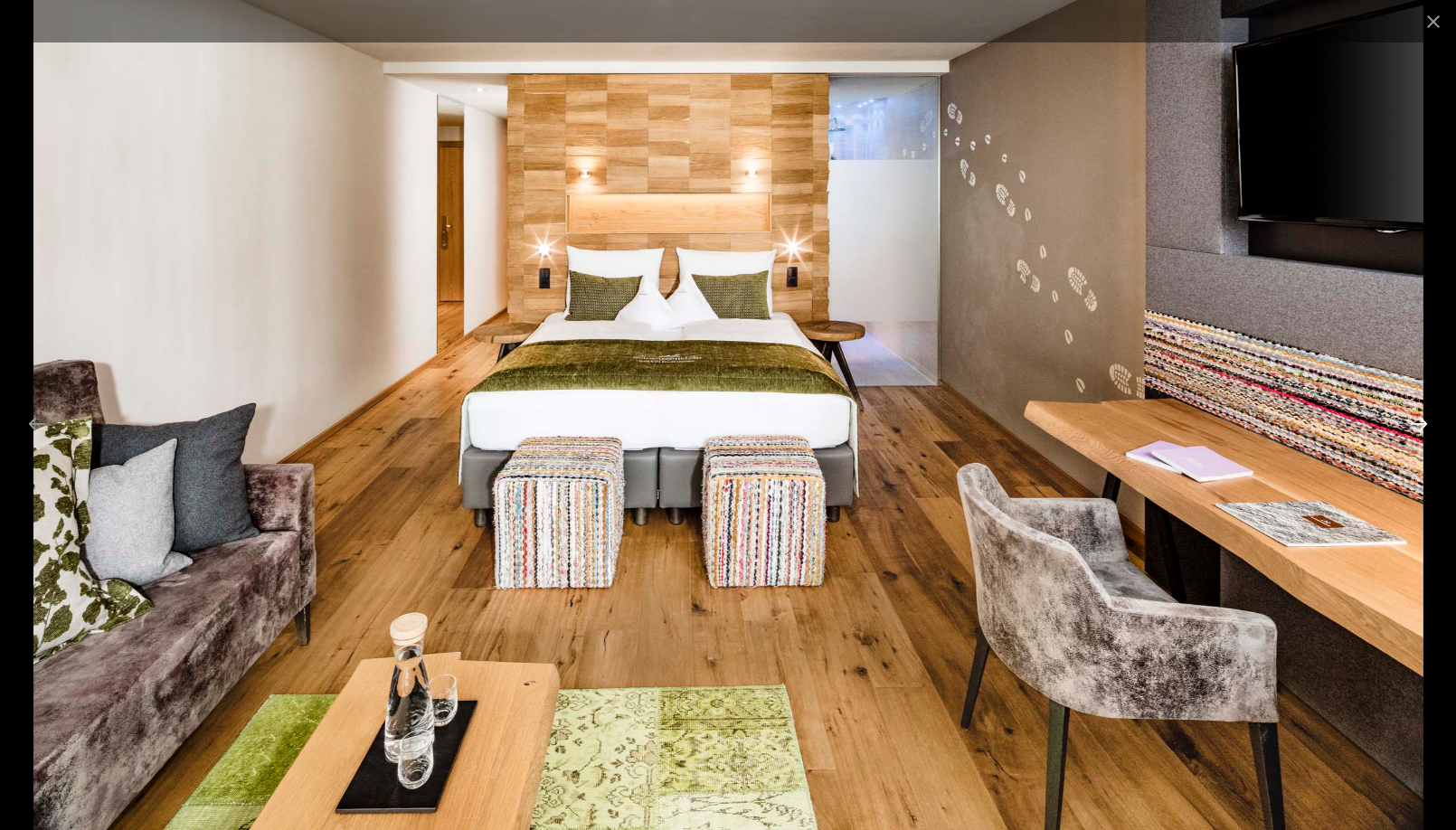
click at [1415, 427] on button "Next slide" at bounding box center [1418, 424] width 38 height 36
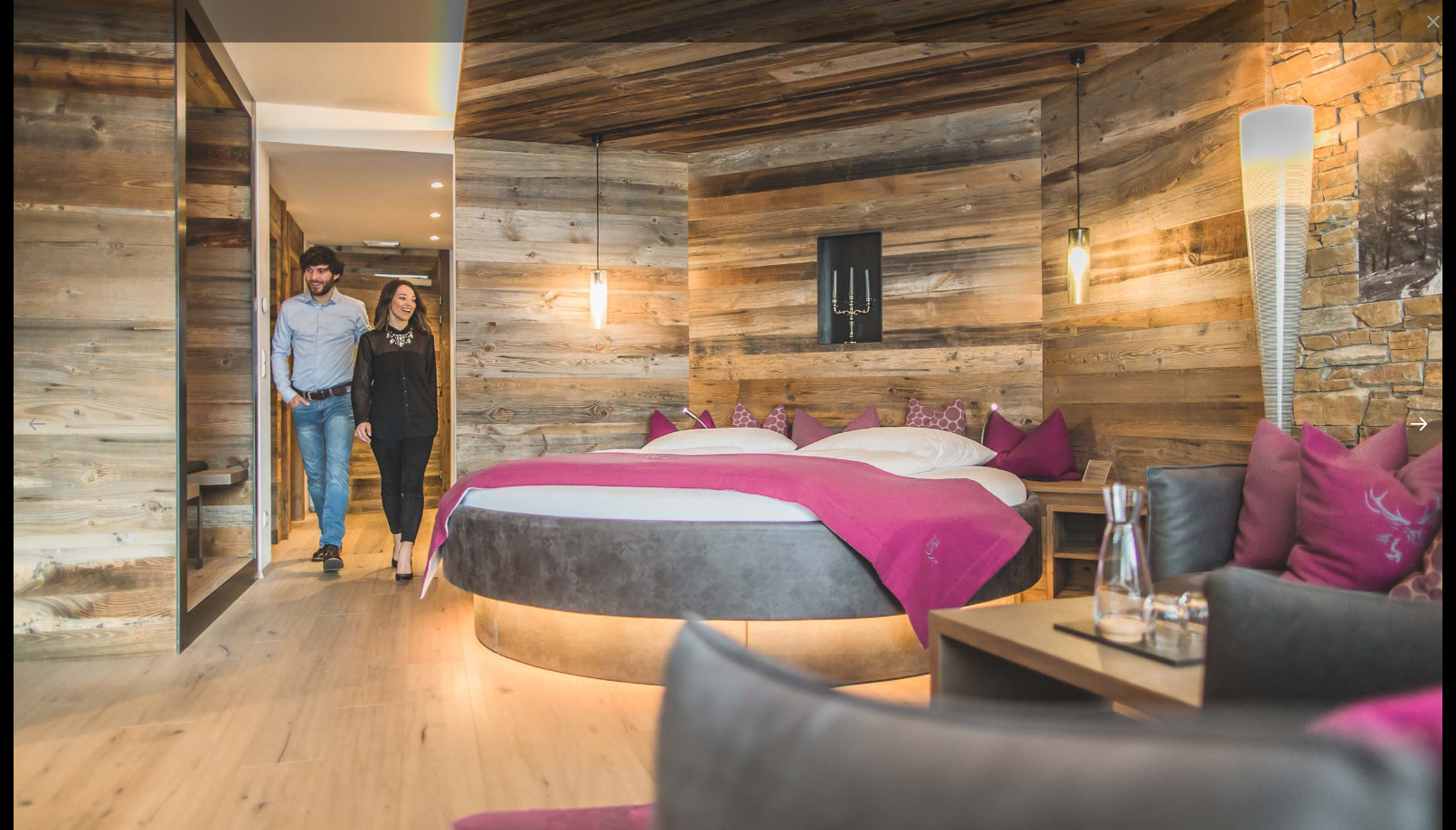
click at [1415, 427] on button "Next slide" at bounding box center [1418, 424] width 38 height 36
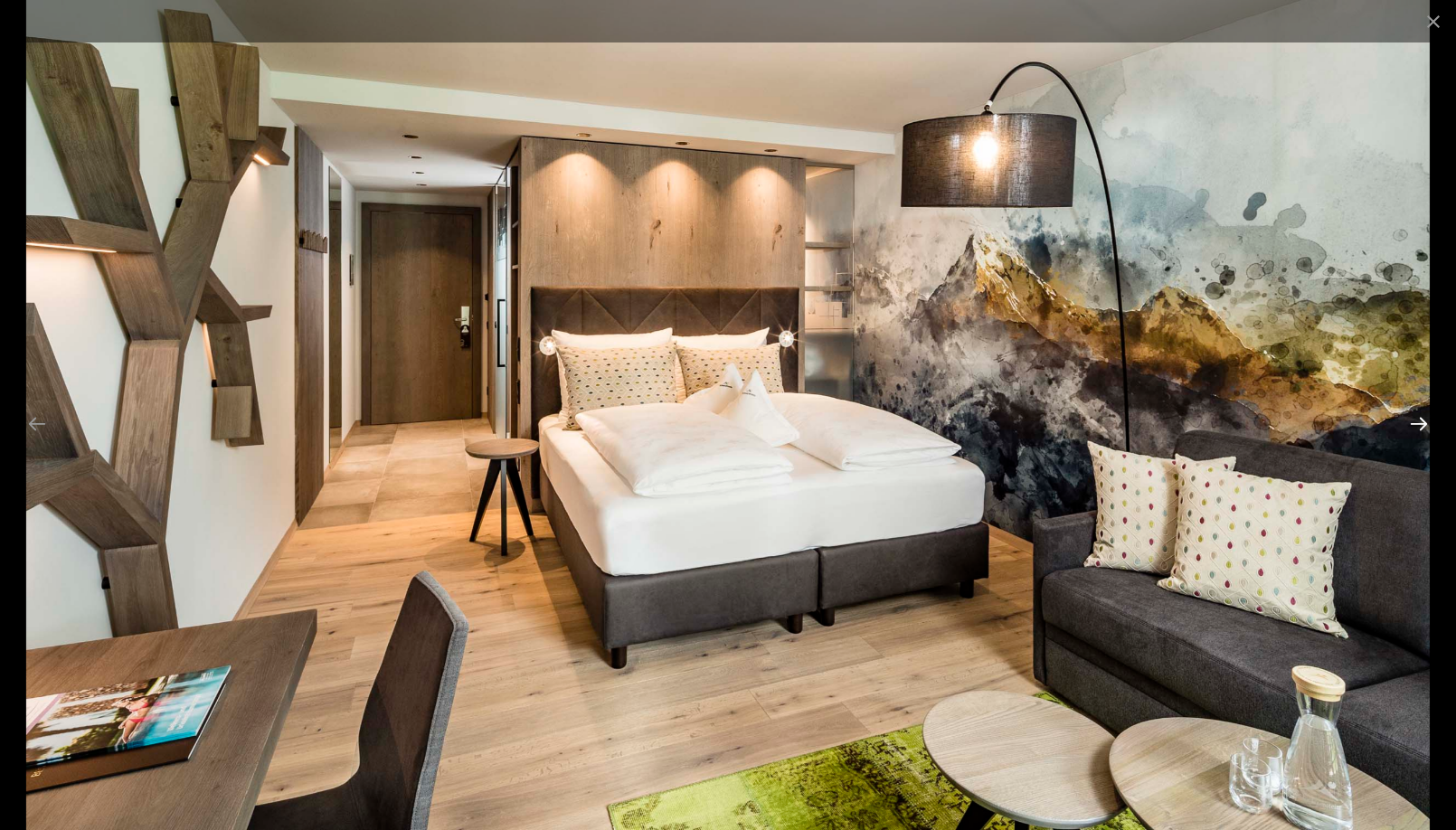
click at [1415, 427] on button "Next slide" at bounding box center [1418, 424] width 38 height 36
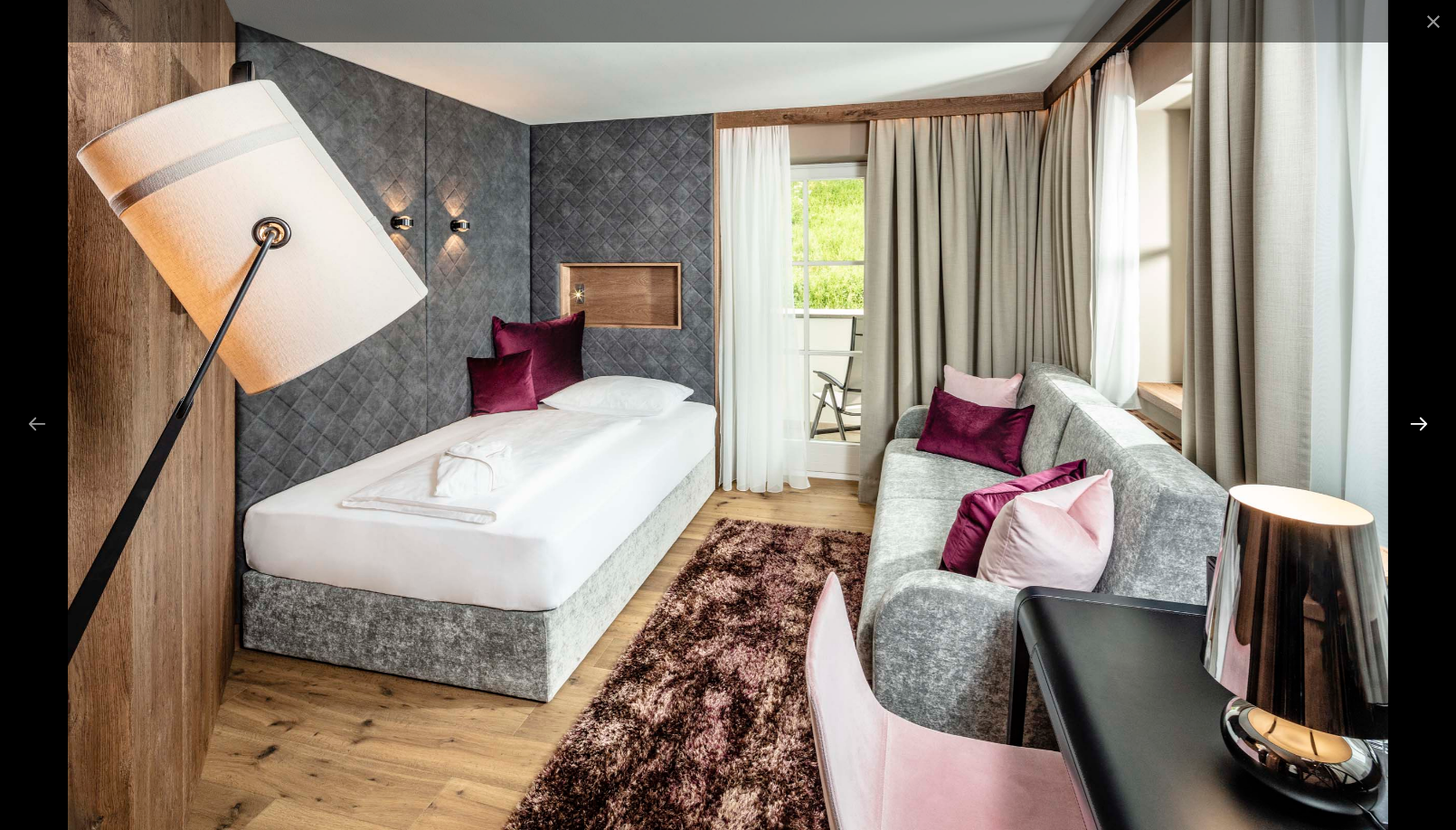
click at [1415, 427] on button "Next slide" at bounding box center [1418, 424] width 38 height 36
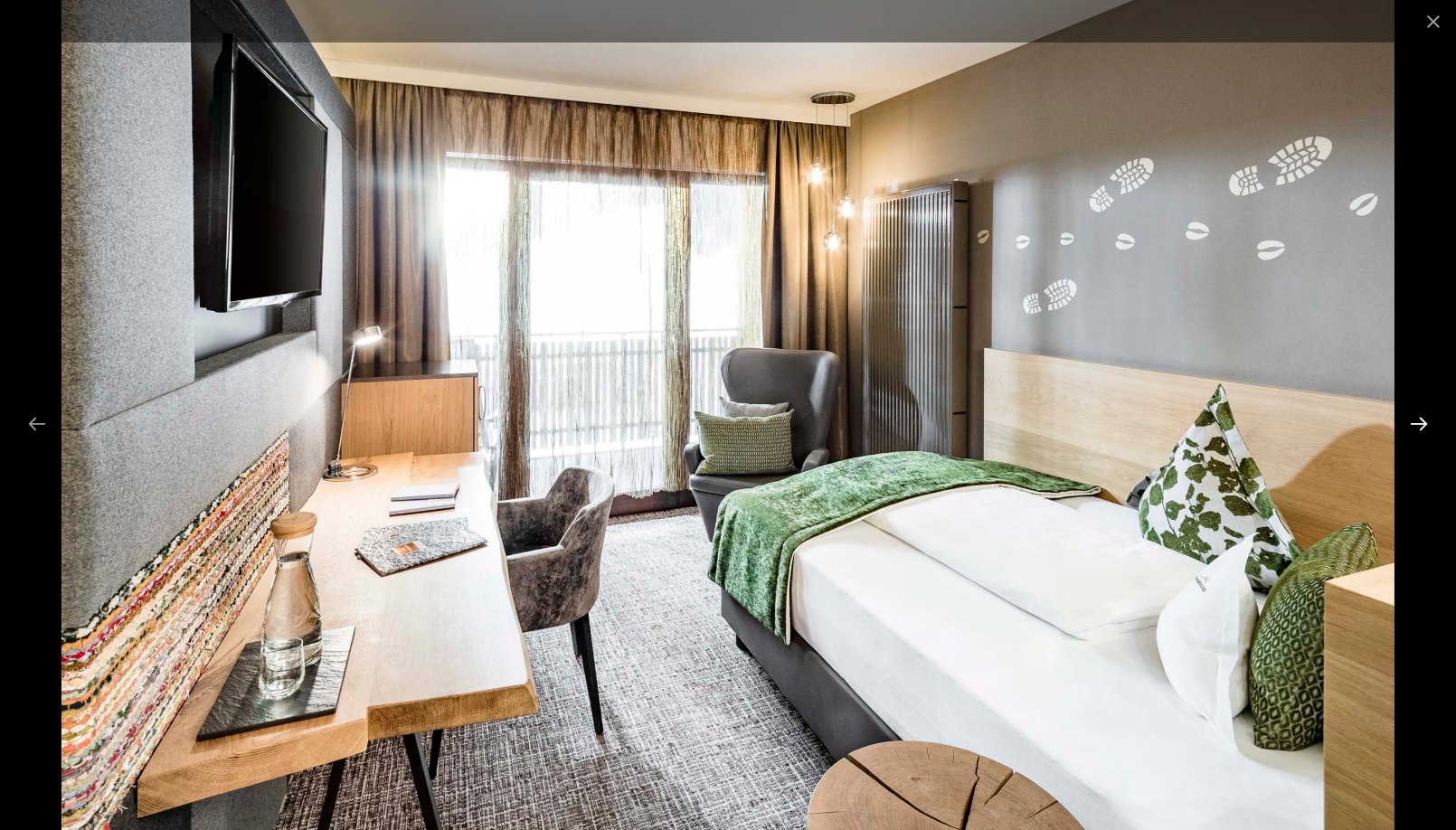
click at [1415, 427] on button "Next slide" at bounding box center [1418, 424] width 38 height 36
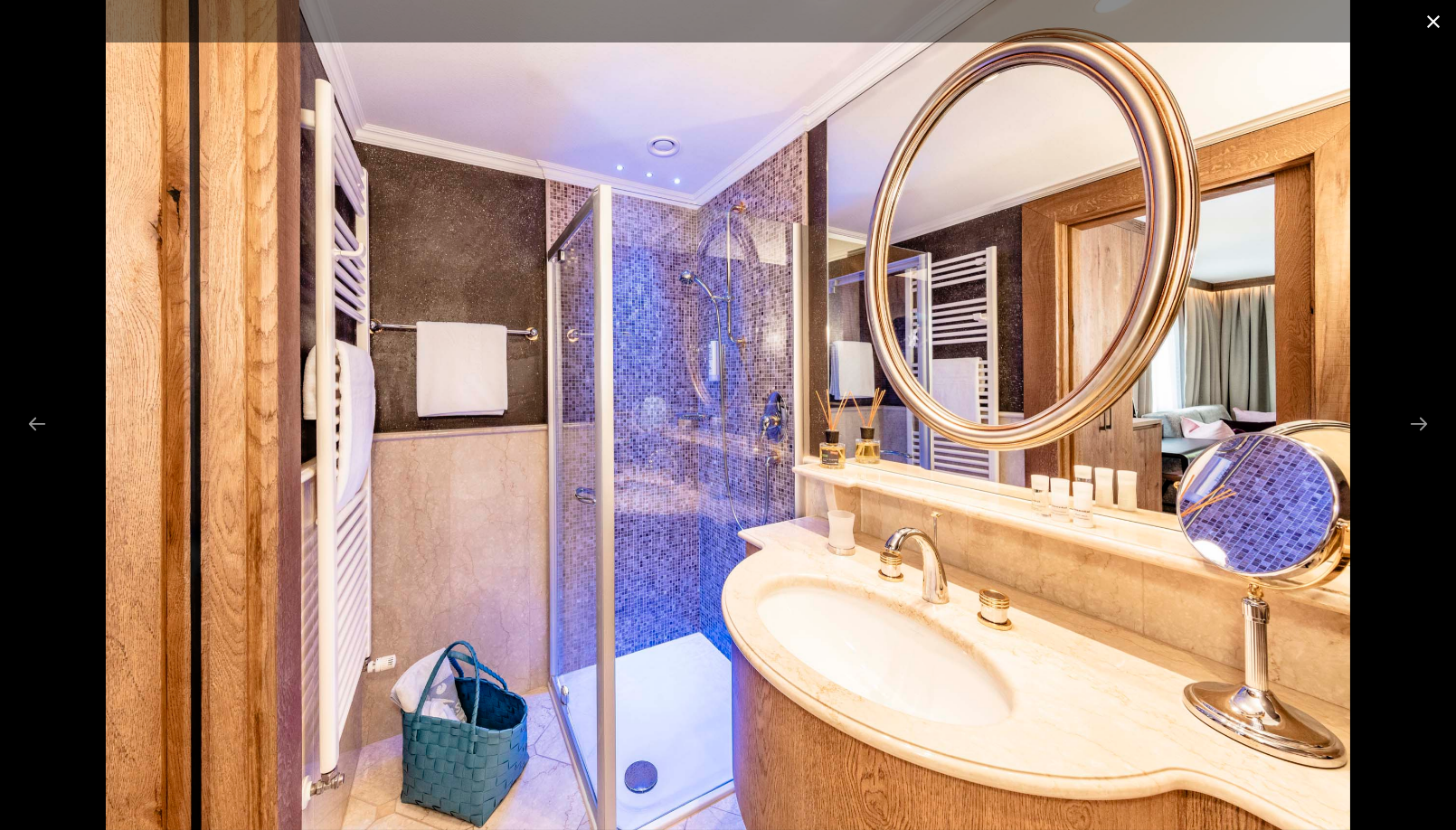
click at [1430, 14] on button "Close gallery" at bounding box center [1433, 21] width 45 height 42
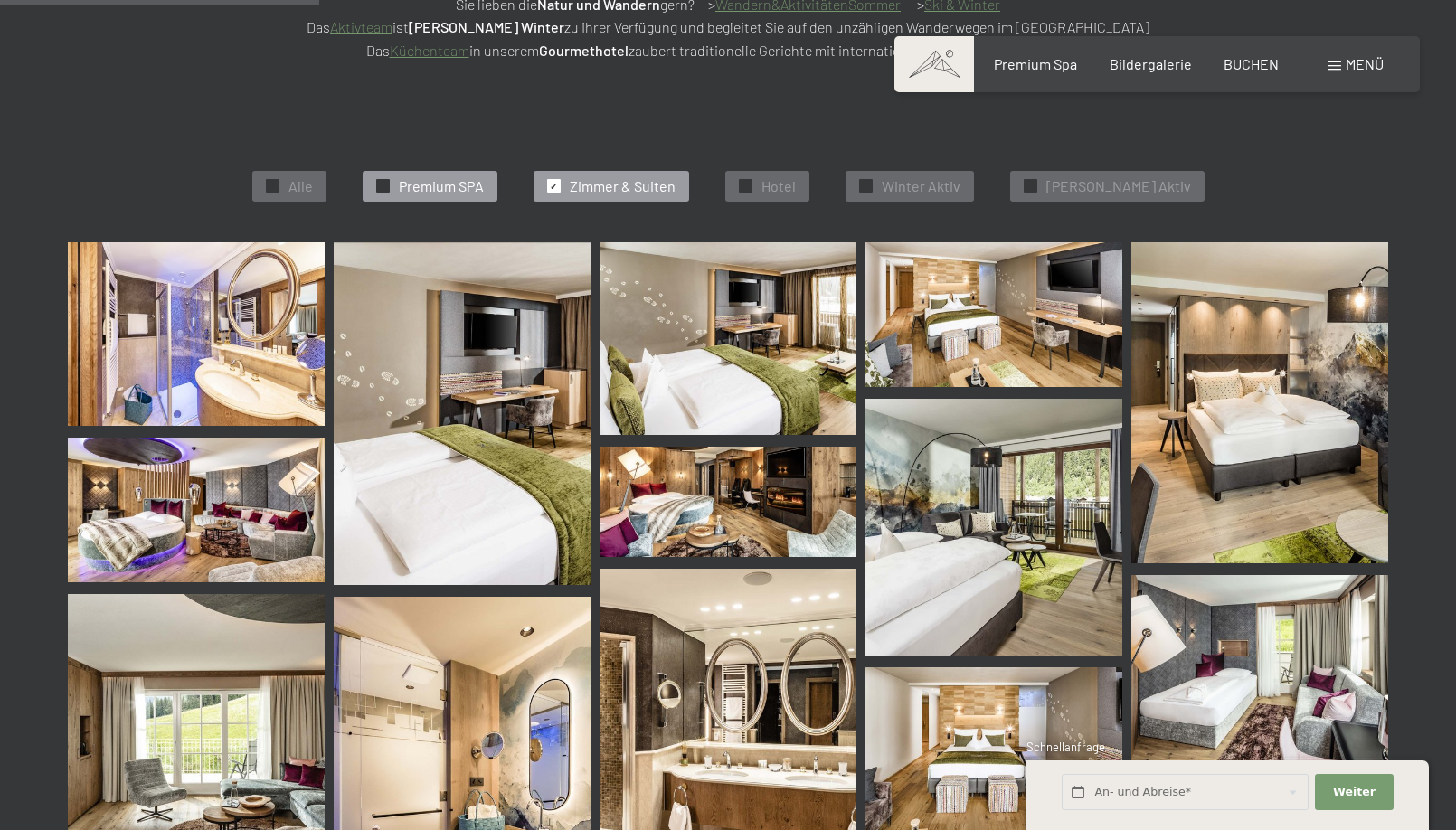
click at [453, 176] on span "Premium SPA" at bounding box center [441, 186] width 85 height 20
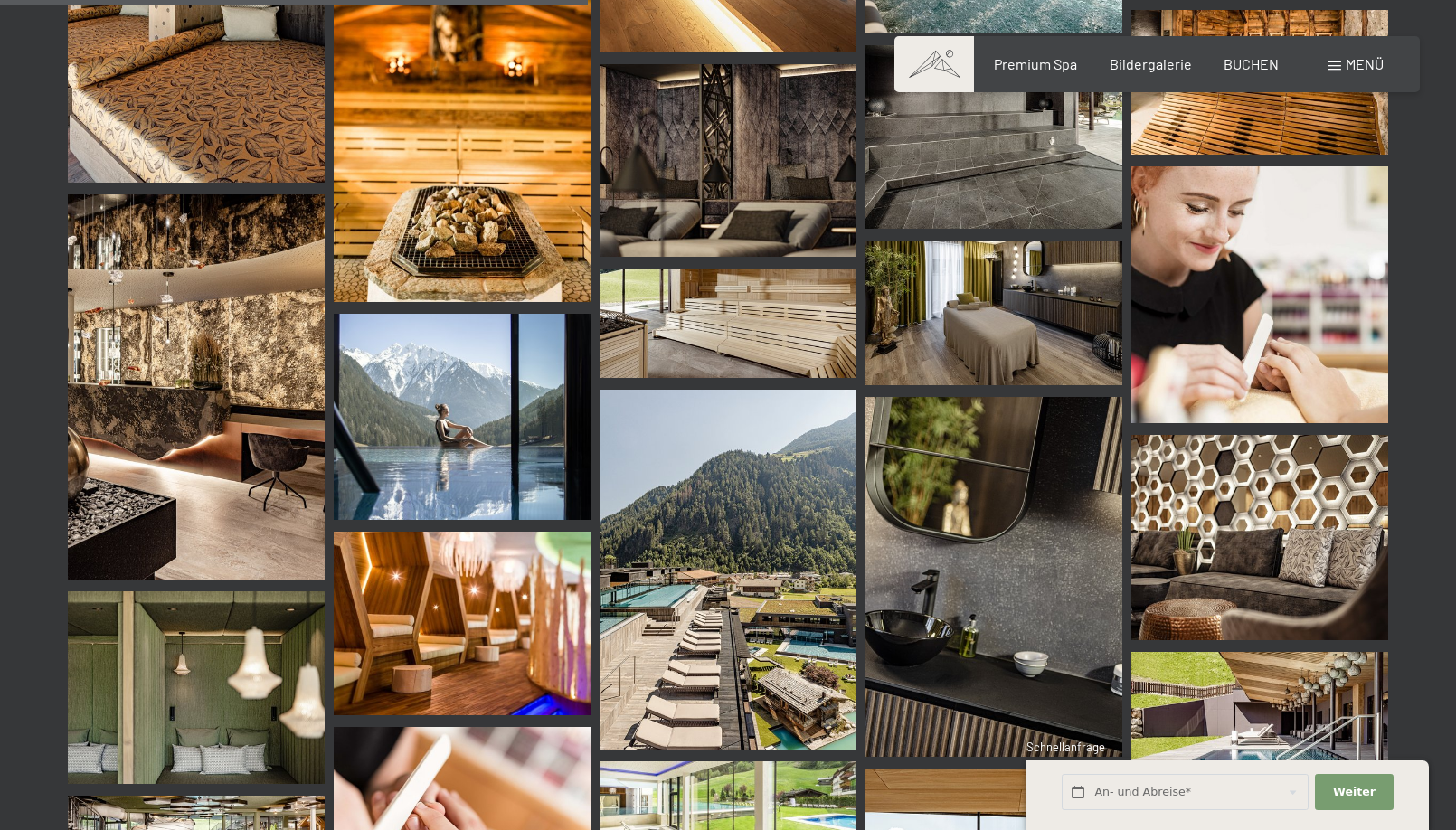
scroll to position [1389, 0]
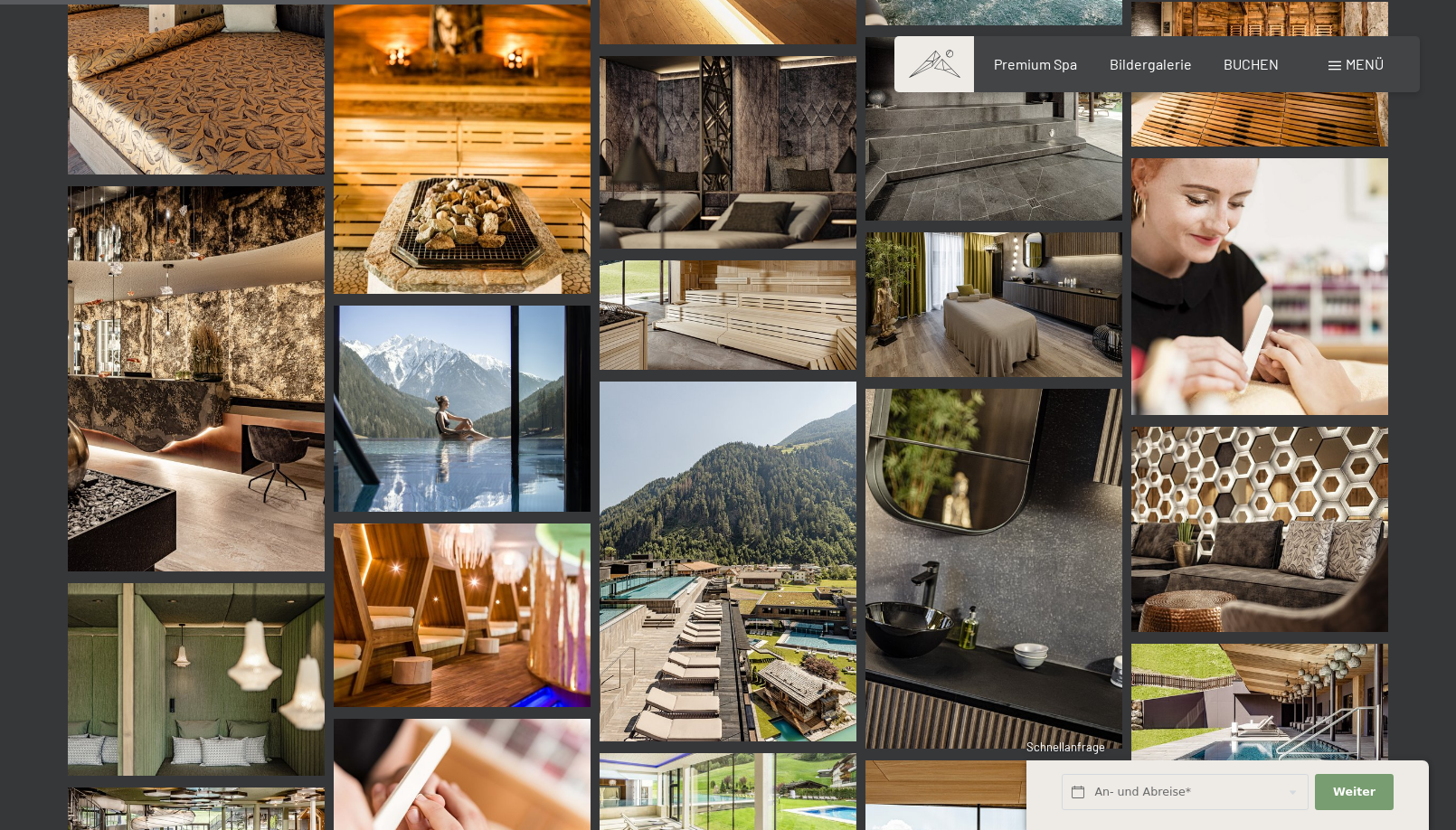
click at [455, 409] on img at bounding box center [462, 407] width 257 height 205
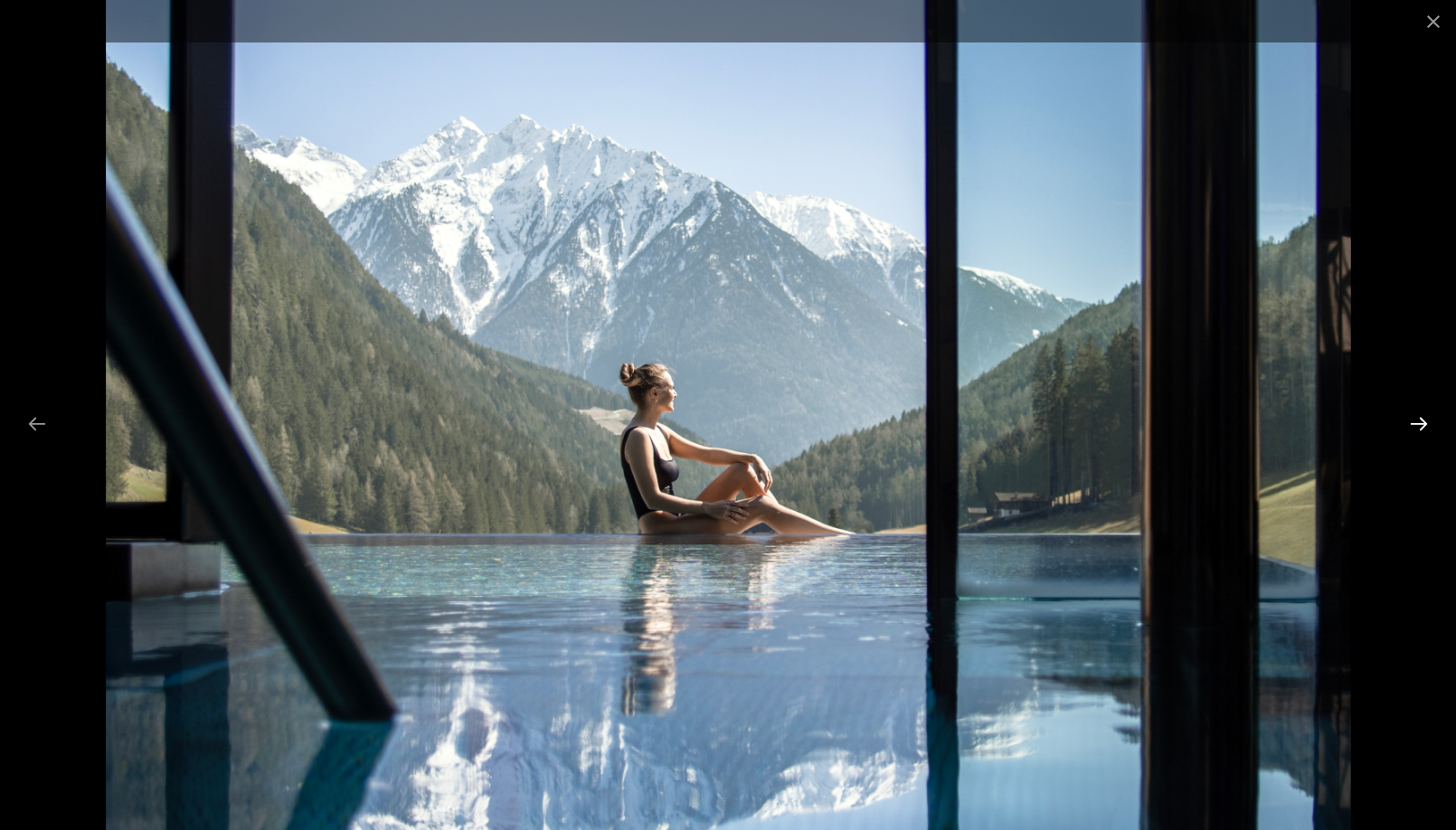
click at [1417, 419] on button "Next slide" at bounding box center [1418, 424] width 38 height 36
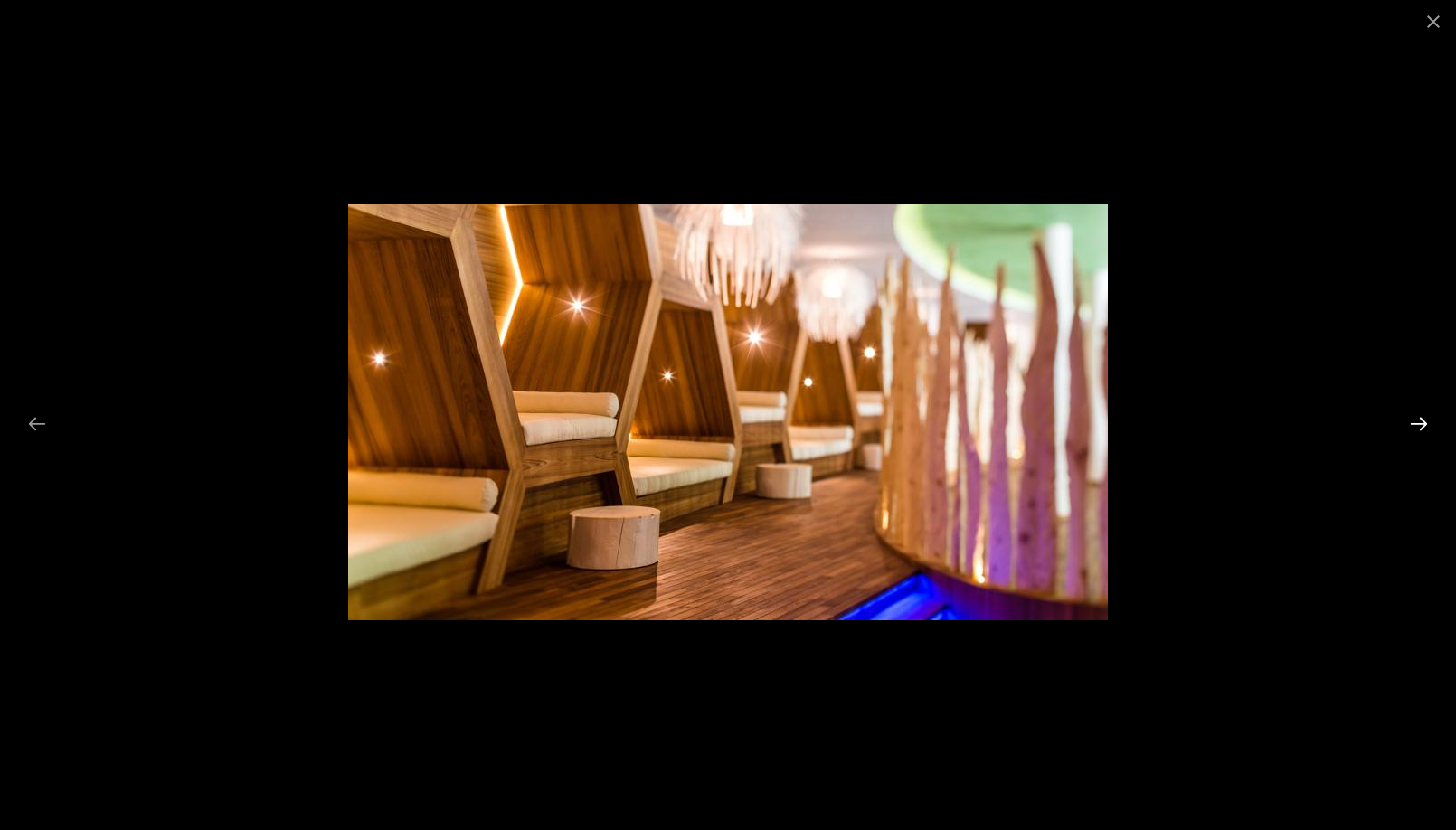
click at [1417, 419] on button "Next slide" at bounding box center [1418, 424] width 38 height 36
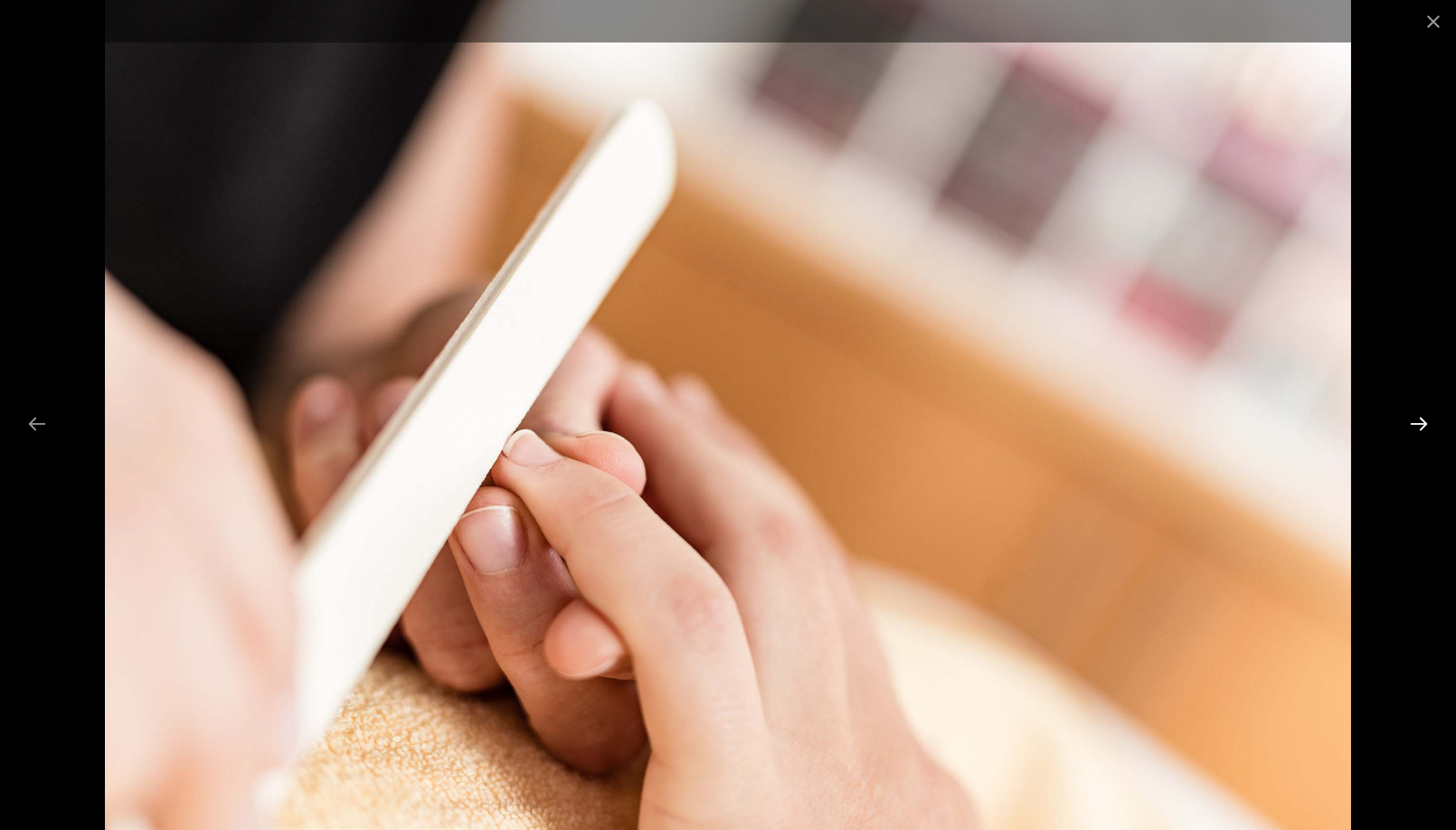
click at [1417, 419] on button "Next slide" at bounding box center [1418, 424] width 38 height 36
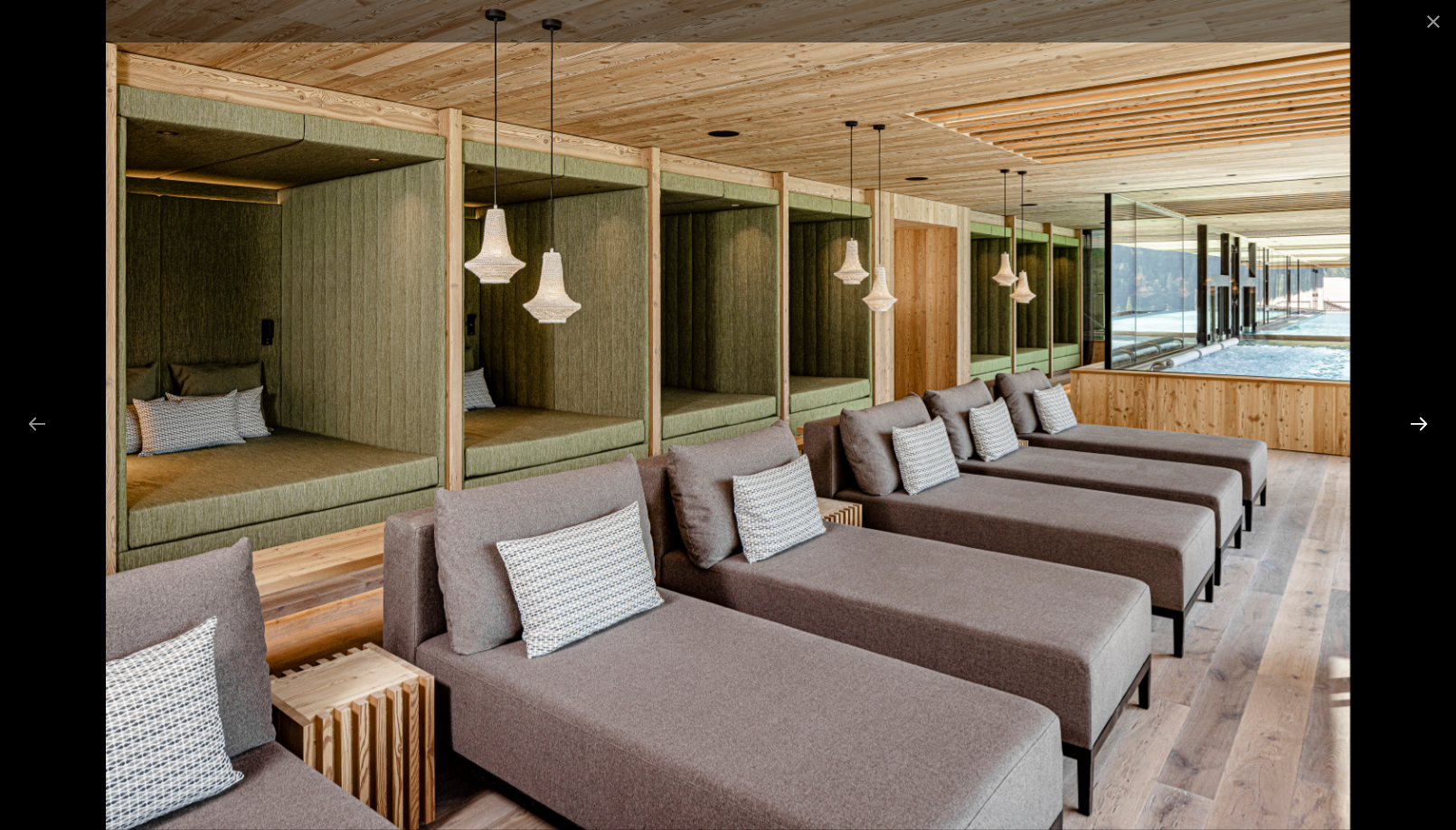
click at [1417, 419] on button "Next slide" at bounding box center [1418, 424] width 38 height 36
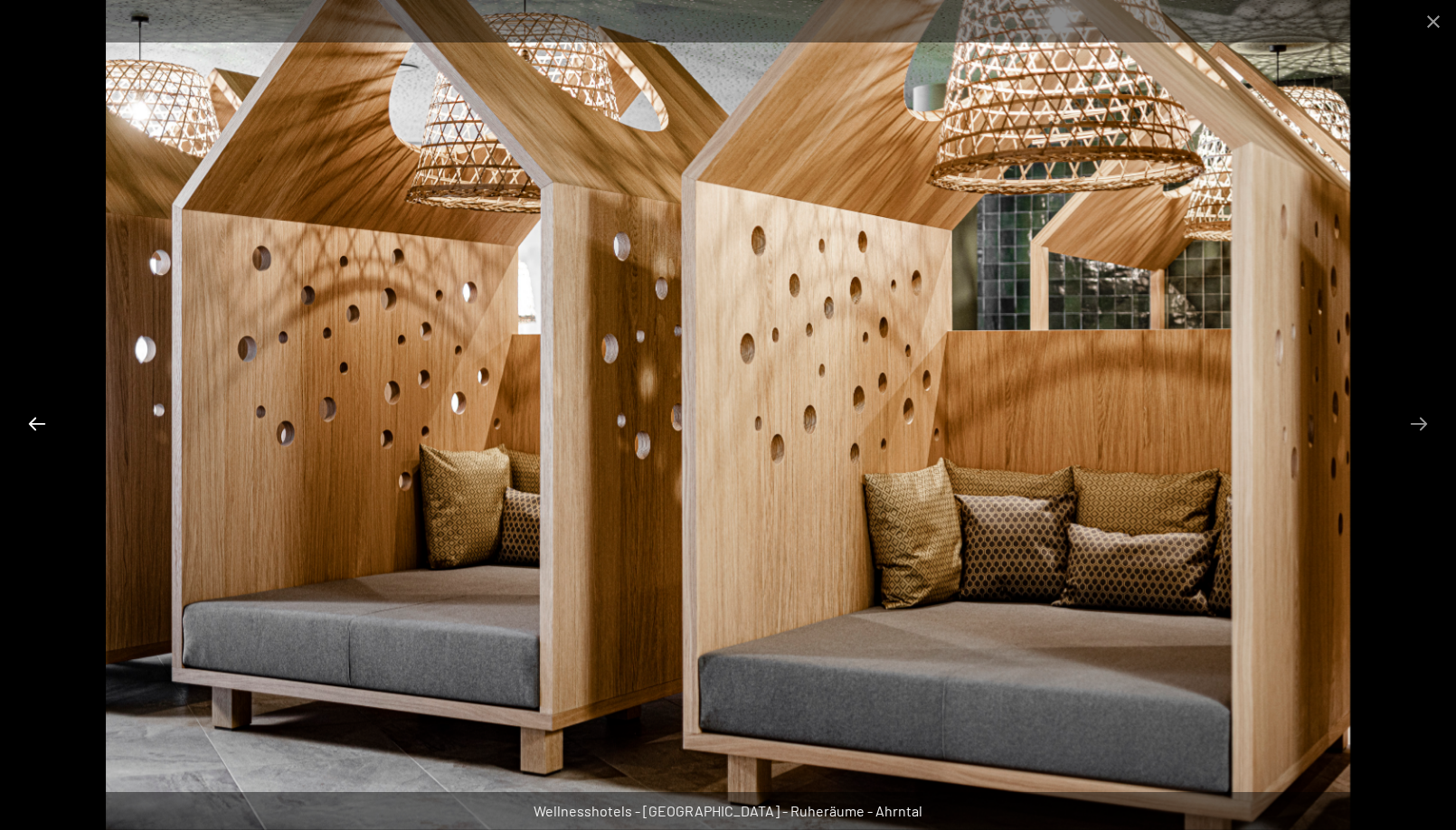
click at [38, 418] on button "Previous slide" at bounding box center [37, 424] width 38 height 36
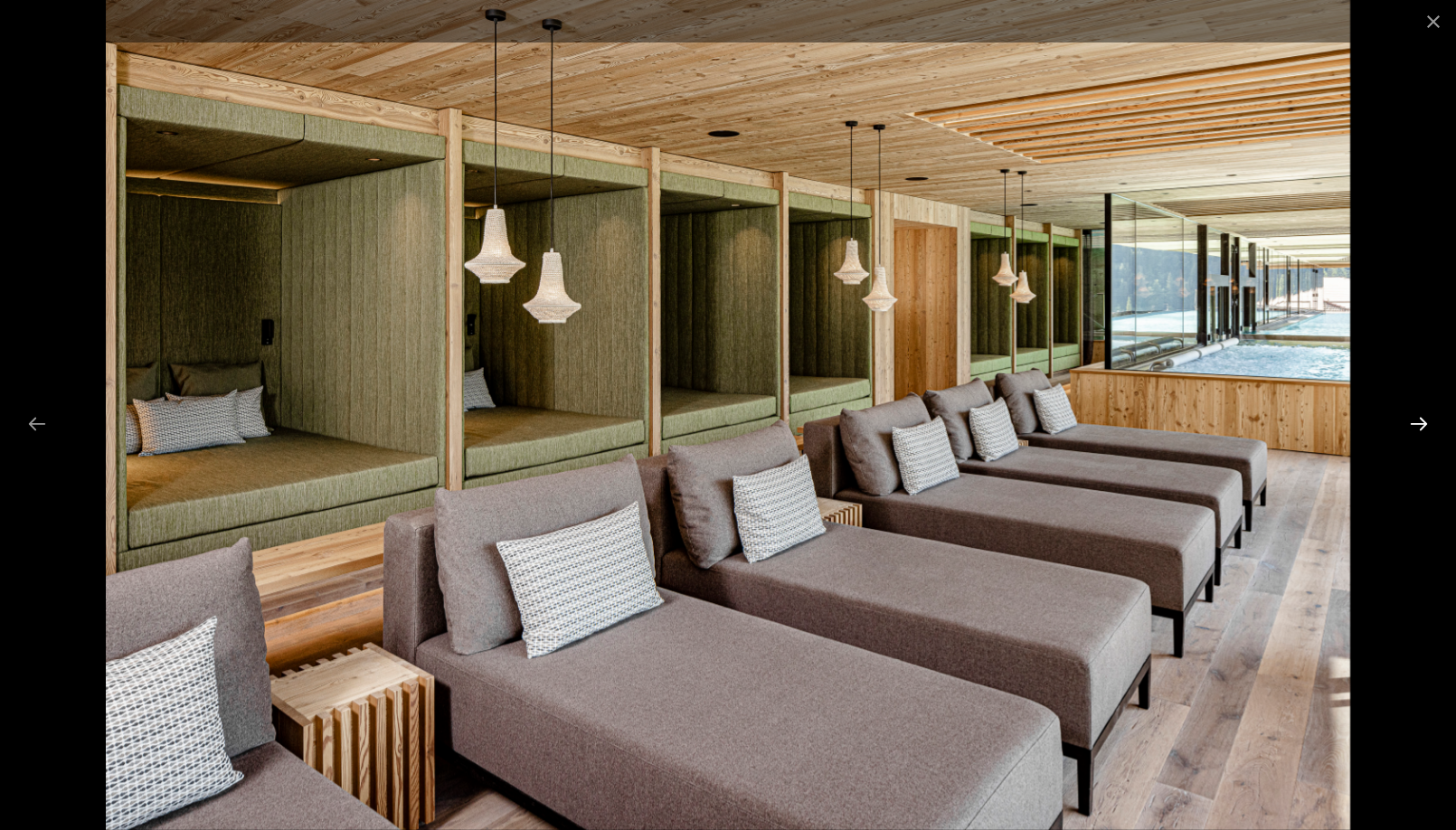
click at [1421, 425] on button "Next slide" at bounding box center [1418, 424] width 38 height 36
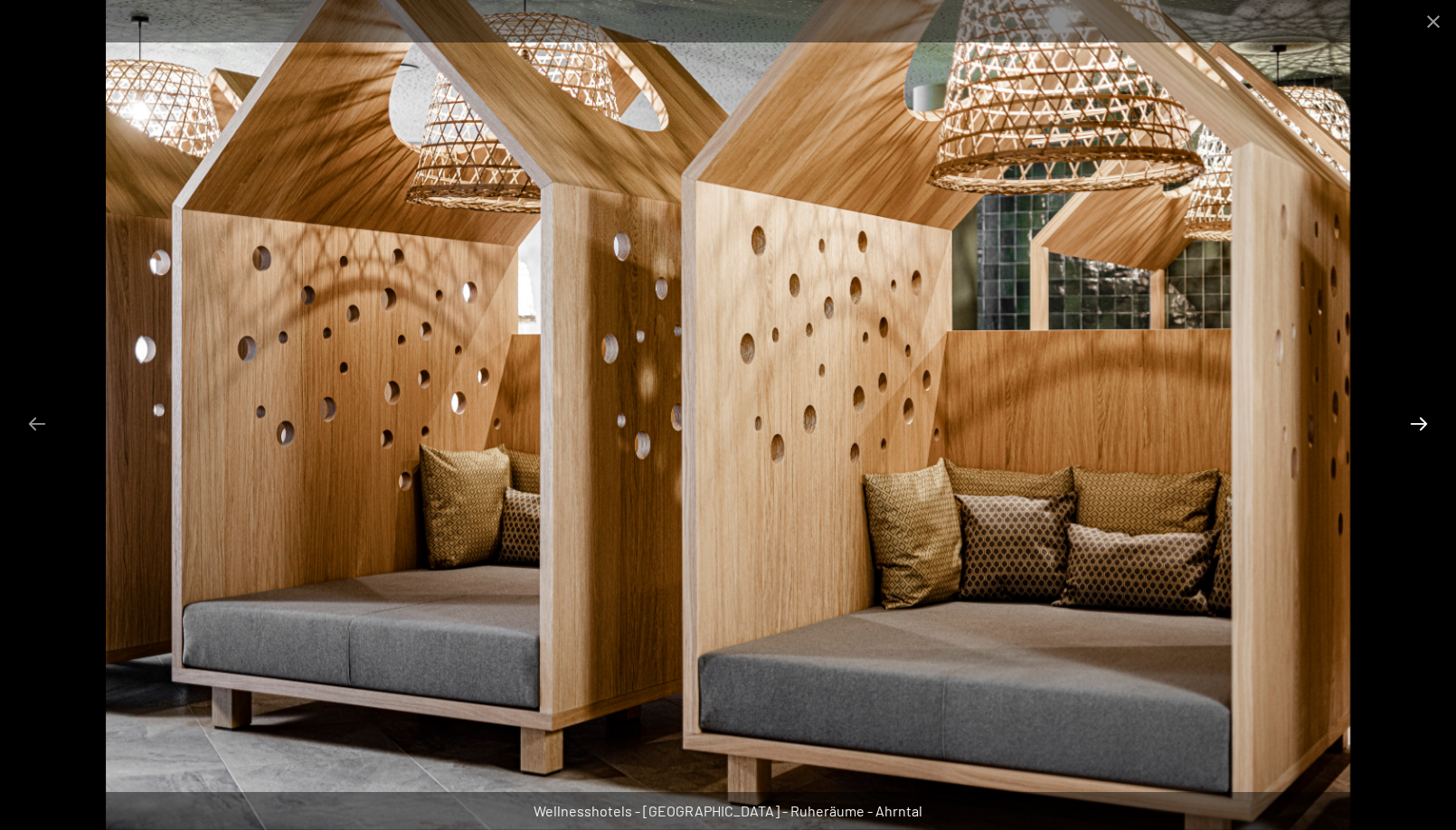
click at [1421, 425] on button "Next slide" at bounding box center [1418, 424] width 38 height 36
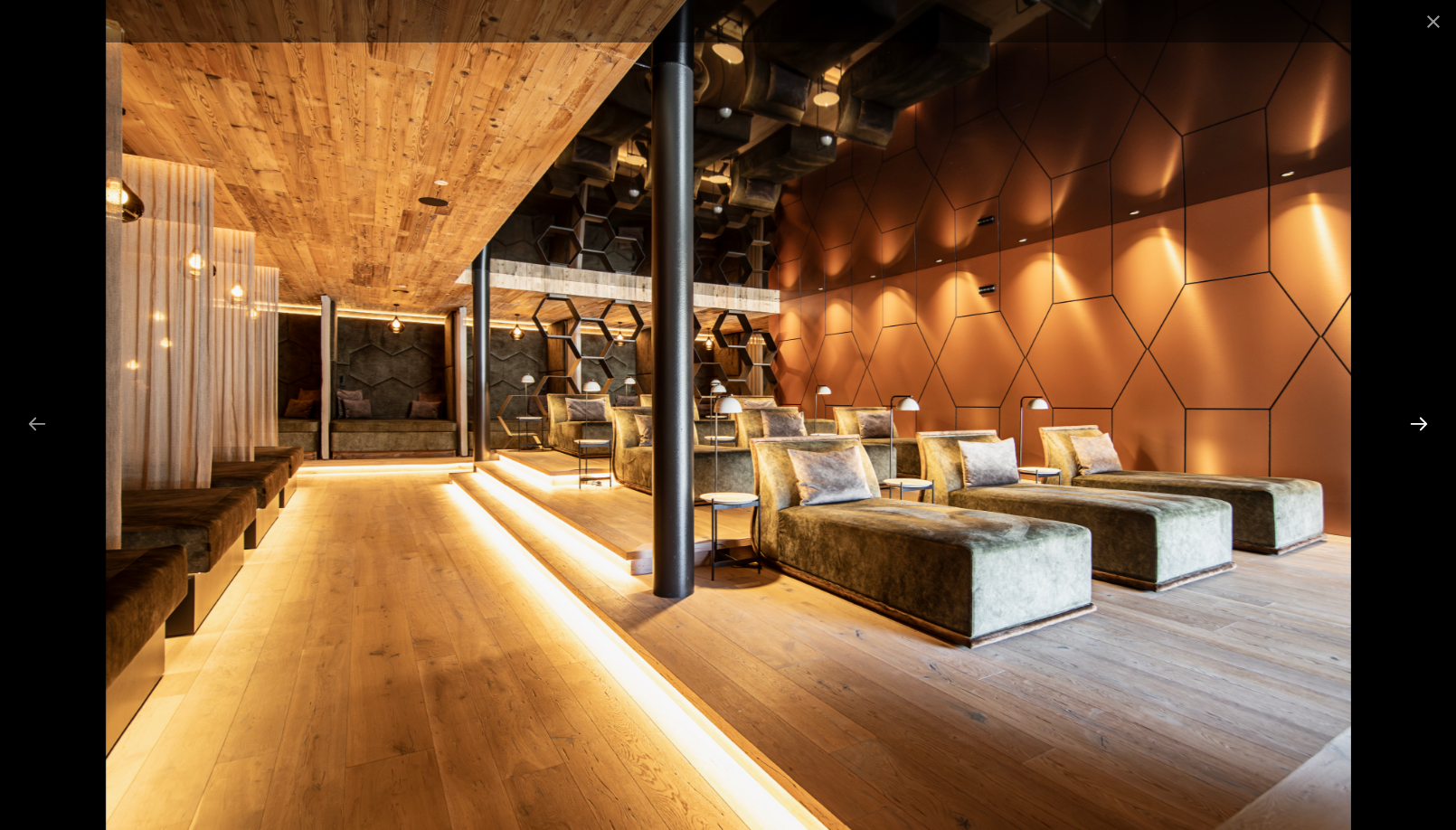
click at [1421, 425] on button "Next slide" at bounding box center [1418, 424] width 38 height 36
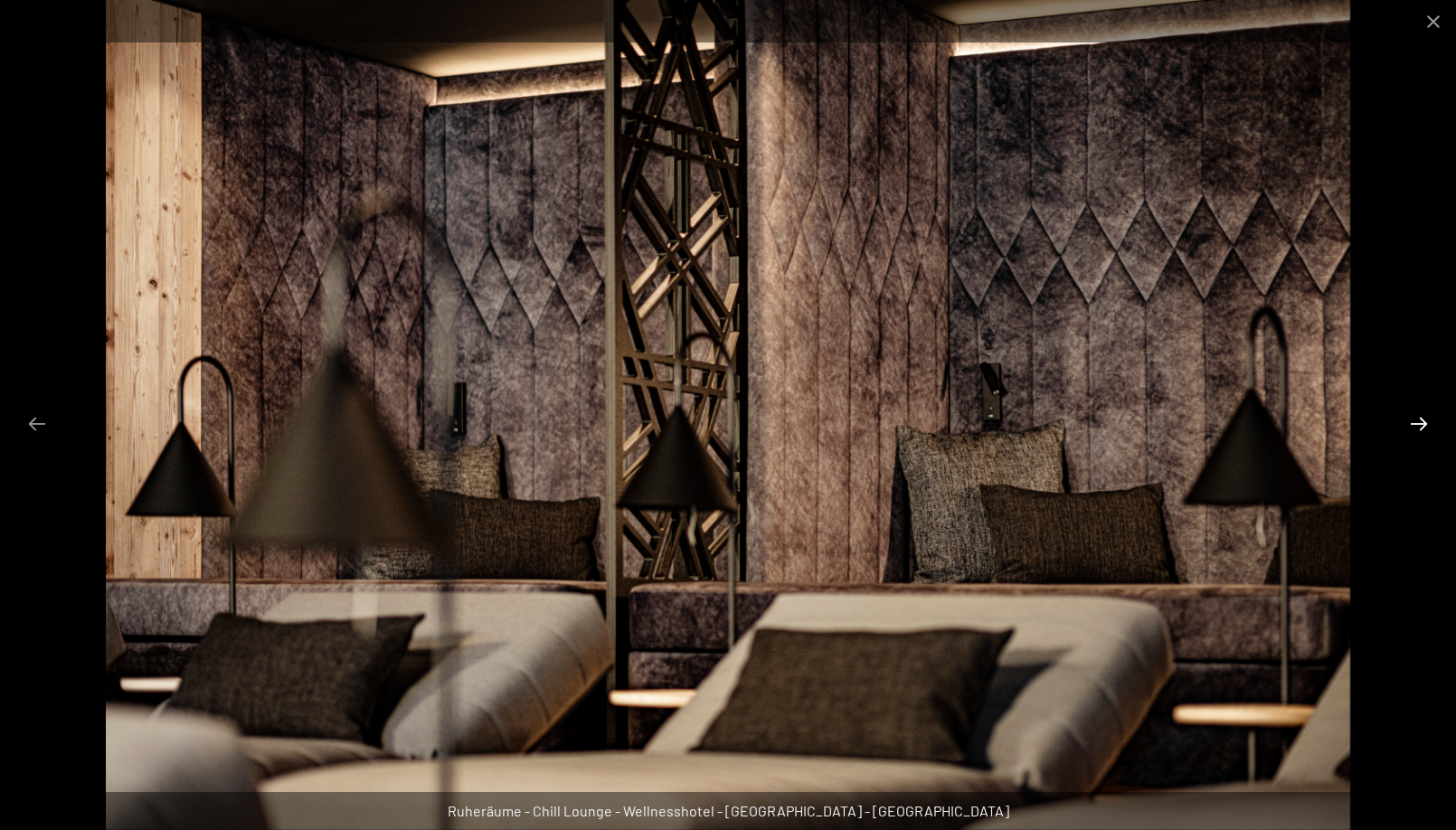
click at [1421, 425] on button "Next slide" at bounding box center [1418, 424] width 38 height 36
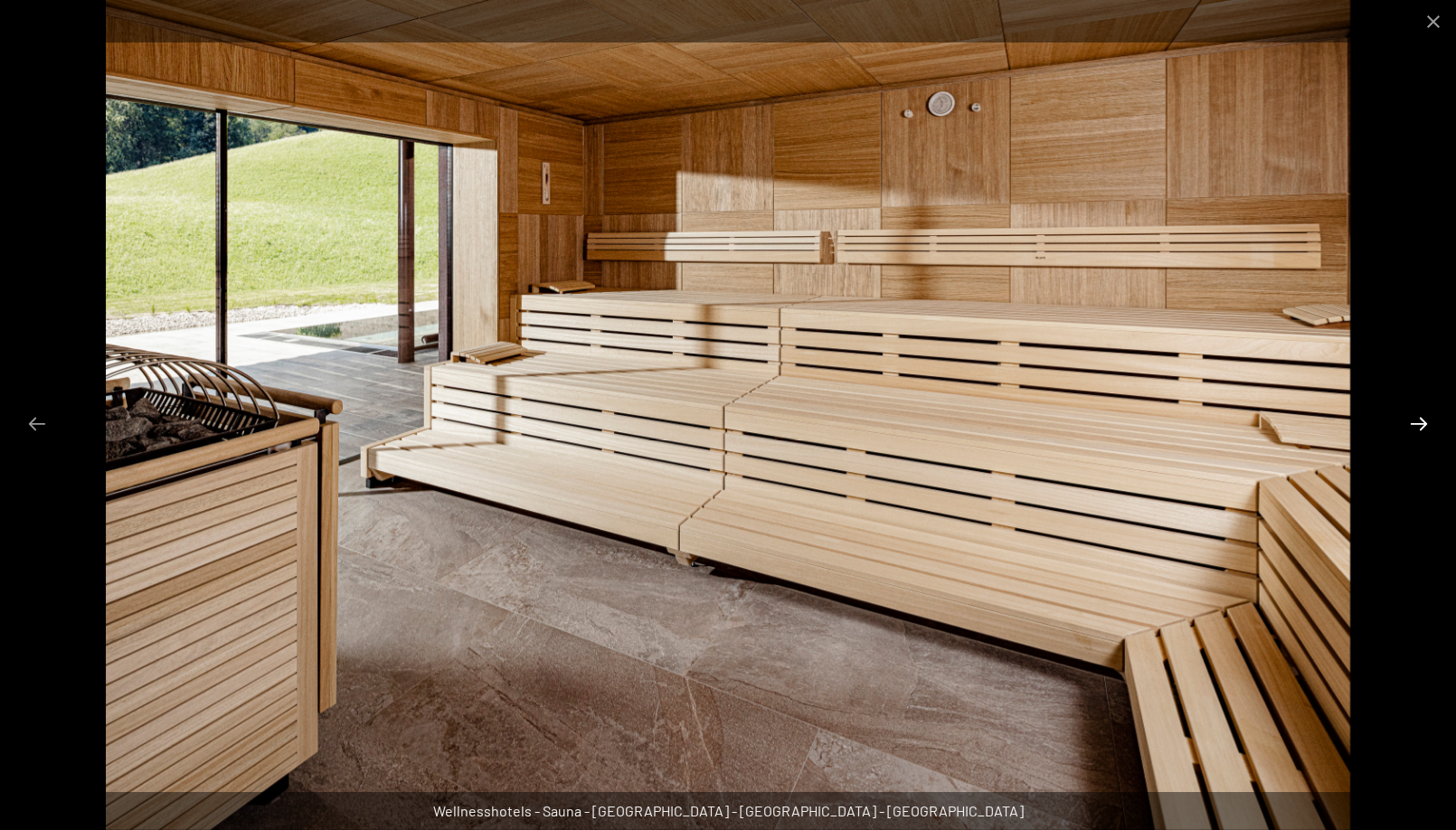
click at [1421, 425] on button "Next slide" at bounding box center [1418, 424] width 38 height 36
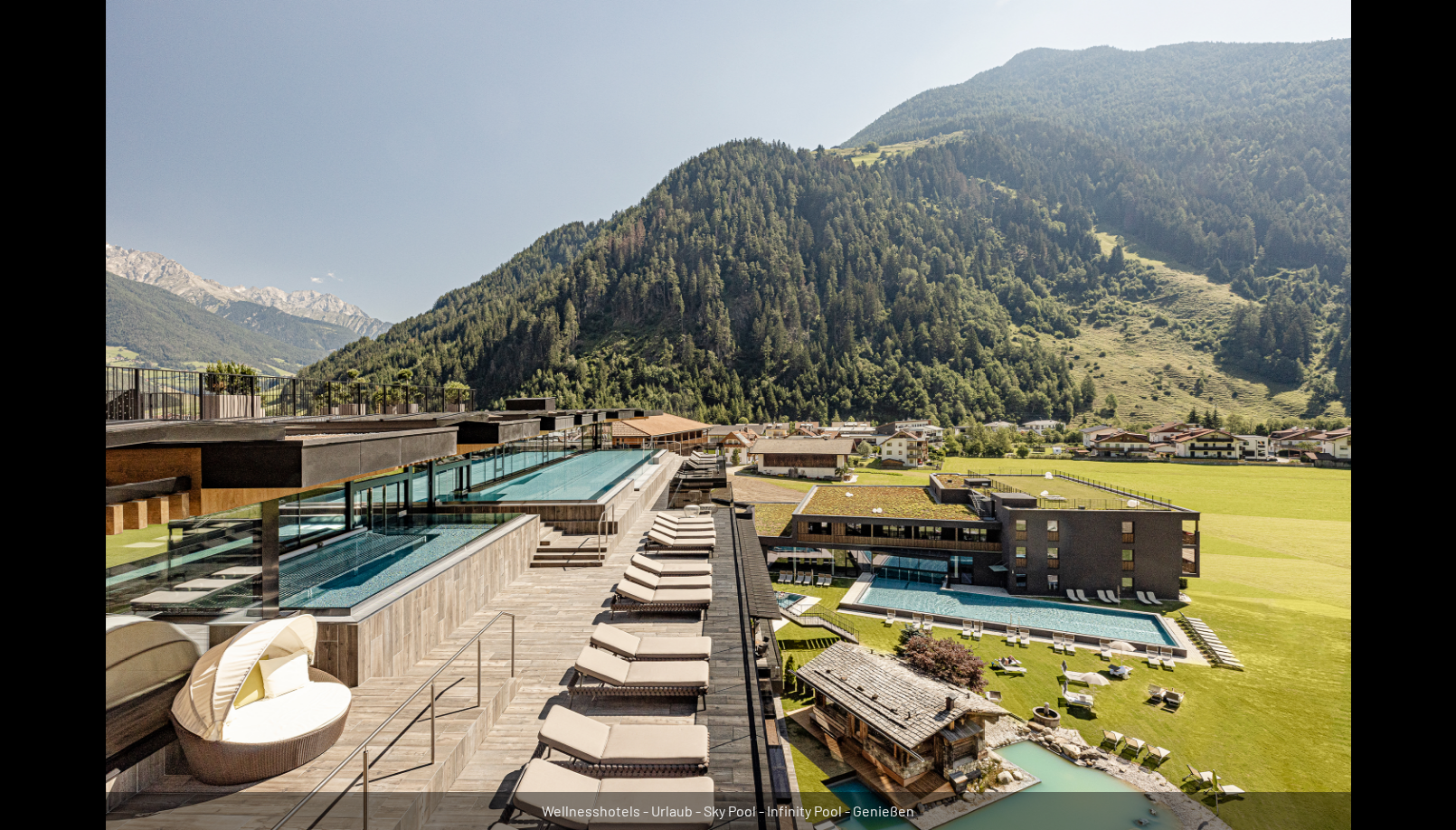
click at [1421, 425] on button "Next slide" at bounding box center [1427, 424] width 38 height 36
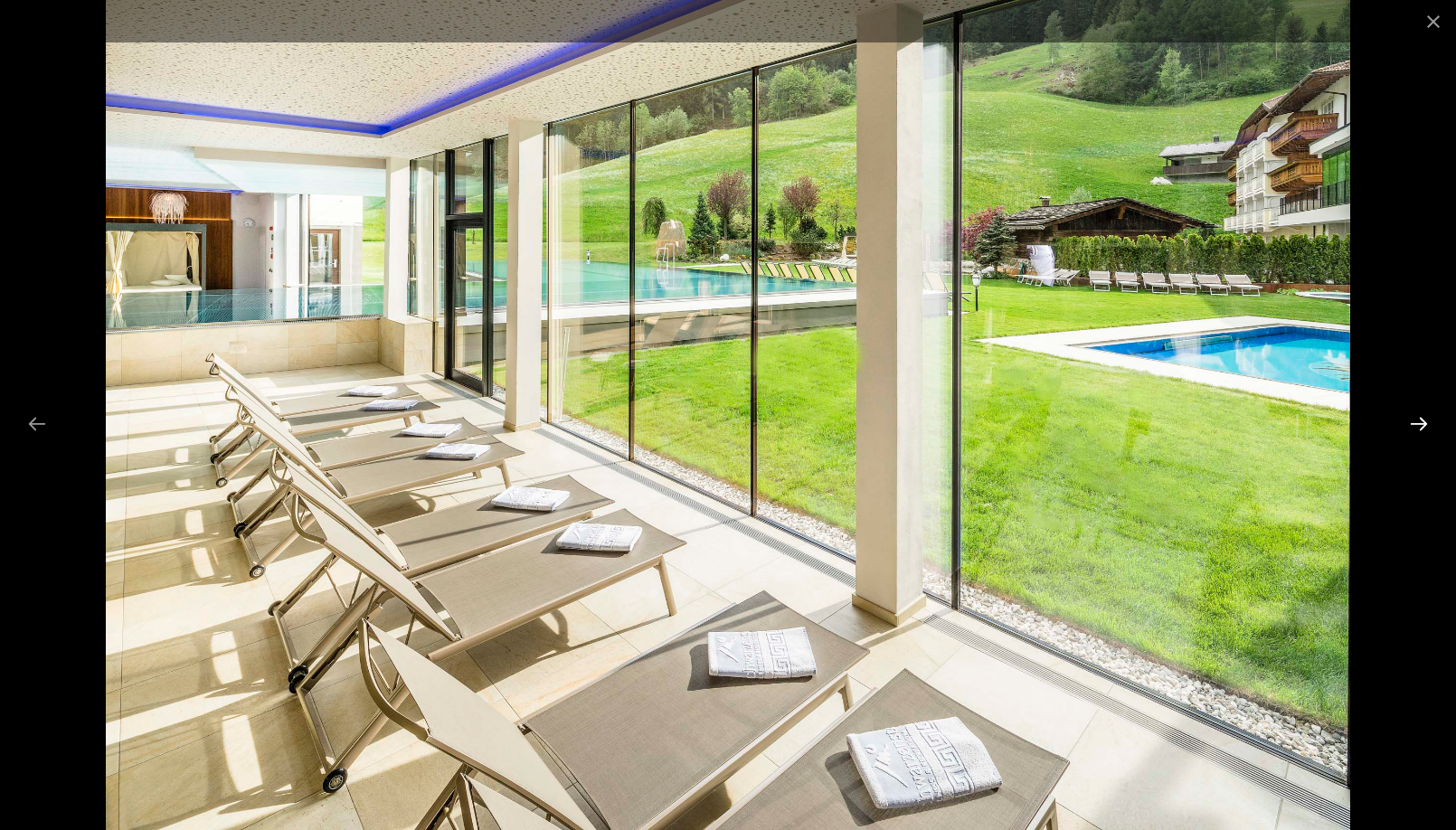
click at [1421, 425] on button "Next slide" at bounding box center [1418, 424] width 38 height 36
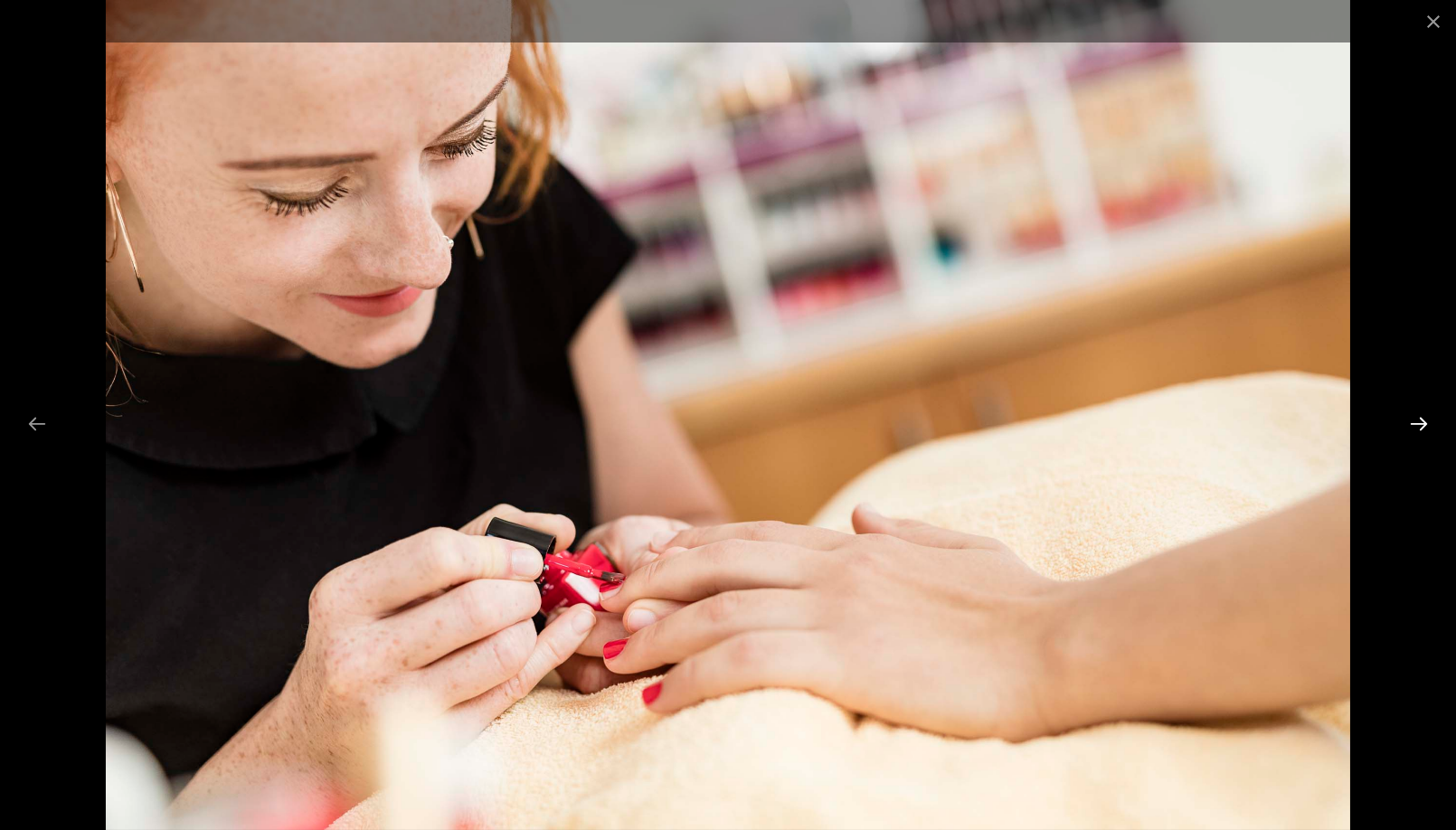
click at [1421, 425] on button "Next slide" at bounding box center [1418, 424] width 38 height 36
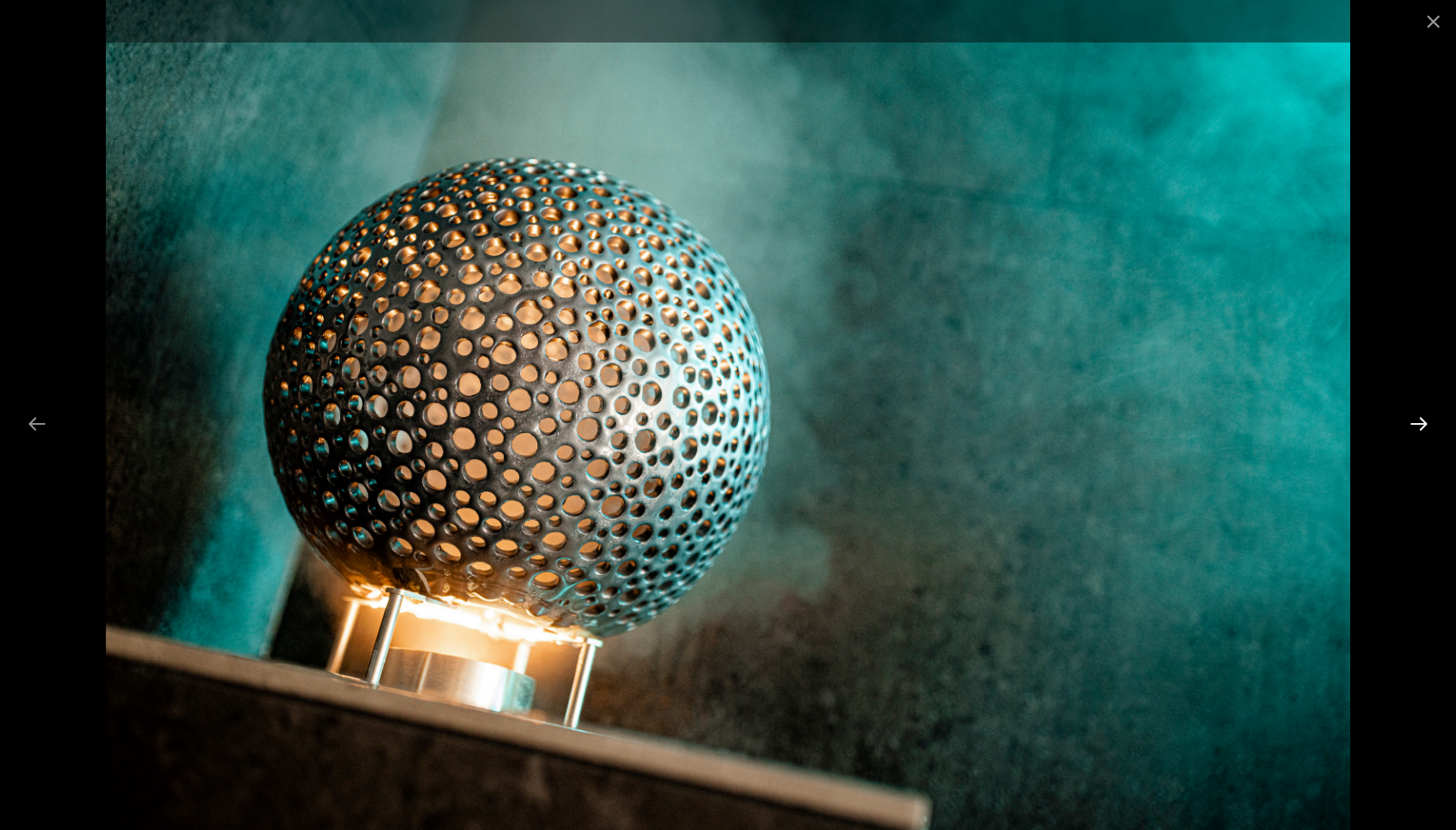
click at [1421, 425] on button "Next slide" at bounding box center [1418, 424] width 38 height 36
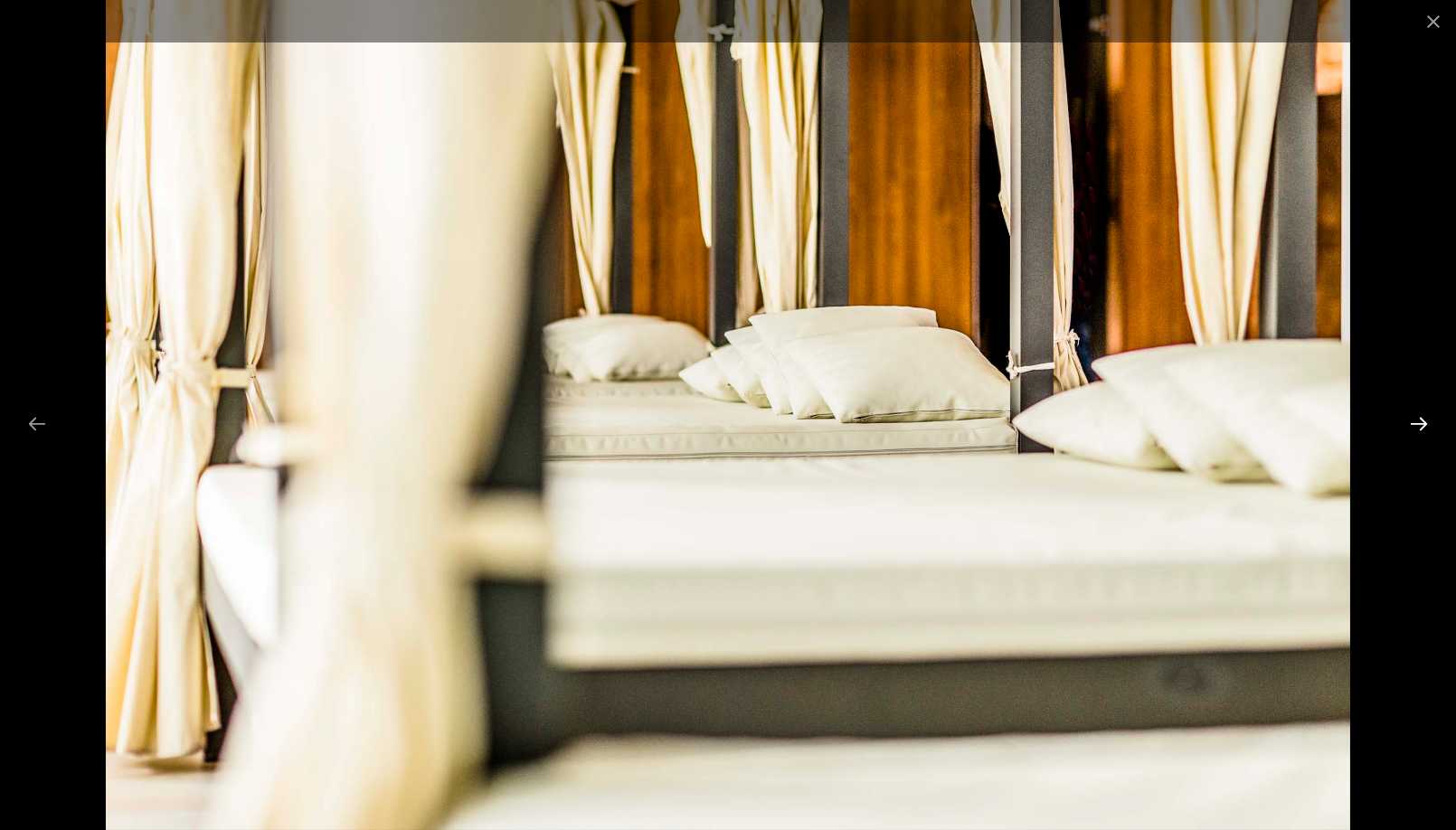
click at [1421, 425] on button "Next slide" at bounding box center [1418, 424] width 38 height 36
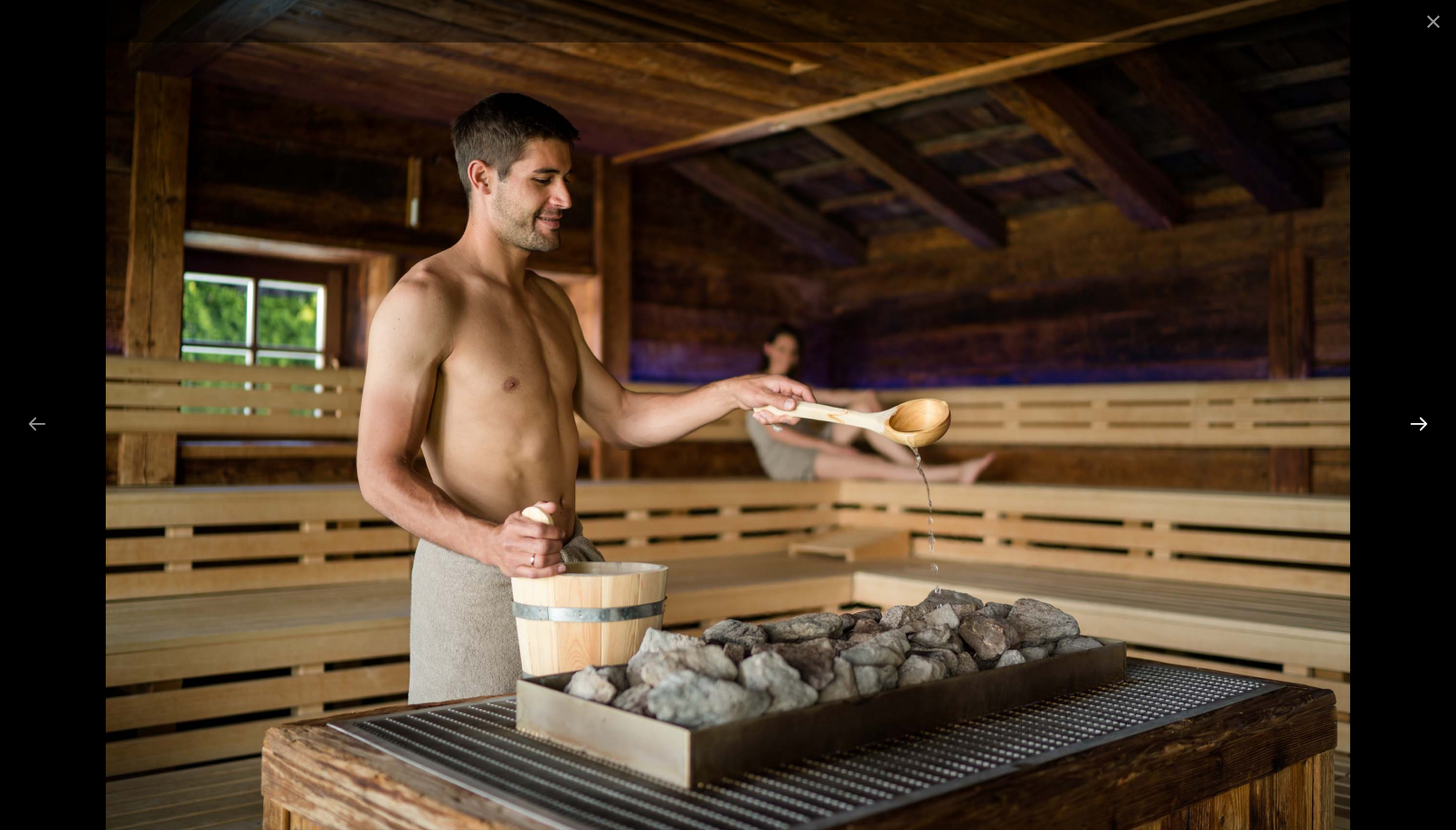
click at [1421, 425] on button "Next slide" at bounding box center [1418, 424] width 38 height 36
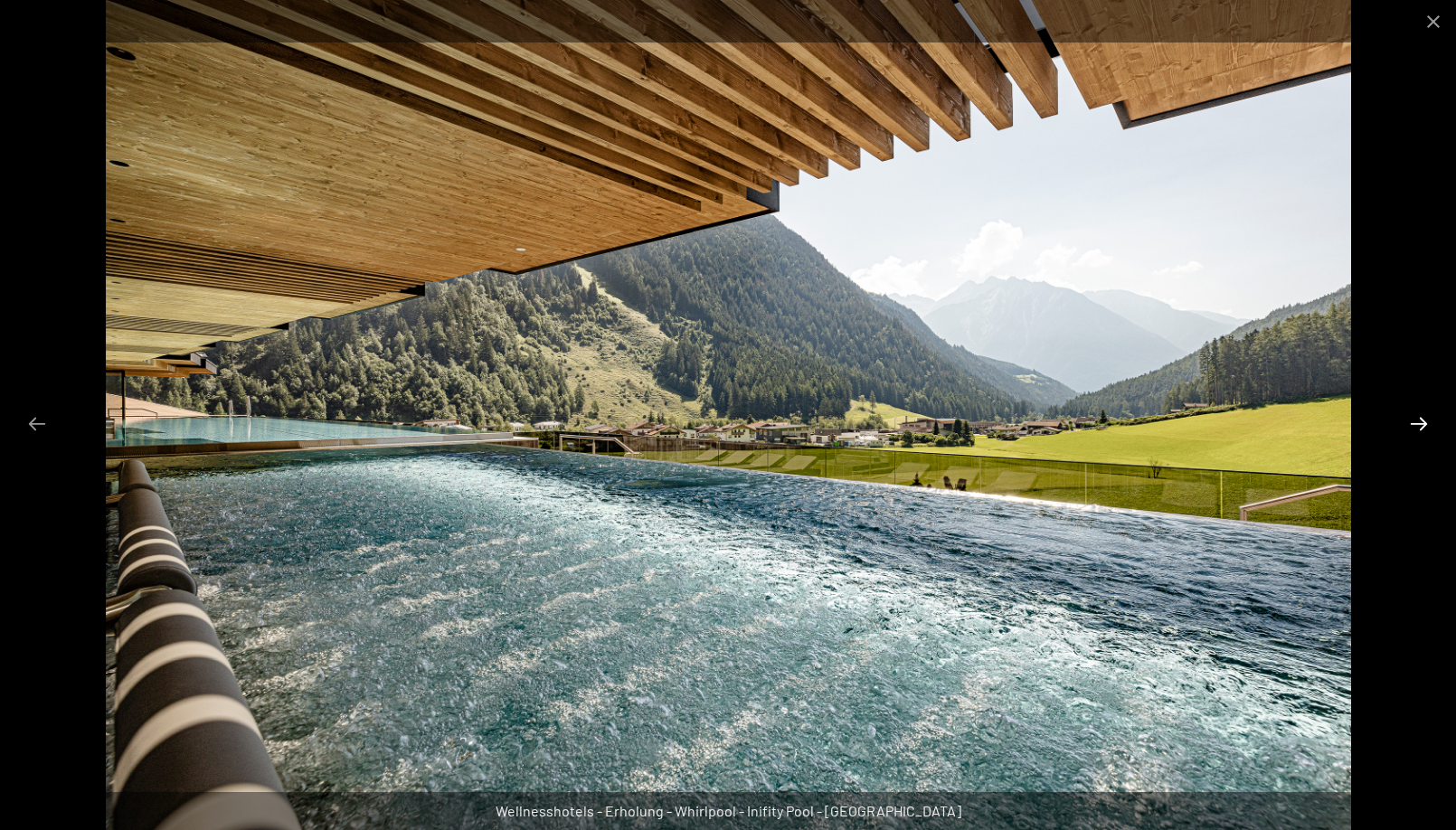
click at [1421, 425] on button "Next slide" at bounding box center [1418, 424] width 38 height 36
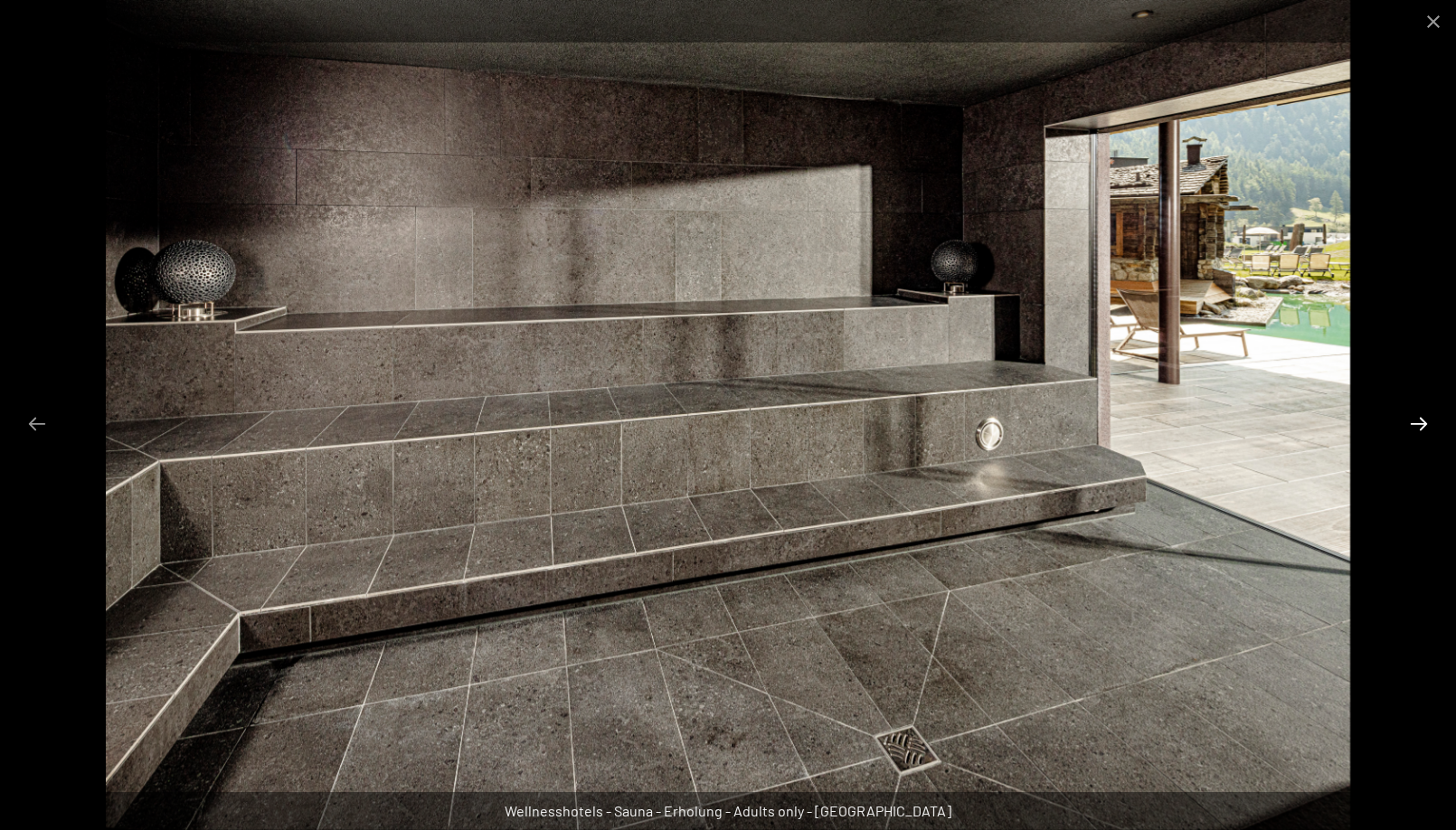
click at [1421, 425] on button "Next slide" at bounding box center [1418, 424] width 38 height 36
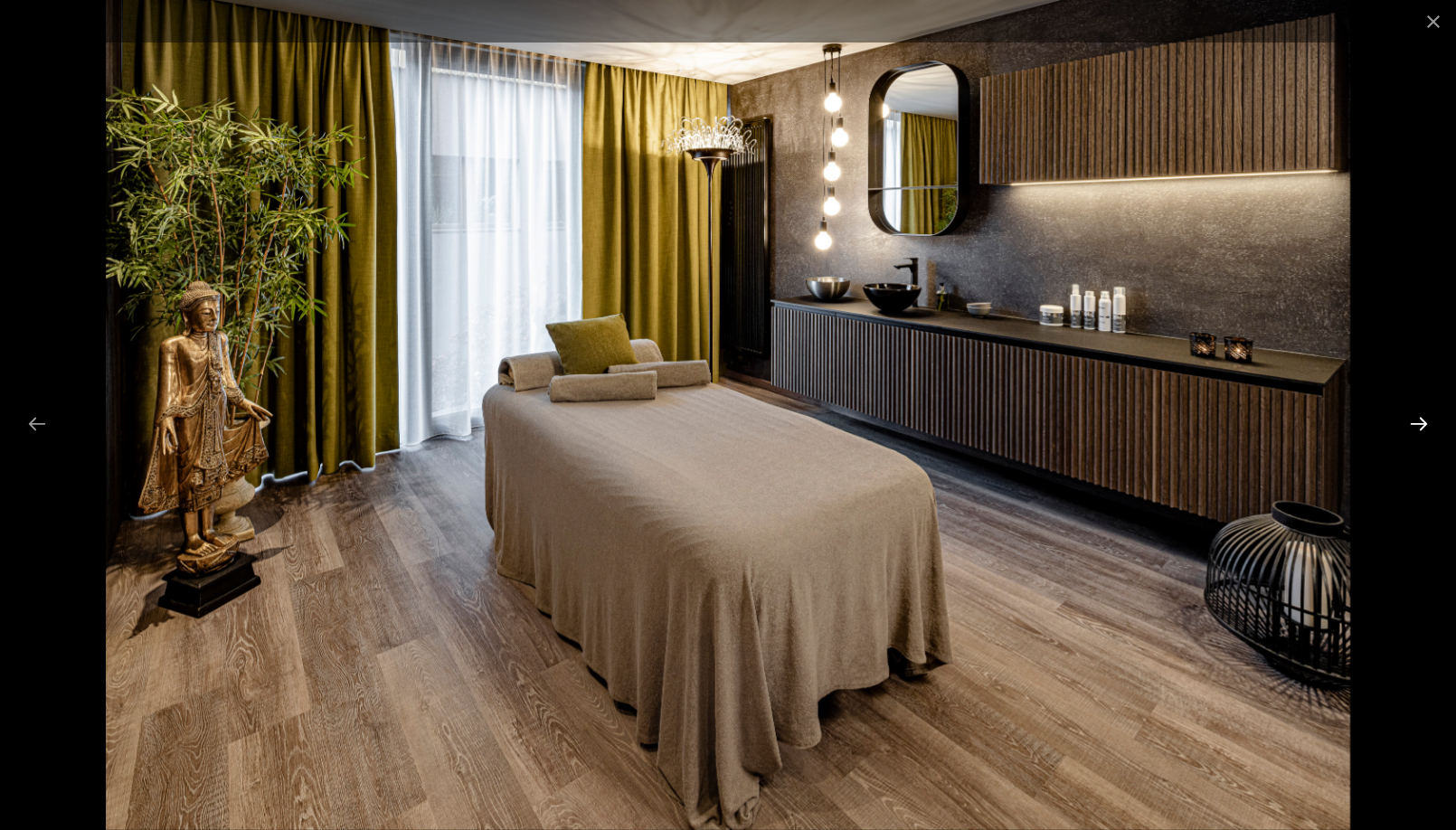
click at [1421, 425] on button "Next slide" at bounding box center [1418, 424] width 38 height 36
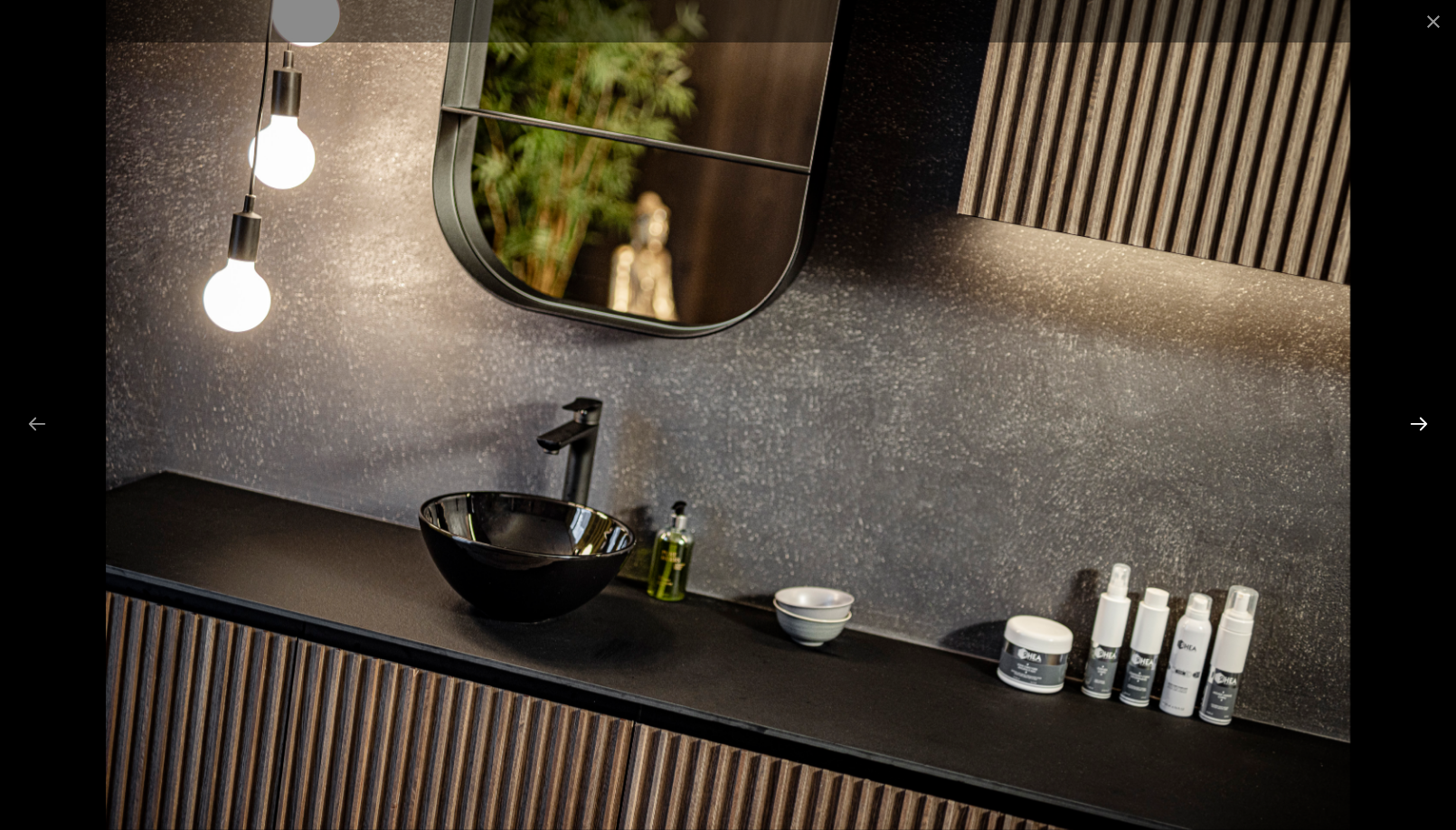
click at [1421, 425] on button "Next slide" at bounding box center [1418, 424] width 38 height 36
drag, startPoint x: 1421, startPoint y: 425, endPoint x: 1420, endPoint y: 353, distance: 72.0
click at [1420, 413] on button "Next slide" at bounding box center [1418, 424] width 38 height 36
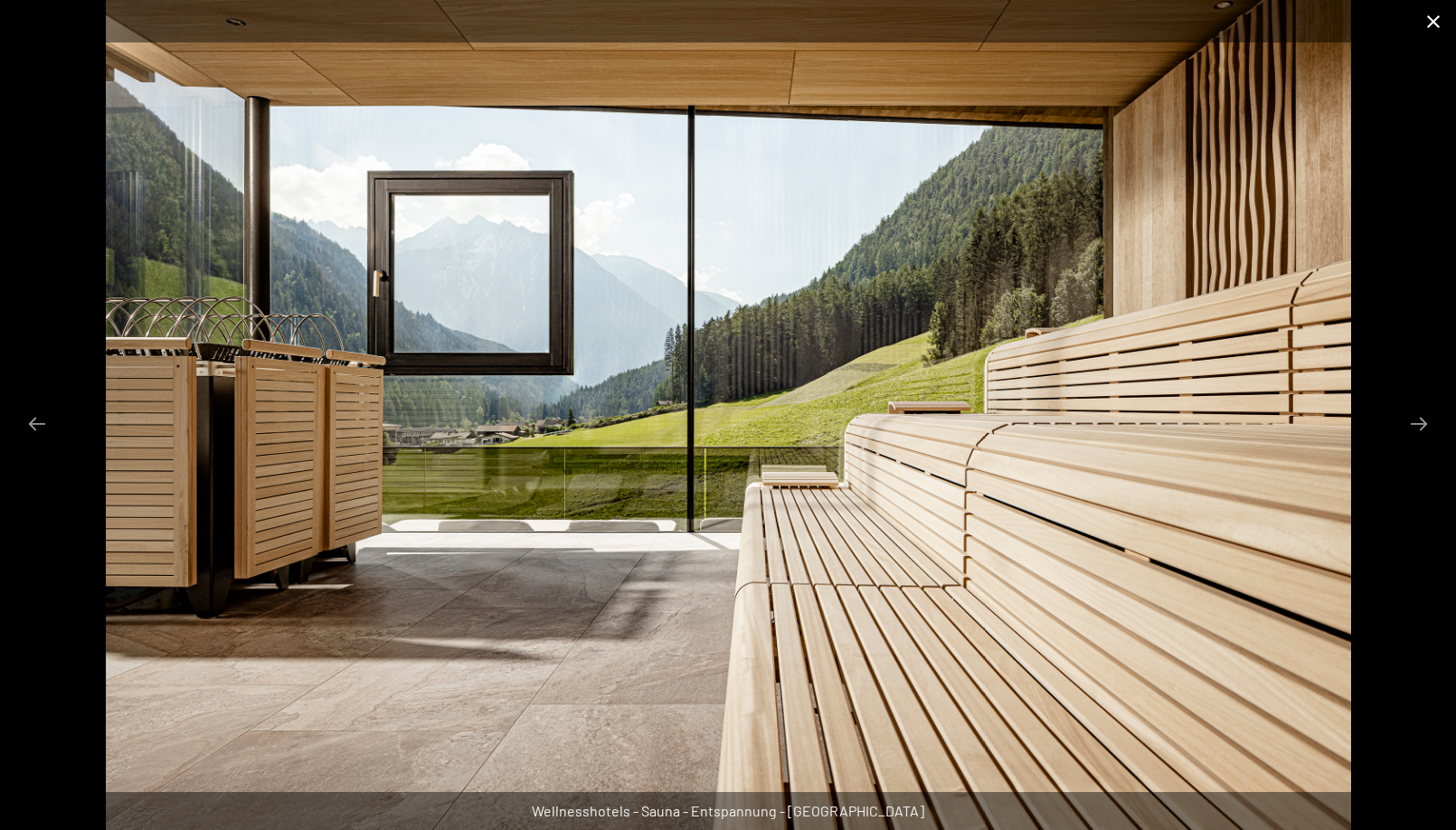
click at [1433, 22] on button "Close gallery" at bounding box center [1433, 21] width 45 height 42
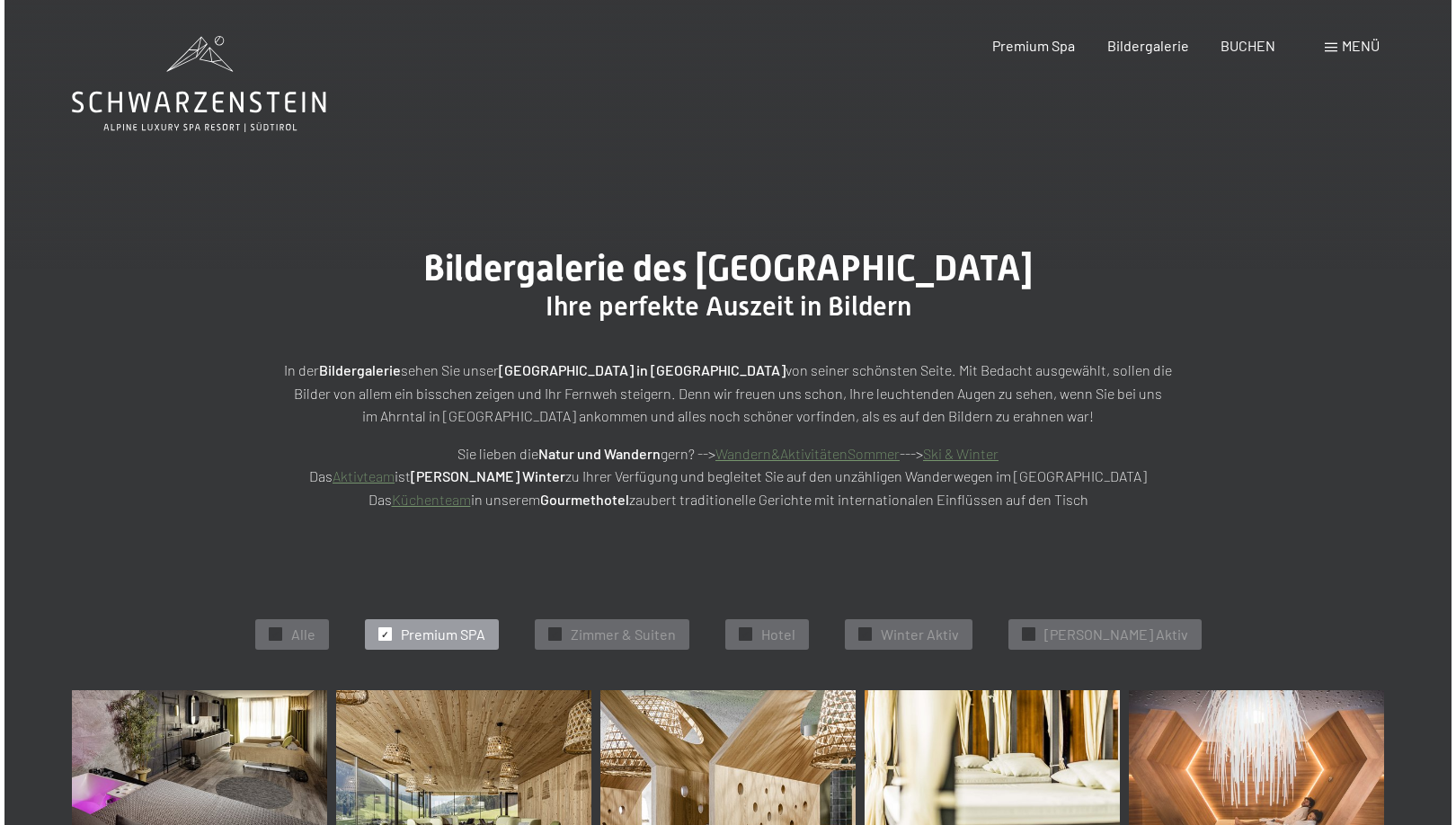
scroll to position [0, 0]
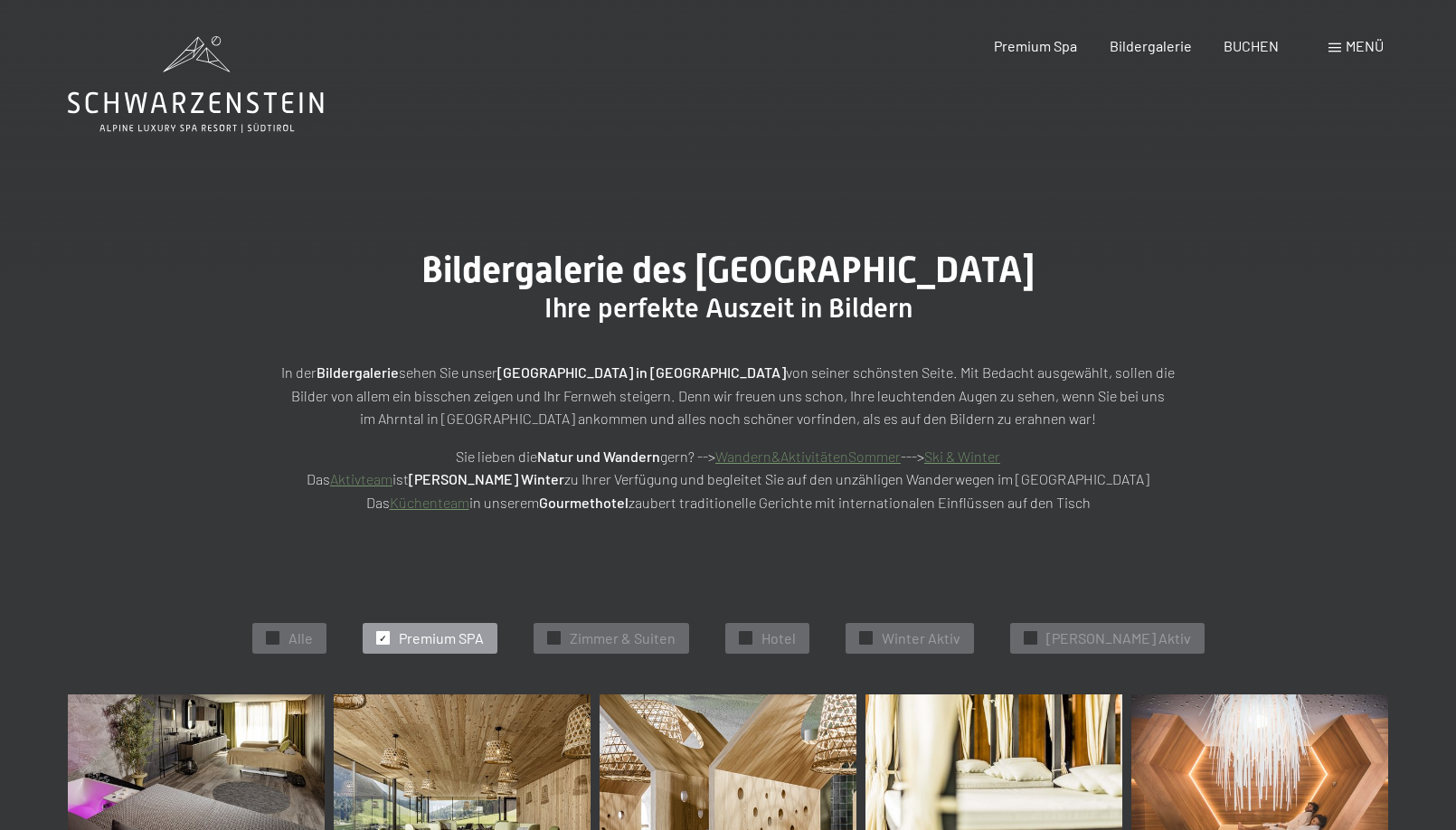
click at [1349, 39] on span "Menü" at bounding box center [1364, 46] width 38 height 17
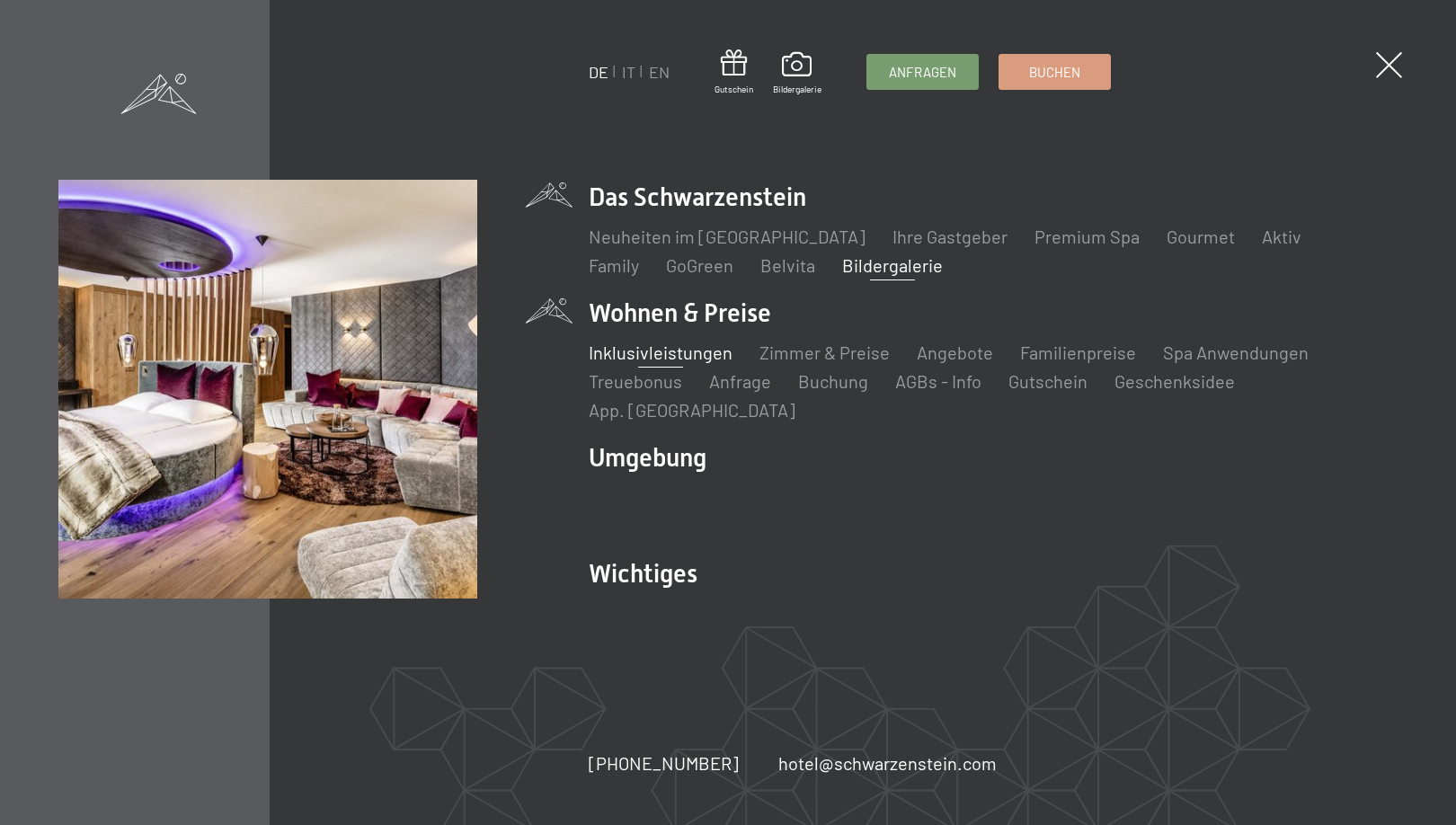
click at [706, 363] on link "Inklusivleistungen" at bounding box center [661, 352] width 144 height 22
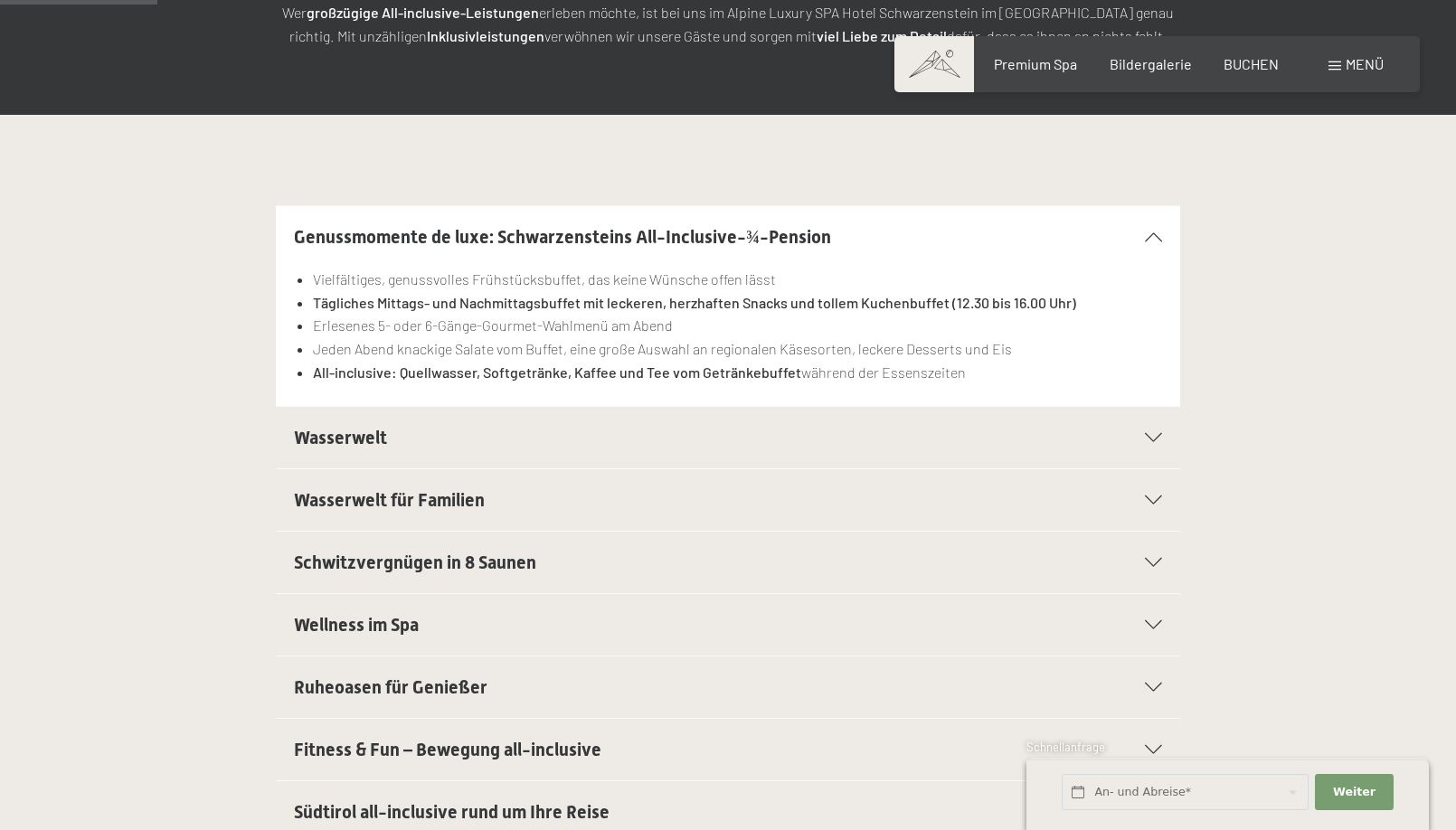
scroll to position [365, 0]
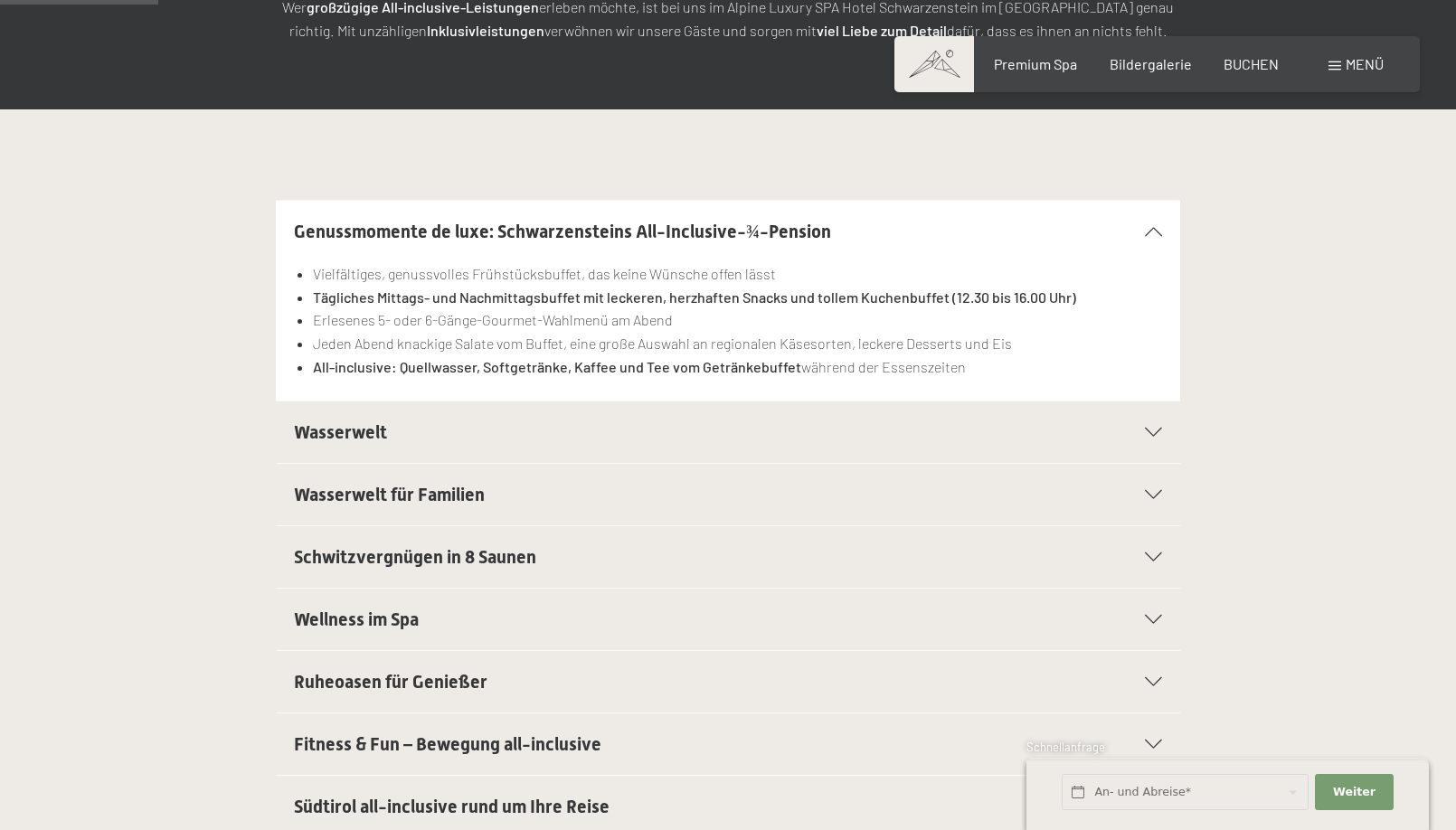
click at [1046, 429] on h2 "Wasserwelt" at bounding box center [684, 432] width 781 height 25
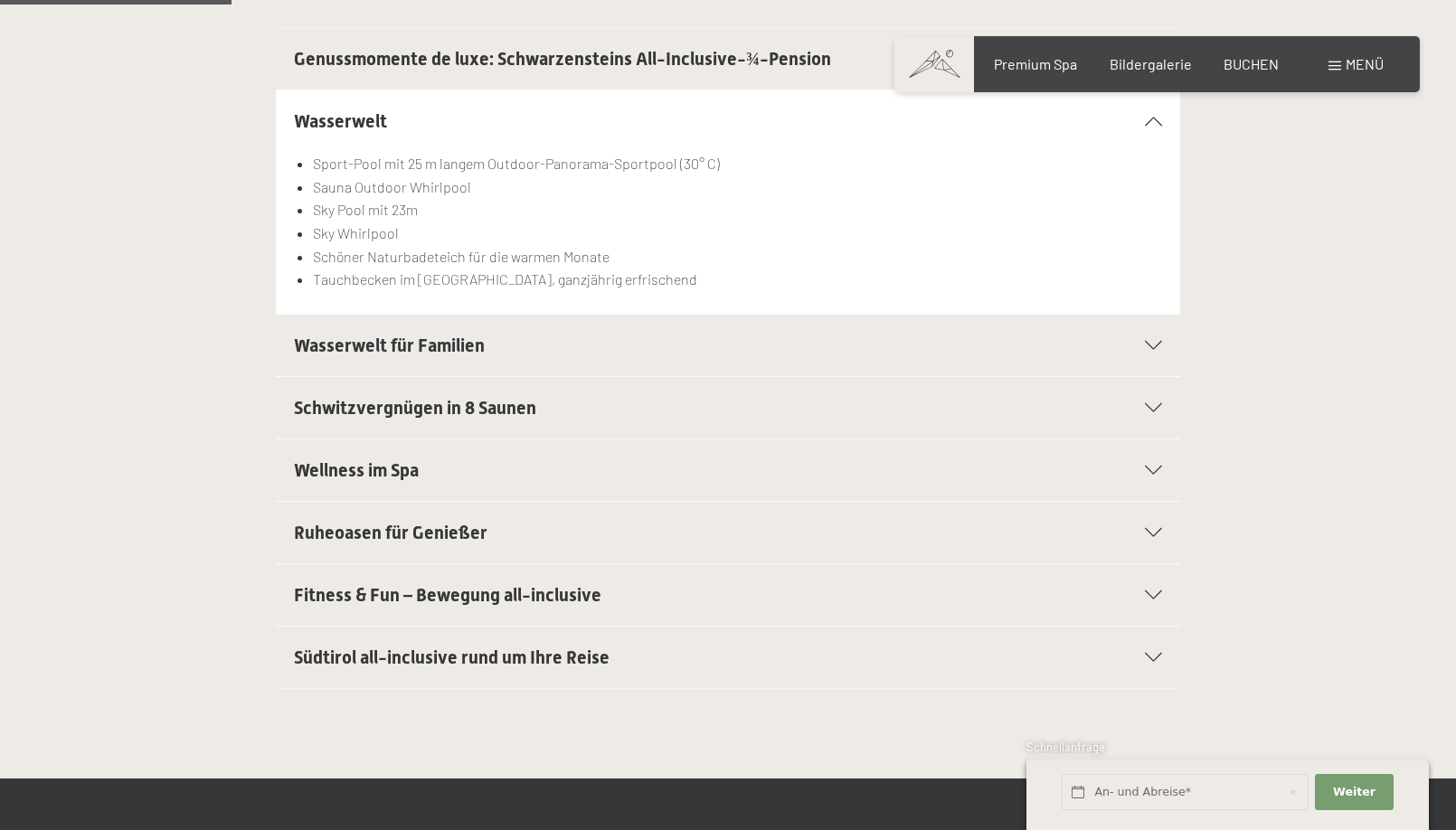
scroll to position [538, 0]
click at [866, 348] on h2 "Wasserwelt für Familien" at bounding box center [684, 346] width 781 height 25
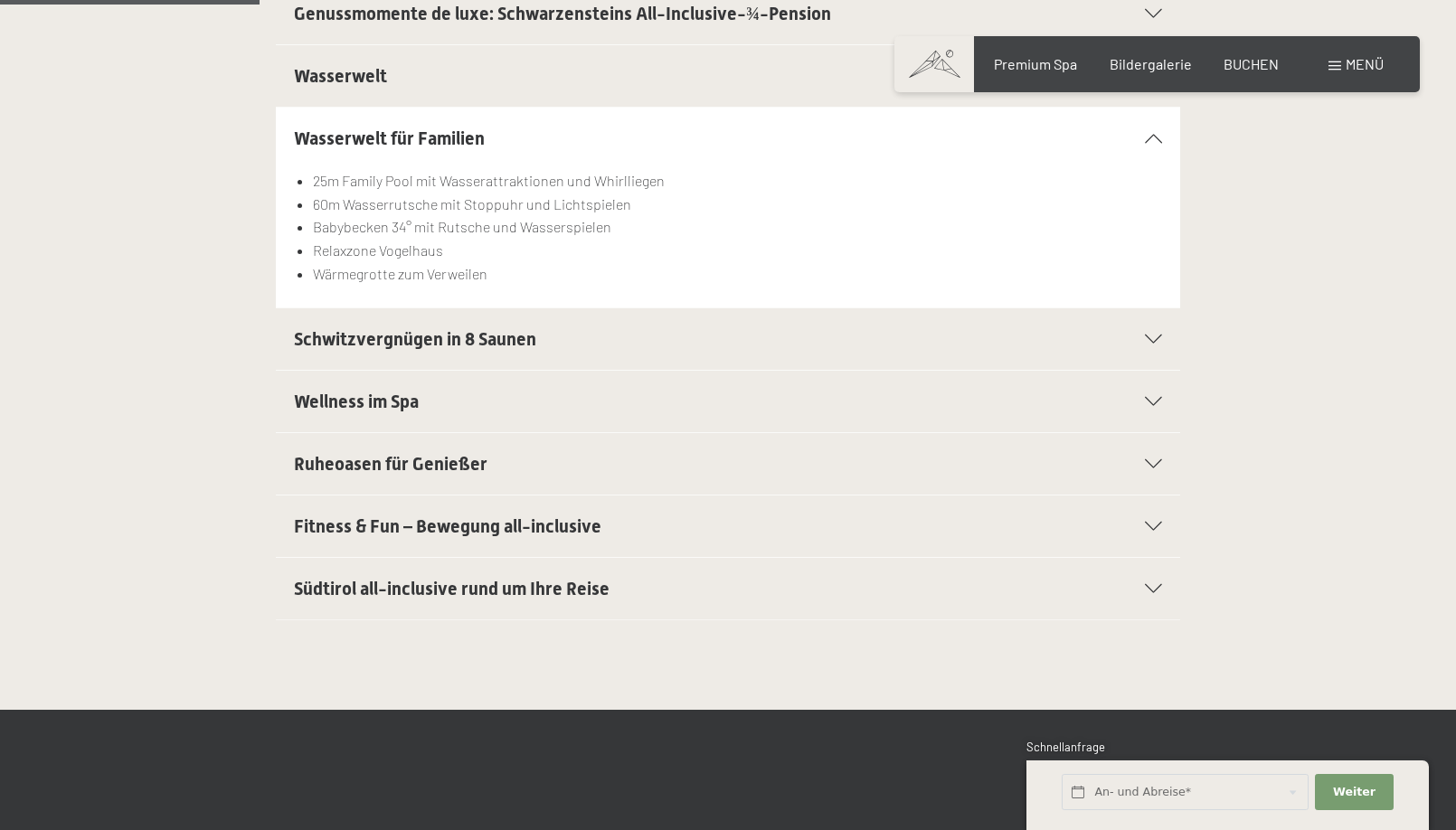
scroll to position [617, 0]
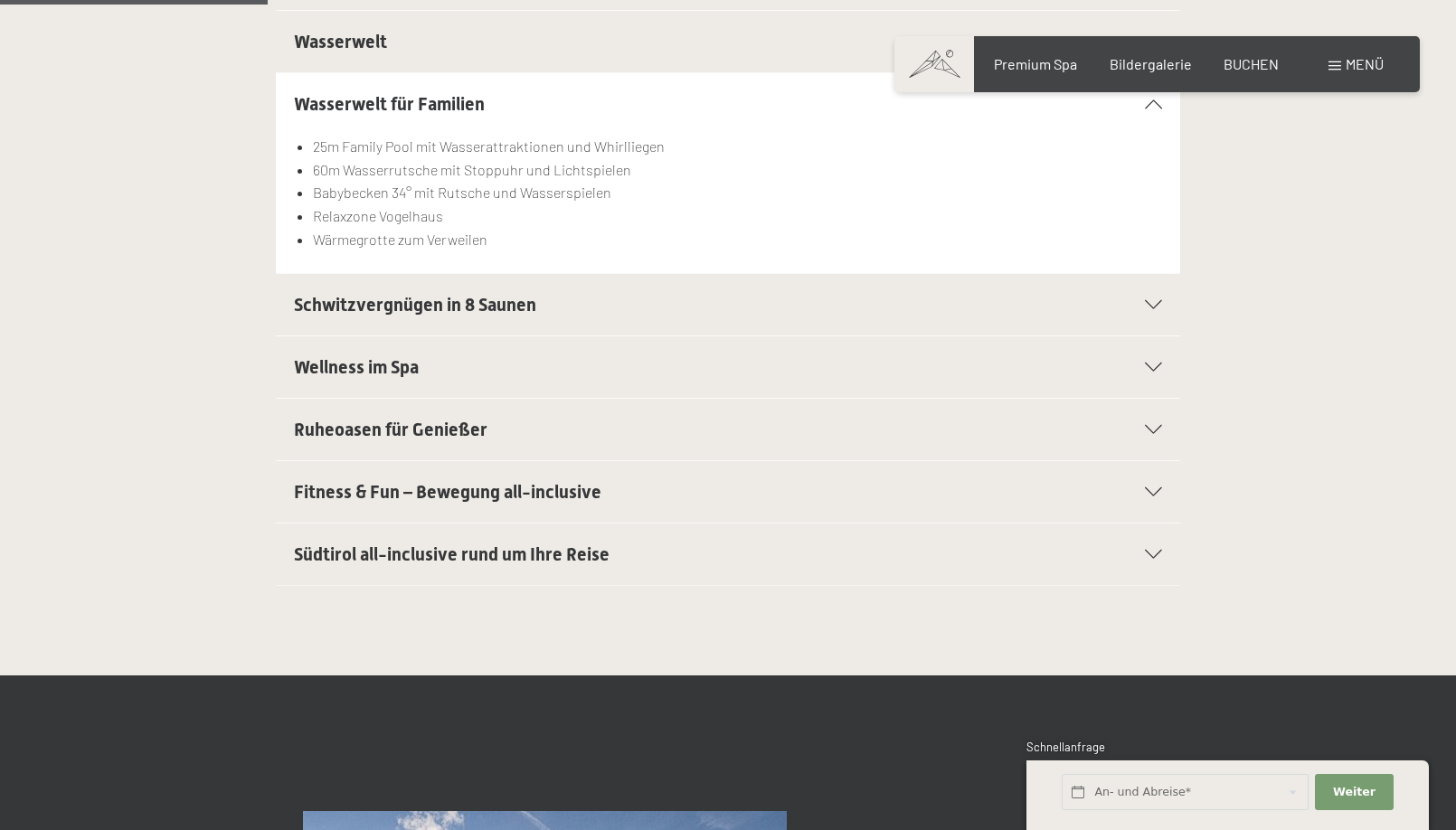
click at [765, 372] on h2 "Wellness im Spa" at bounding box center [684, 367] width 781 height 25
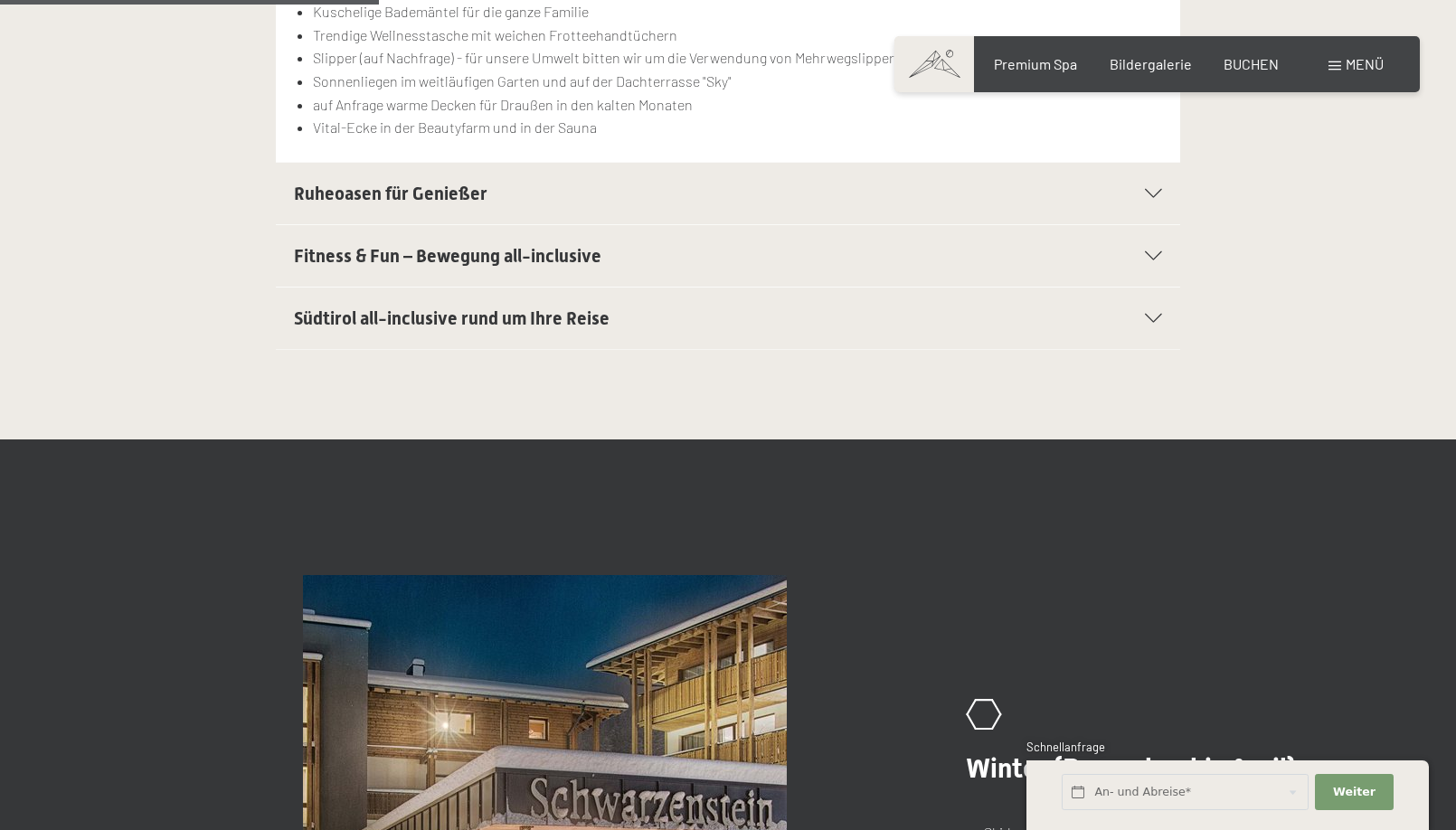
scroll to position [879, 0]
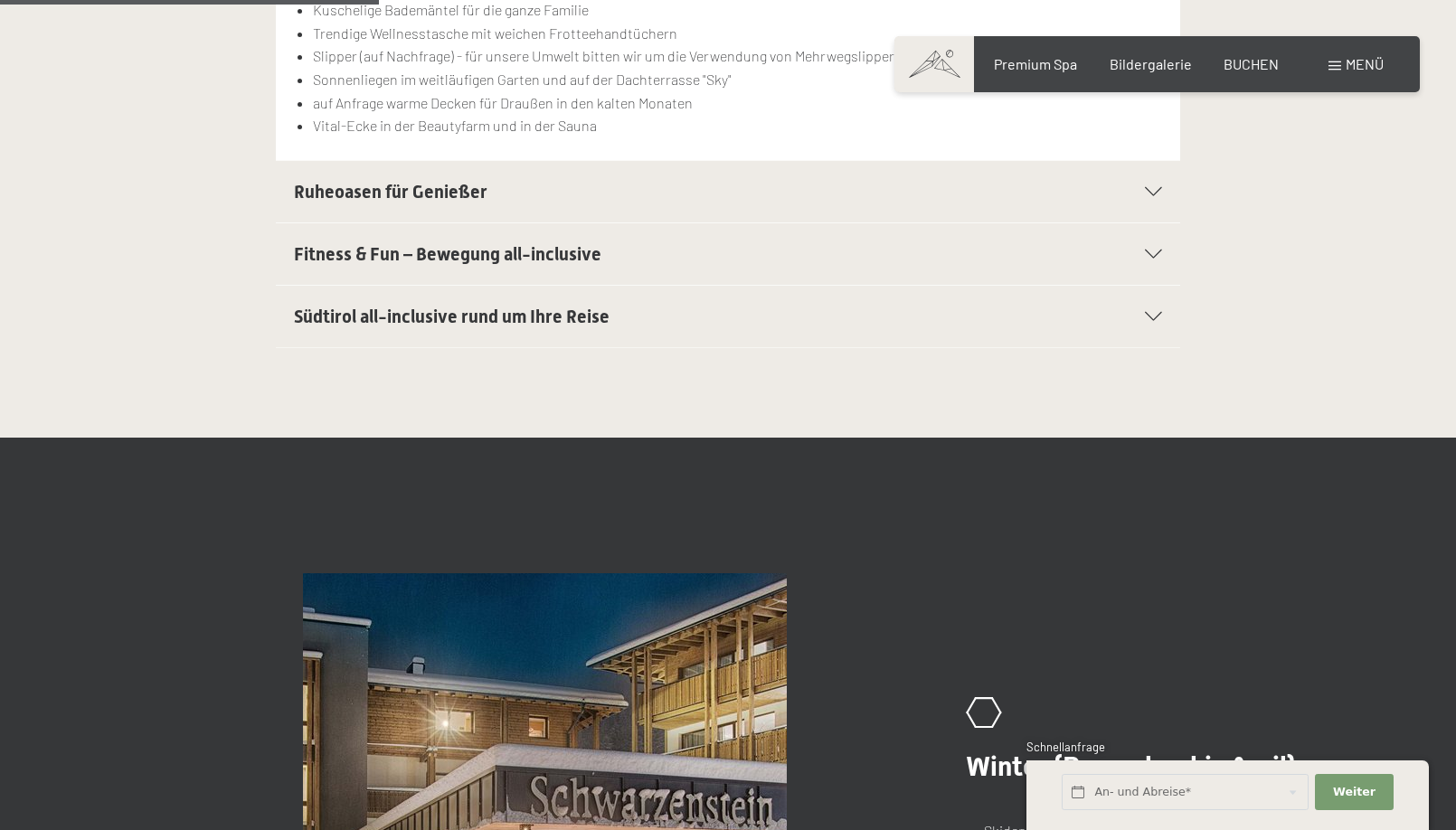
click at [631, 331] on div "Südtirol all-inclusive rund um Ihre Reise" at bounding box center [728, 317] width 869 height 62
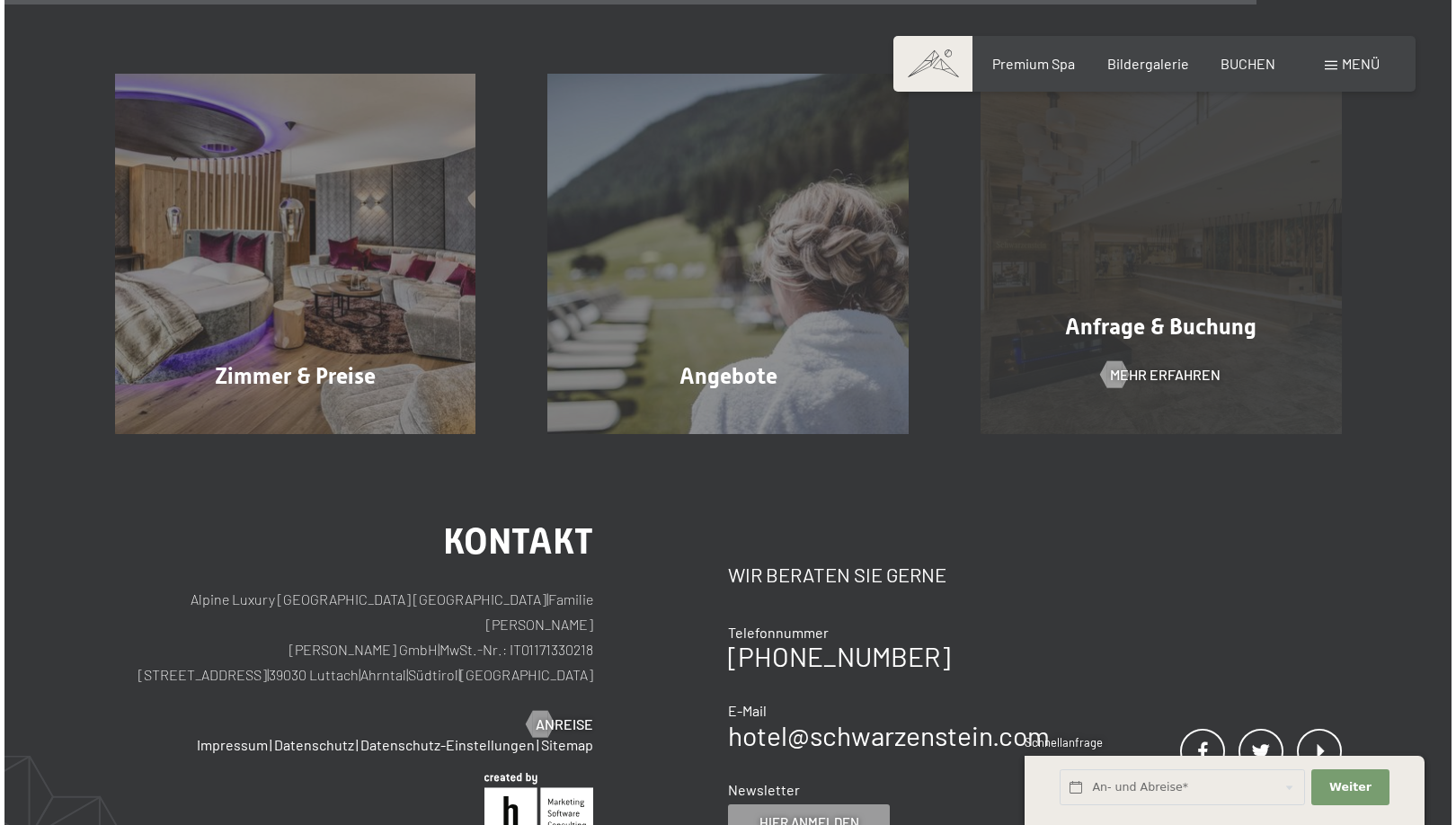
scroll to position [2938, 0]
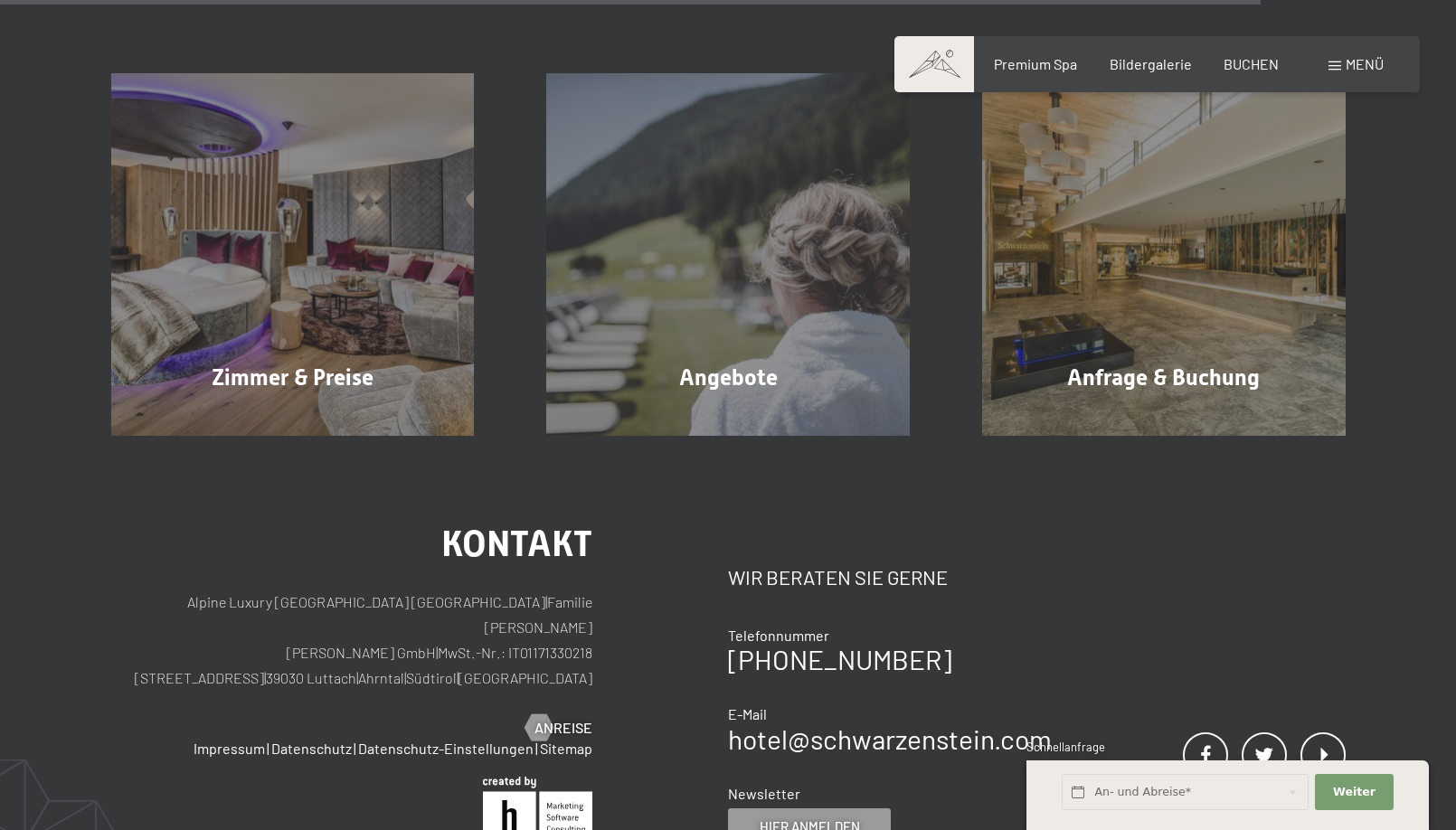
click at [1347, 66] on span "Menü" at bounding box center [1364, 64] width 38 height 17
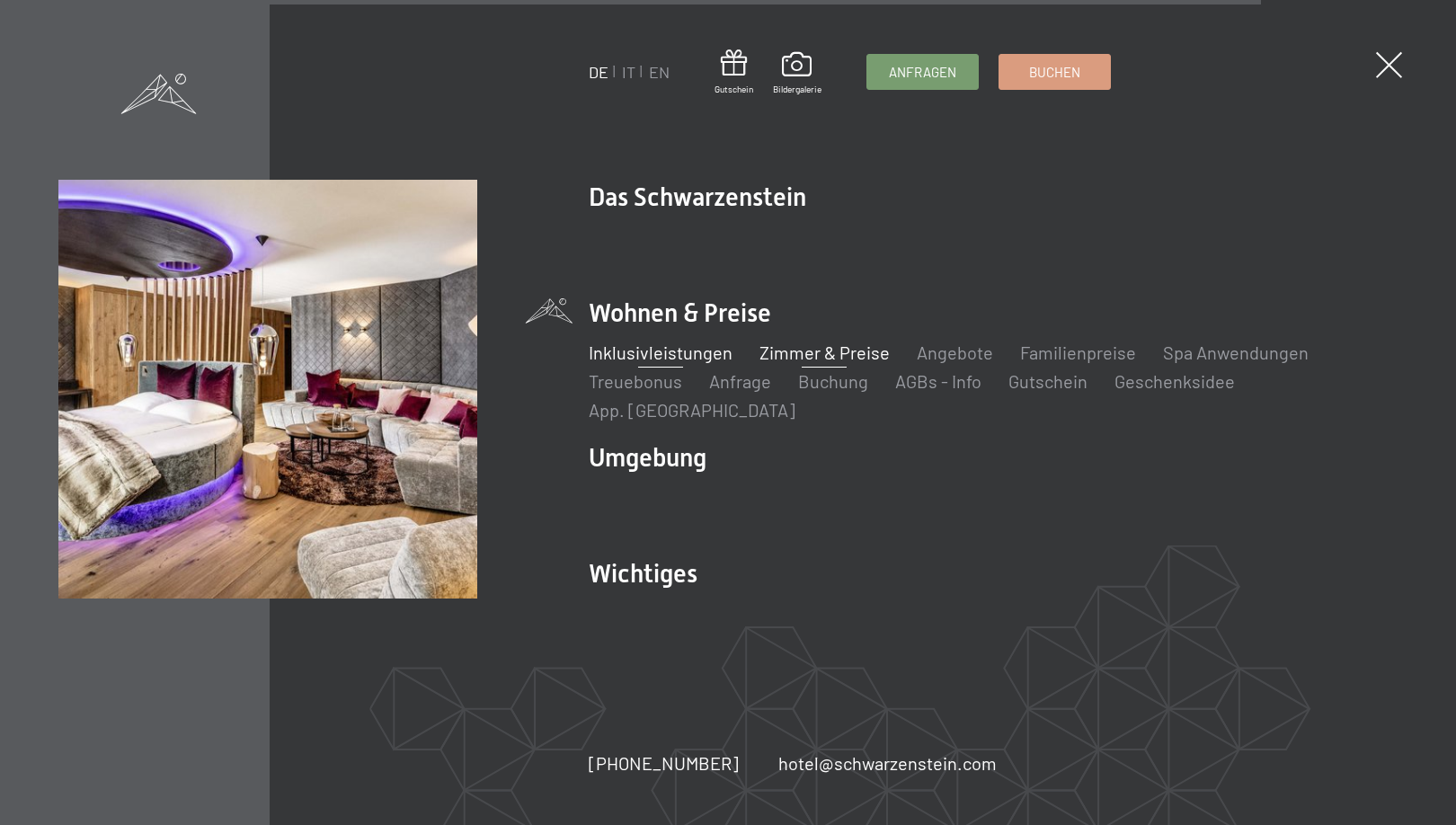
click at [814, 363] on link "Zimmer & Preise" at bounding box center [825, 352] width 130 height 22
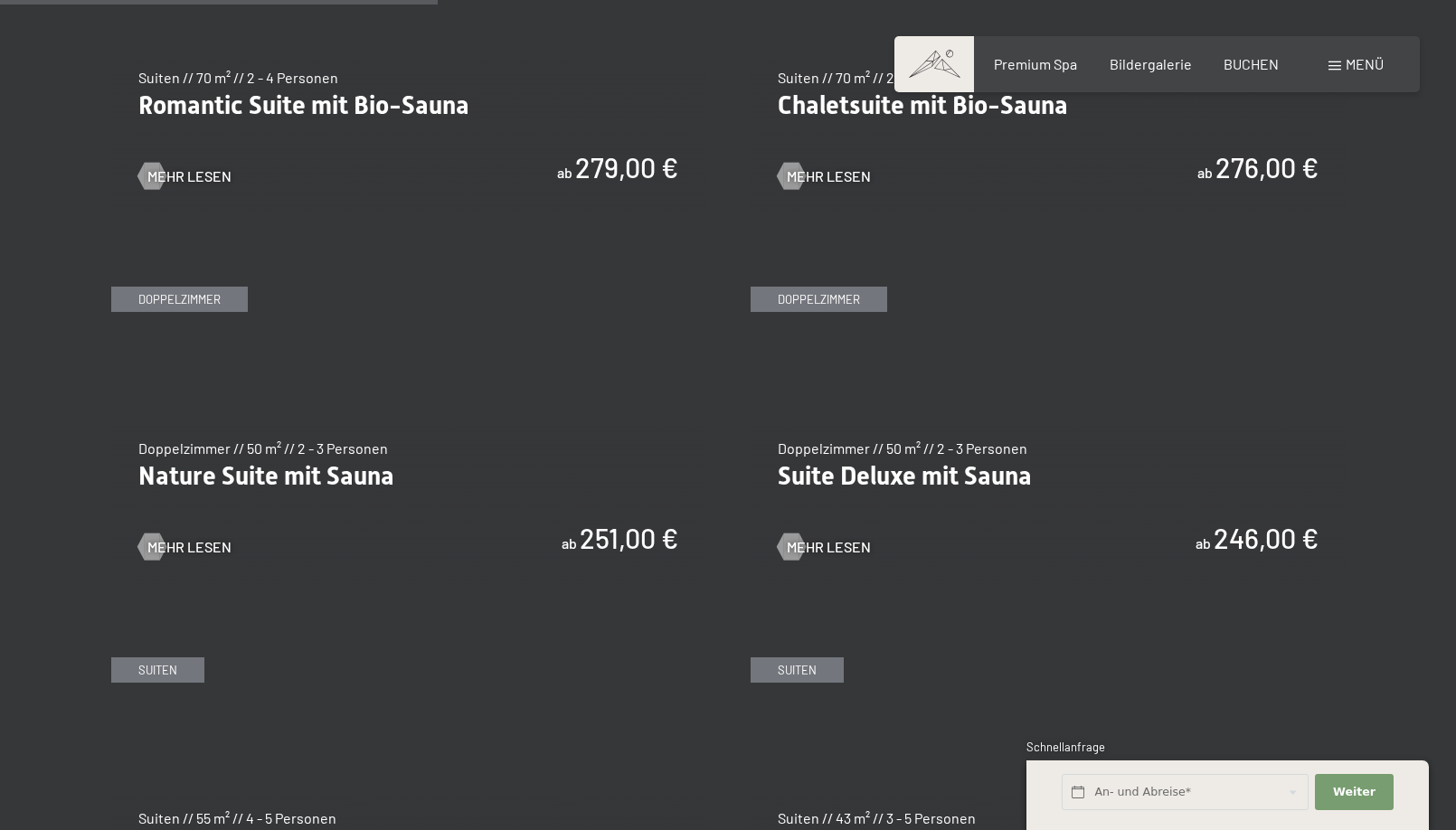
scroll to position [1693, 0]
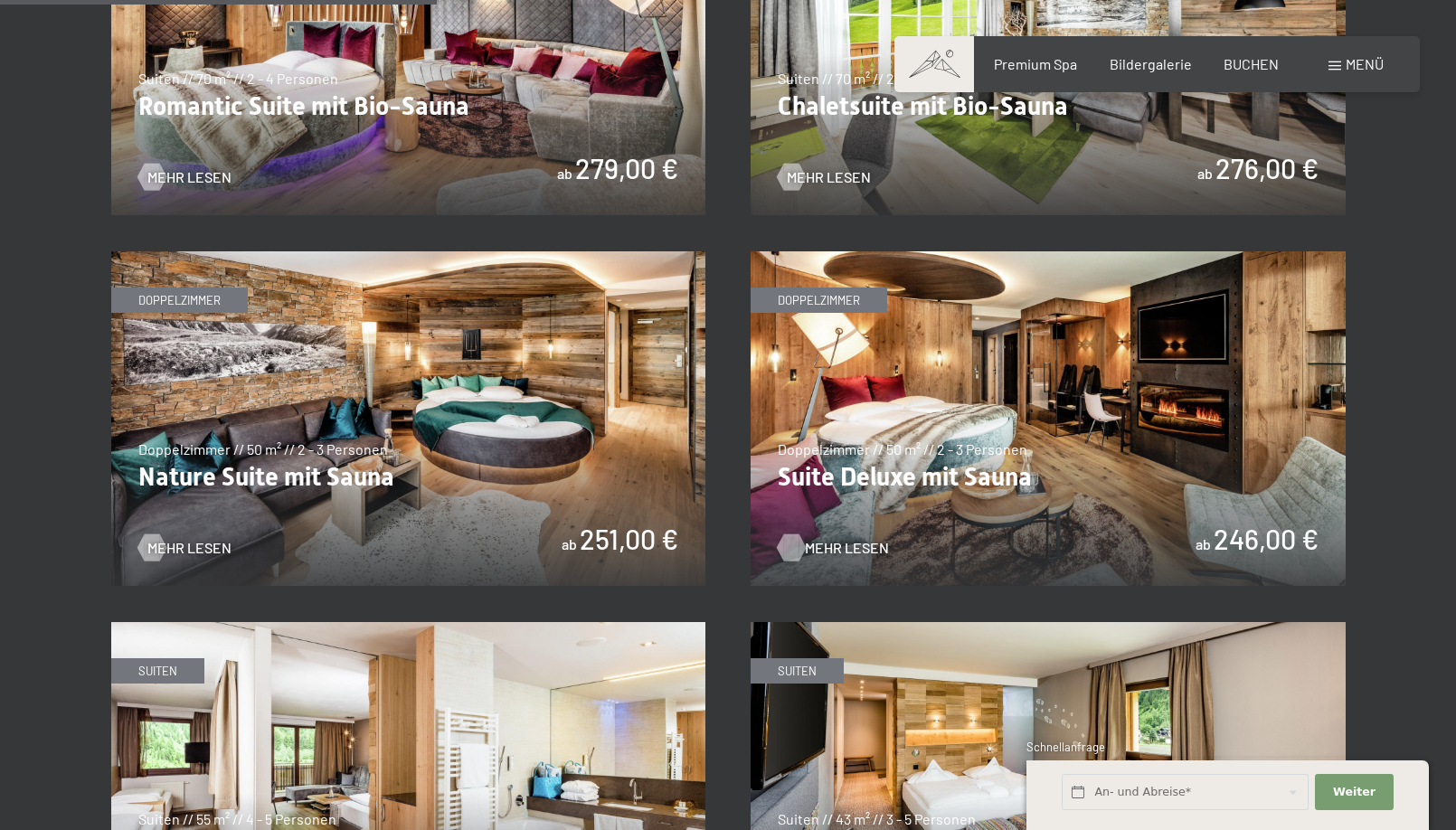
click at [862, 538] on span "Mehr Lesen" at bounding box center [846, 548] width 84 height 20
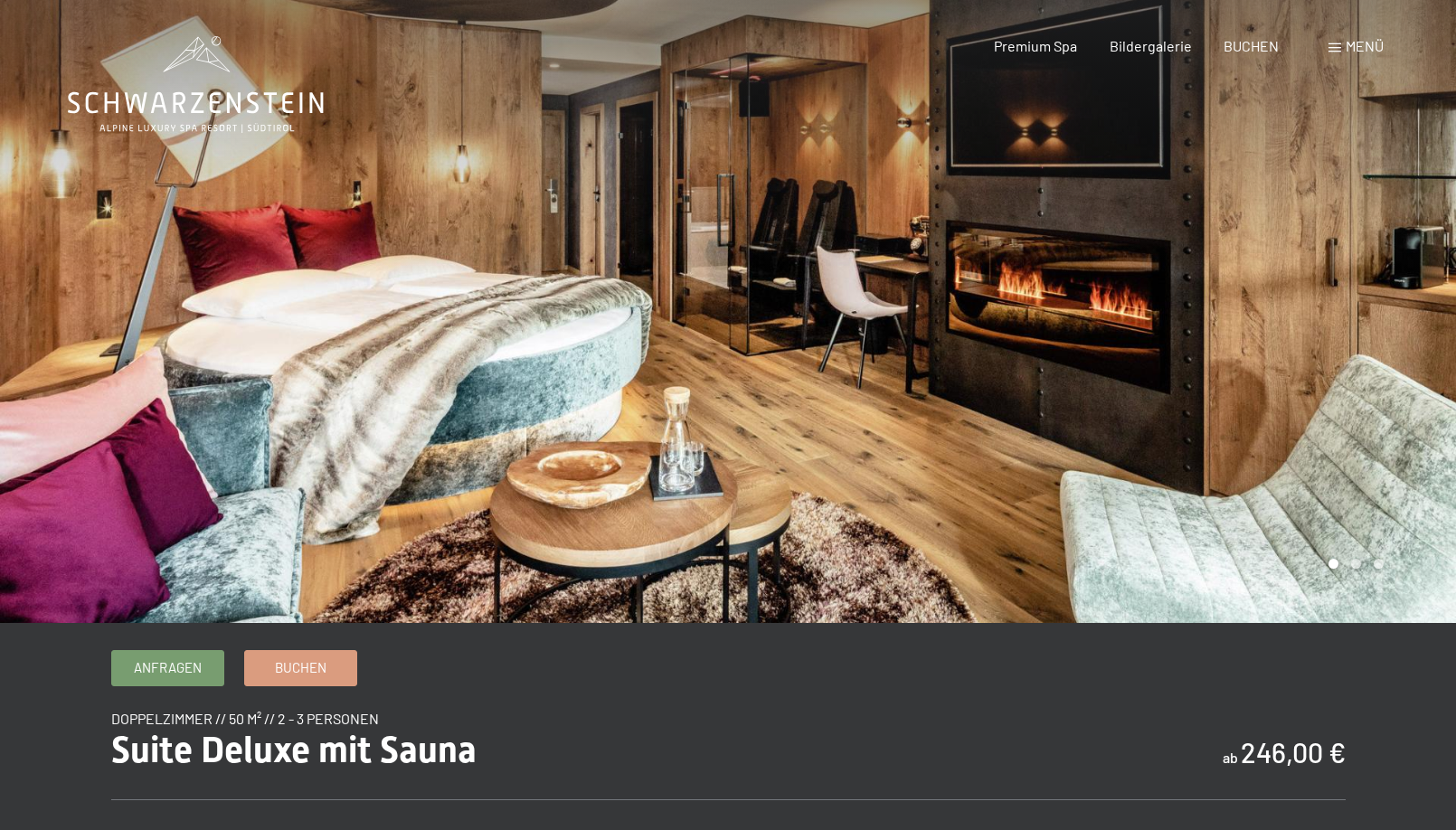
click at [1393, 280] on div at bounding box center [1092, 311] width 728 height 623
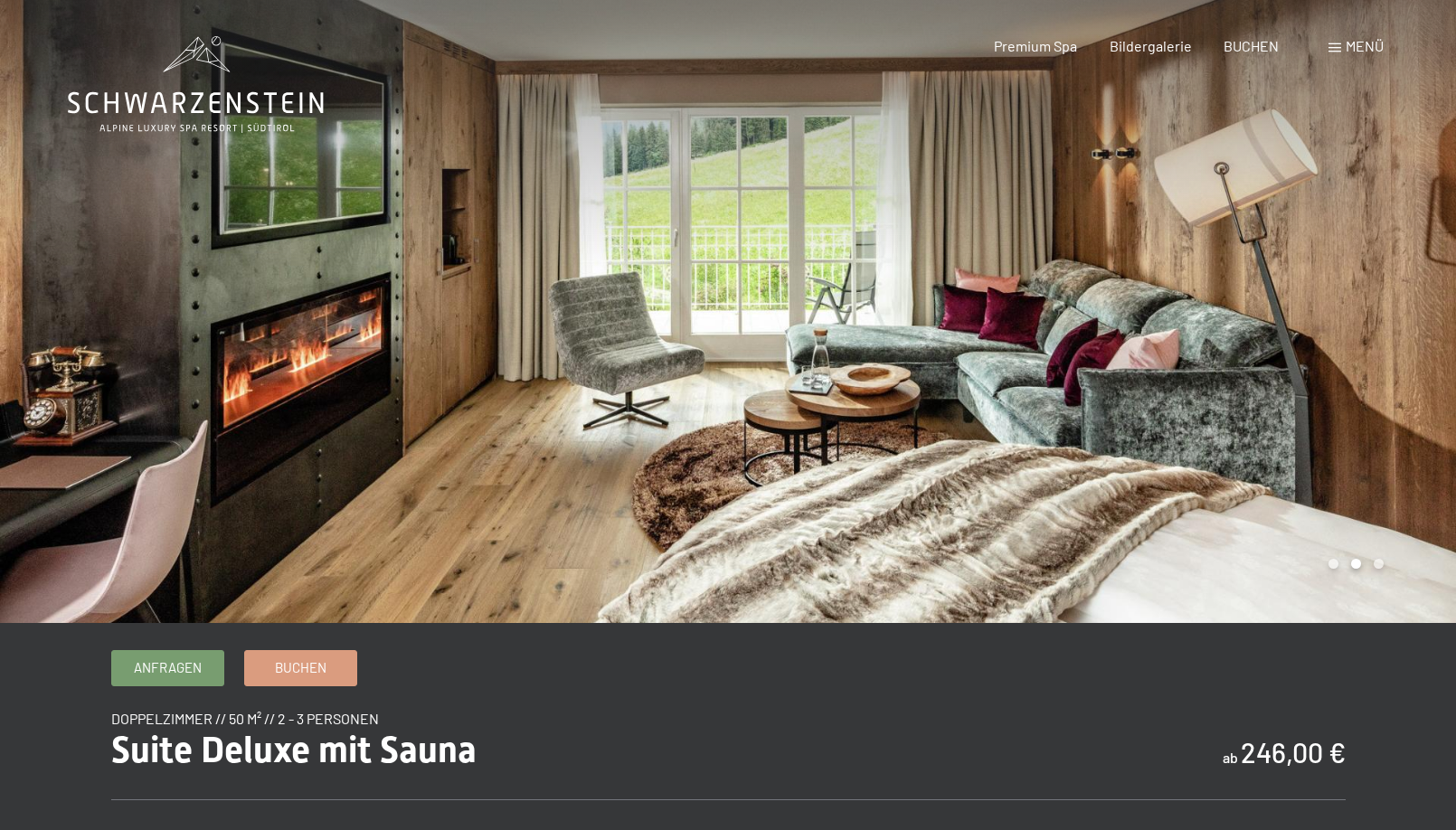
click at [1393, 280] on div at bounding box center [1092, 311] width 728 height 623
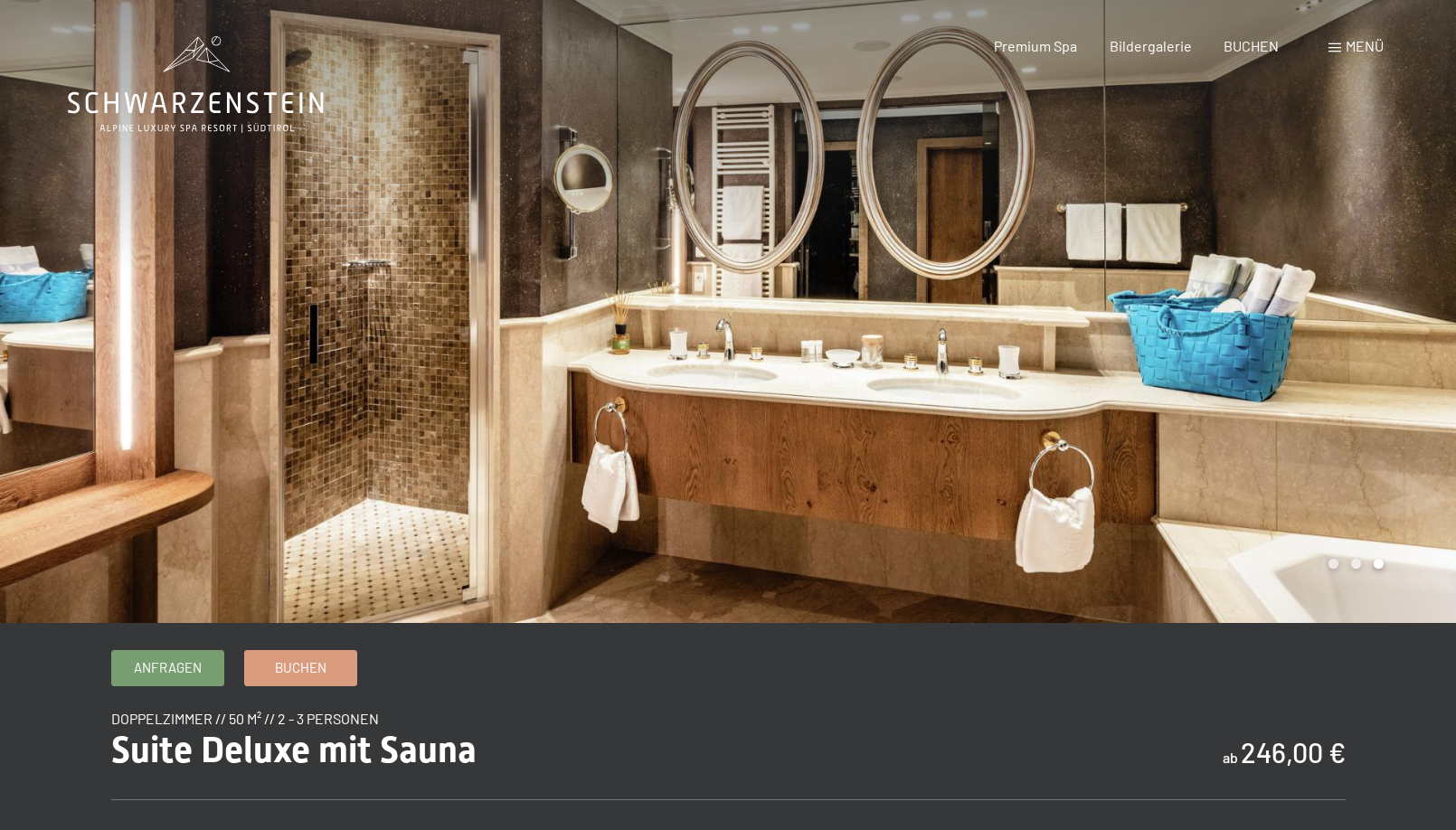
click at [1393, 280] on div at bounding box center [1092, 311] width 728 height 623
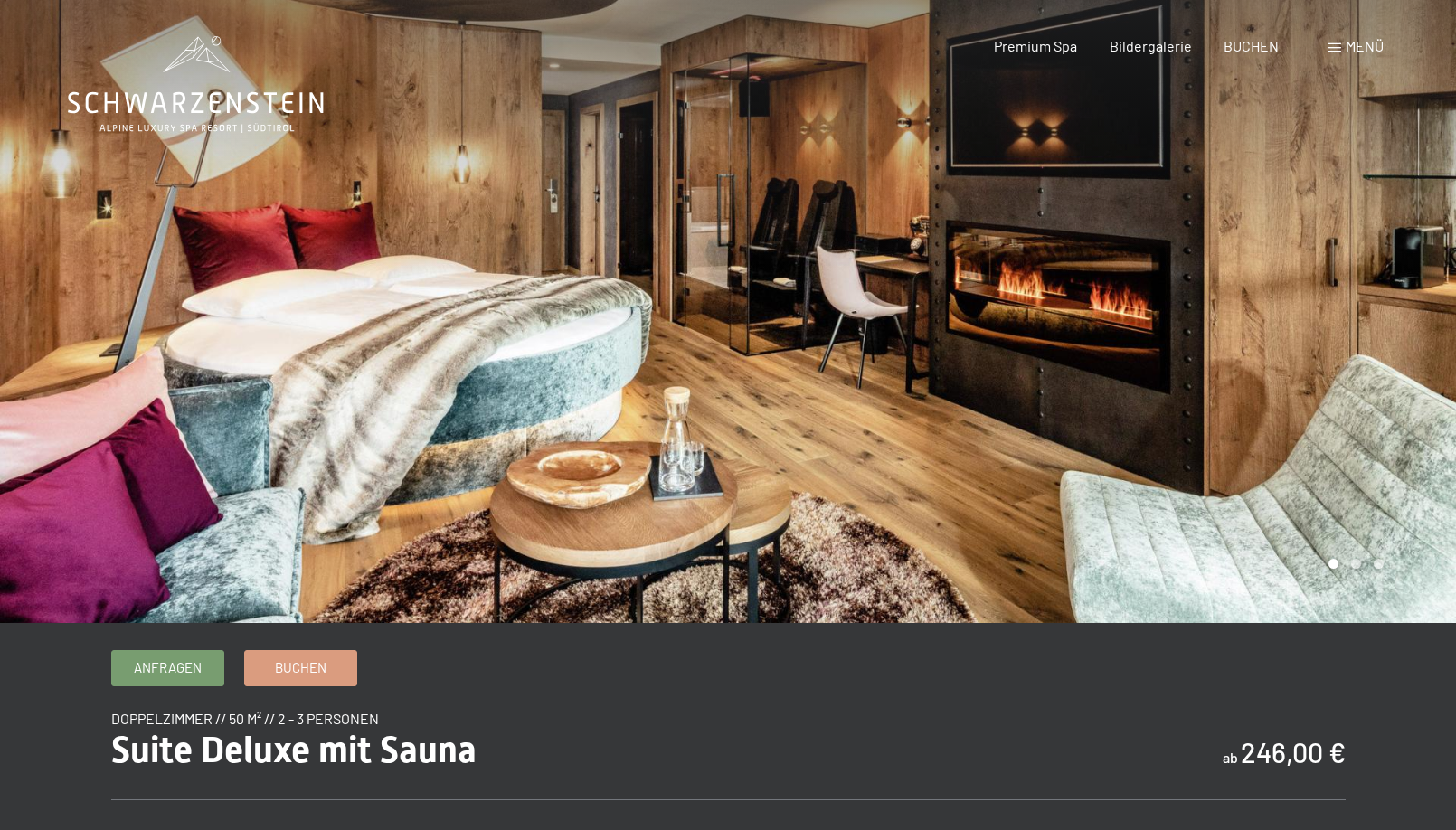
click at [1393, 280] on div at bounding box center [1092, 311] width 728 height 623
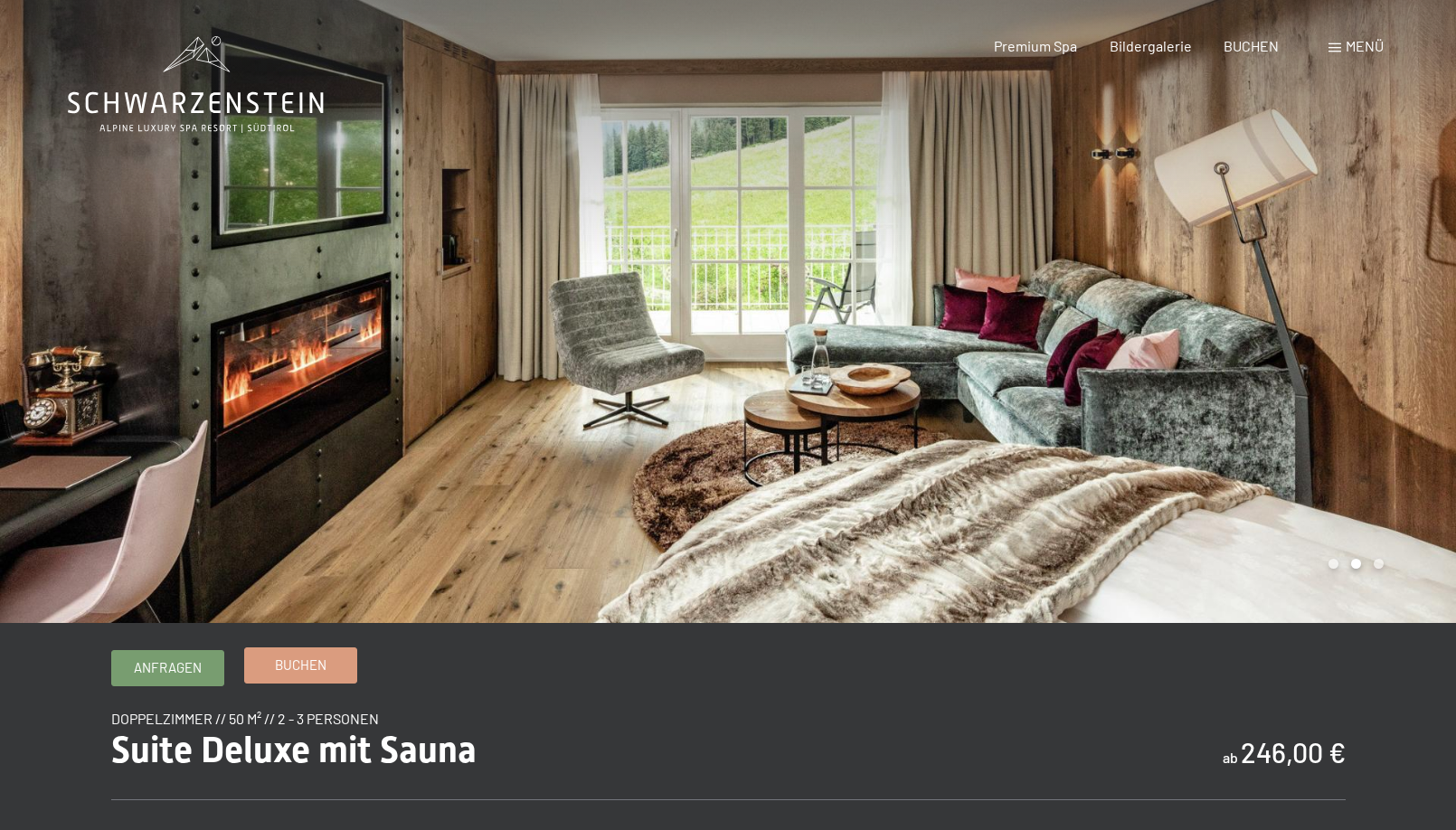
click at [287, 673] on span "Buchen" at bounding box center [300, 665] width 52 height 19
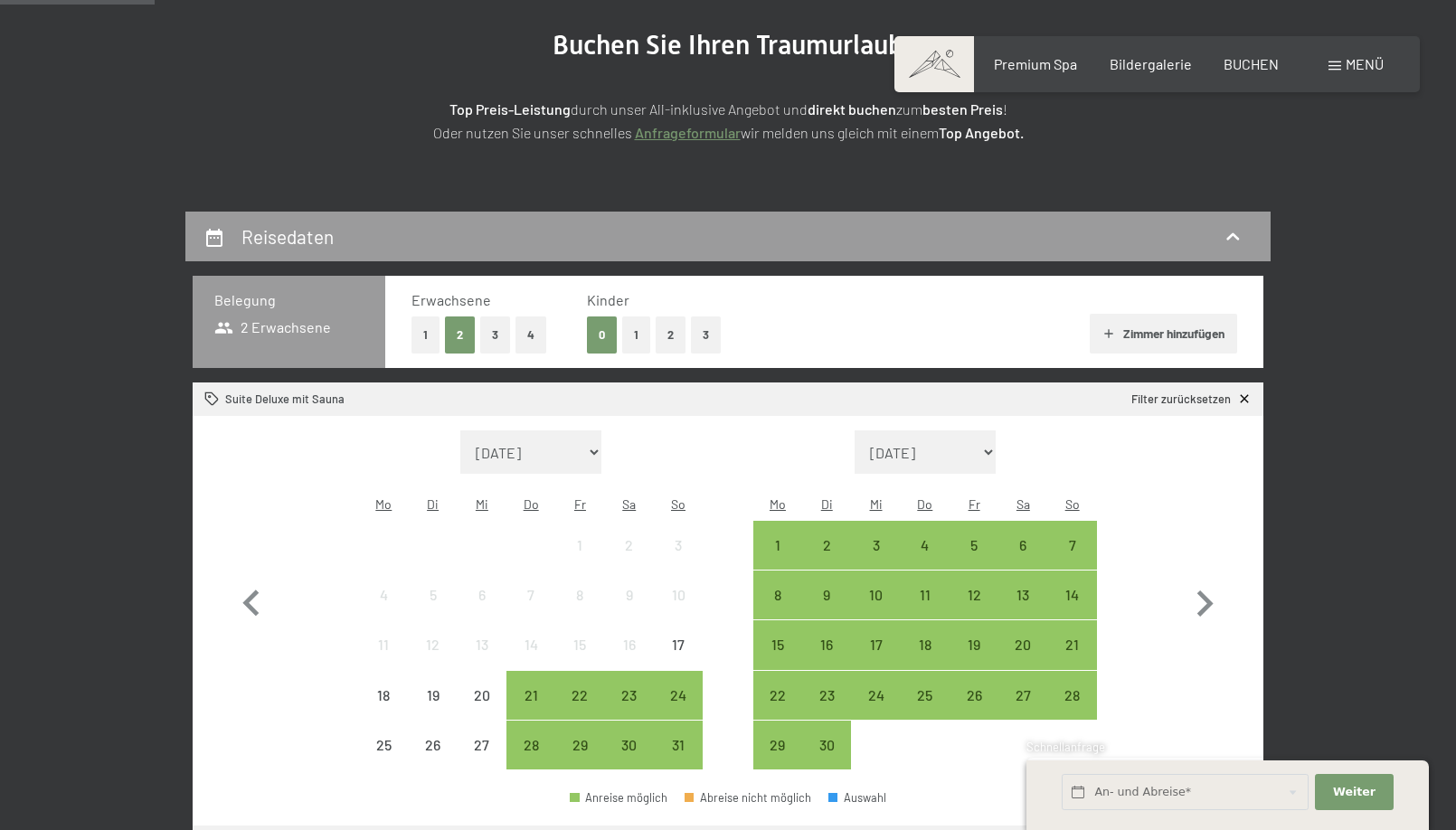
scroll to position [224, 0]
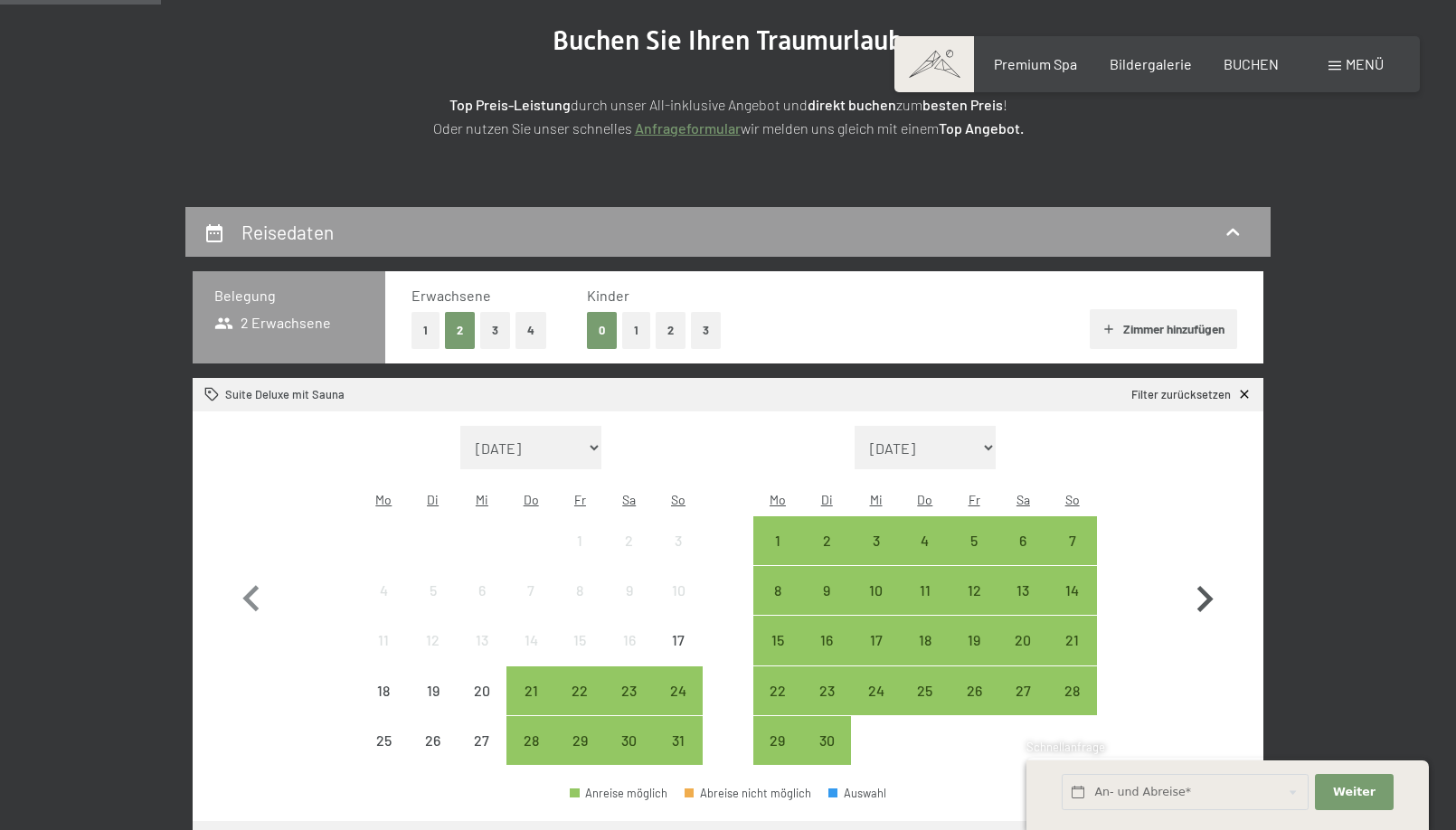
click at [1207, 586] on icon "button" at bounding box center [1205, 599] width 16 height 26
select select "2025-09-01"
select select "2025-10-01"
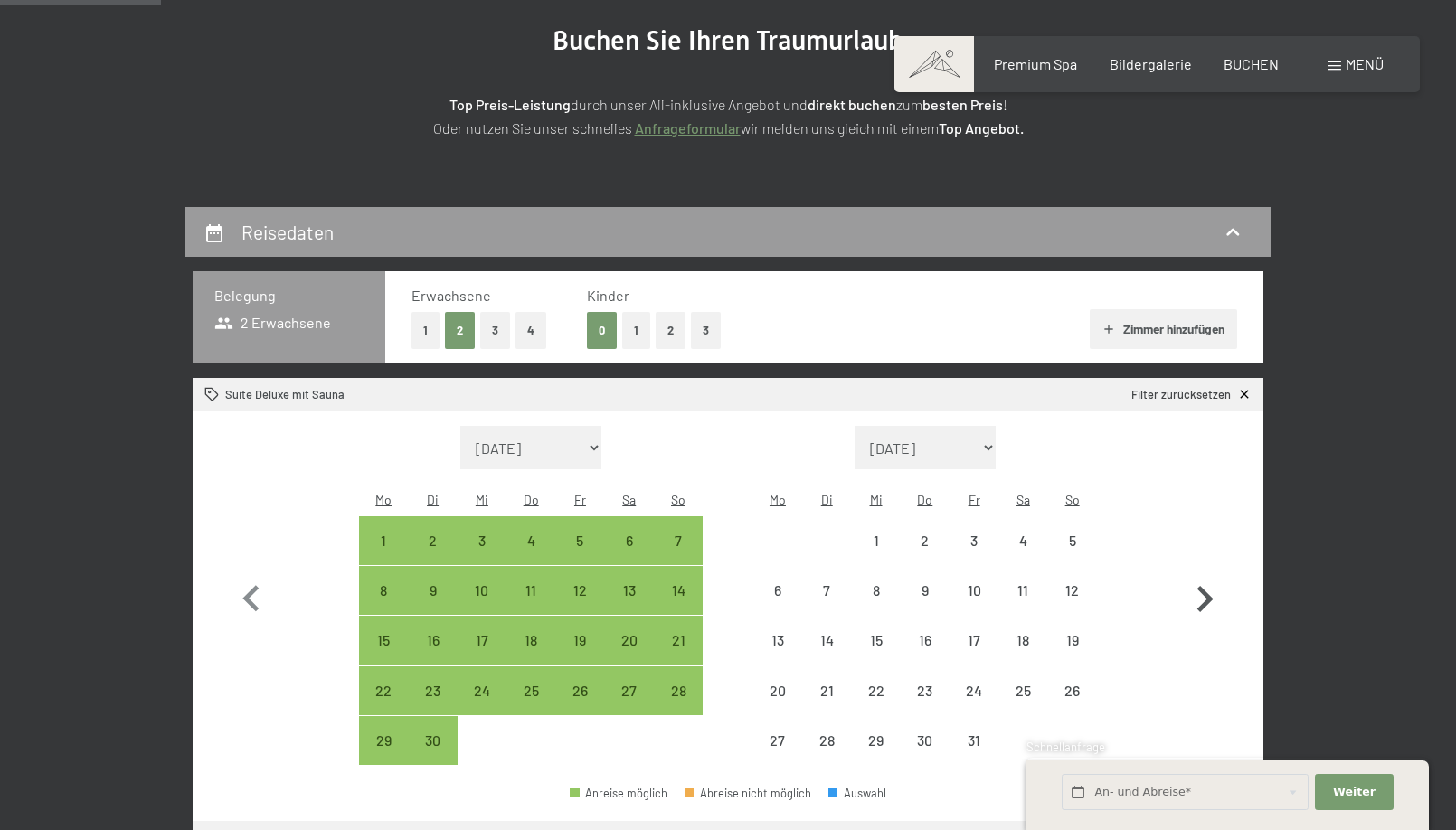
select select "2025-09-01"
select select "2025-10-01"
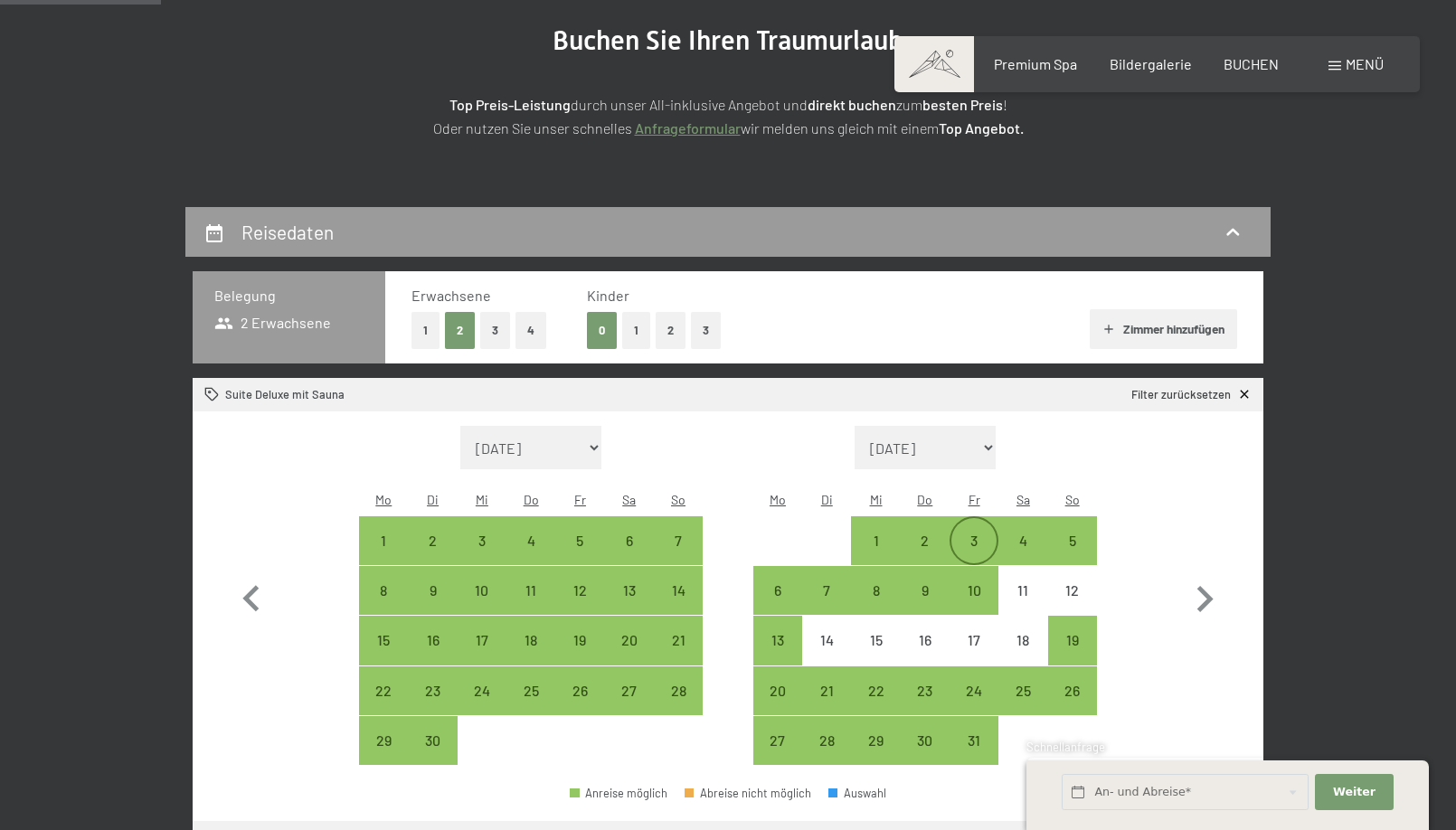
click at [976, 533] on div "3" at bounding box center [974, 556] width 45 height 45
select select "2025-09-01"
select select "2025-10-01"
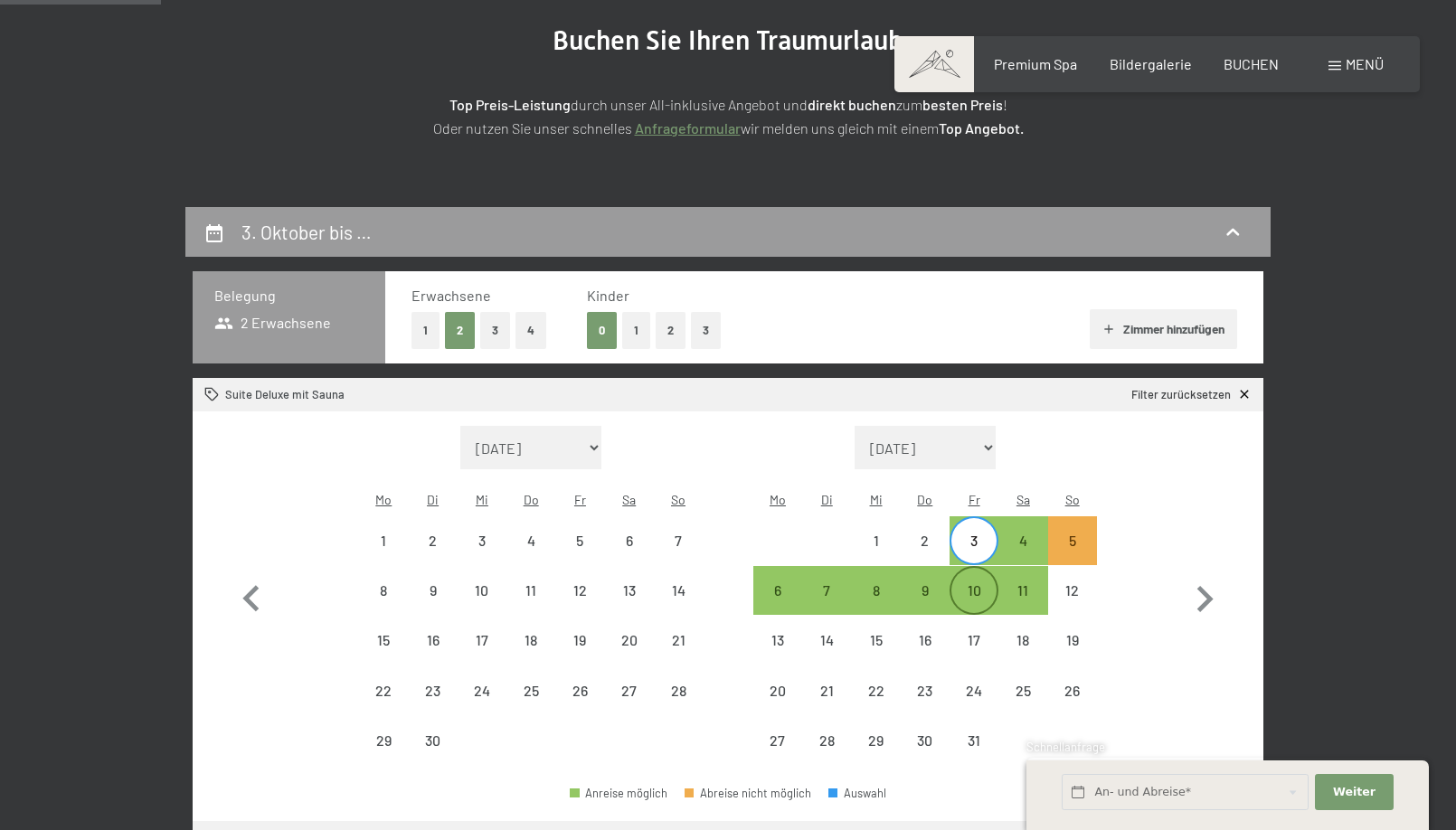
click at [975, 584] on div "10" at bounding box center [974, 606] width 45 height 45
select select "2025-09-01"
select select "2025-10-01"
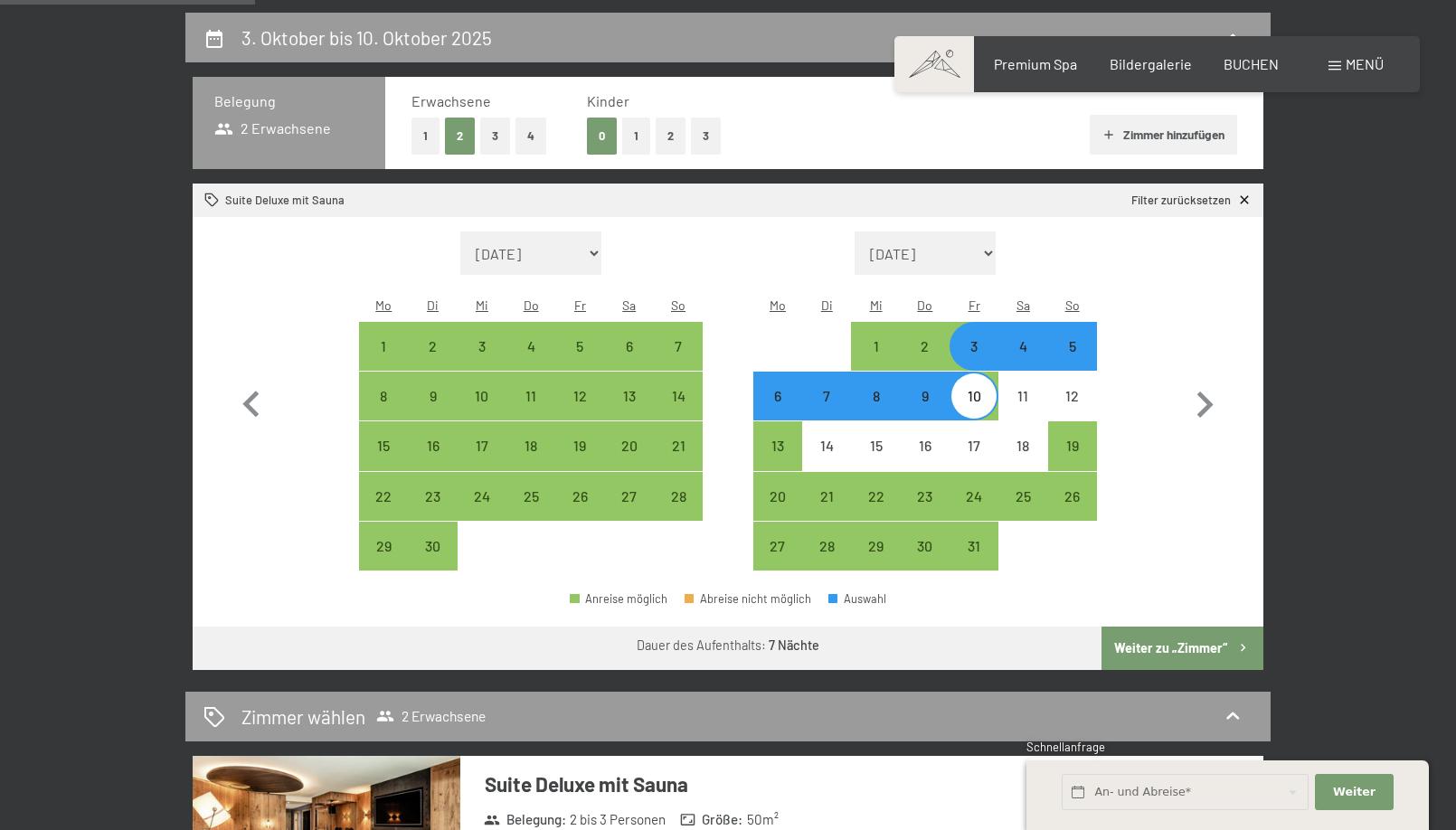
scroll to position [437, 0]
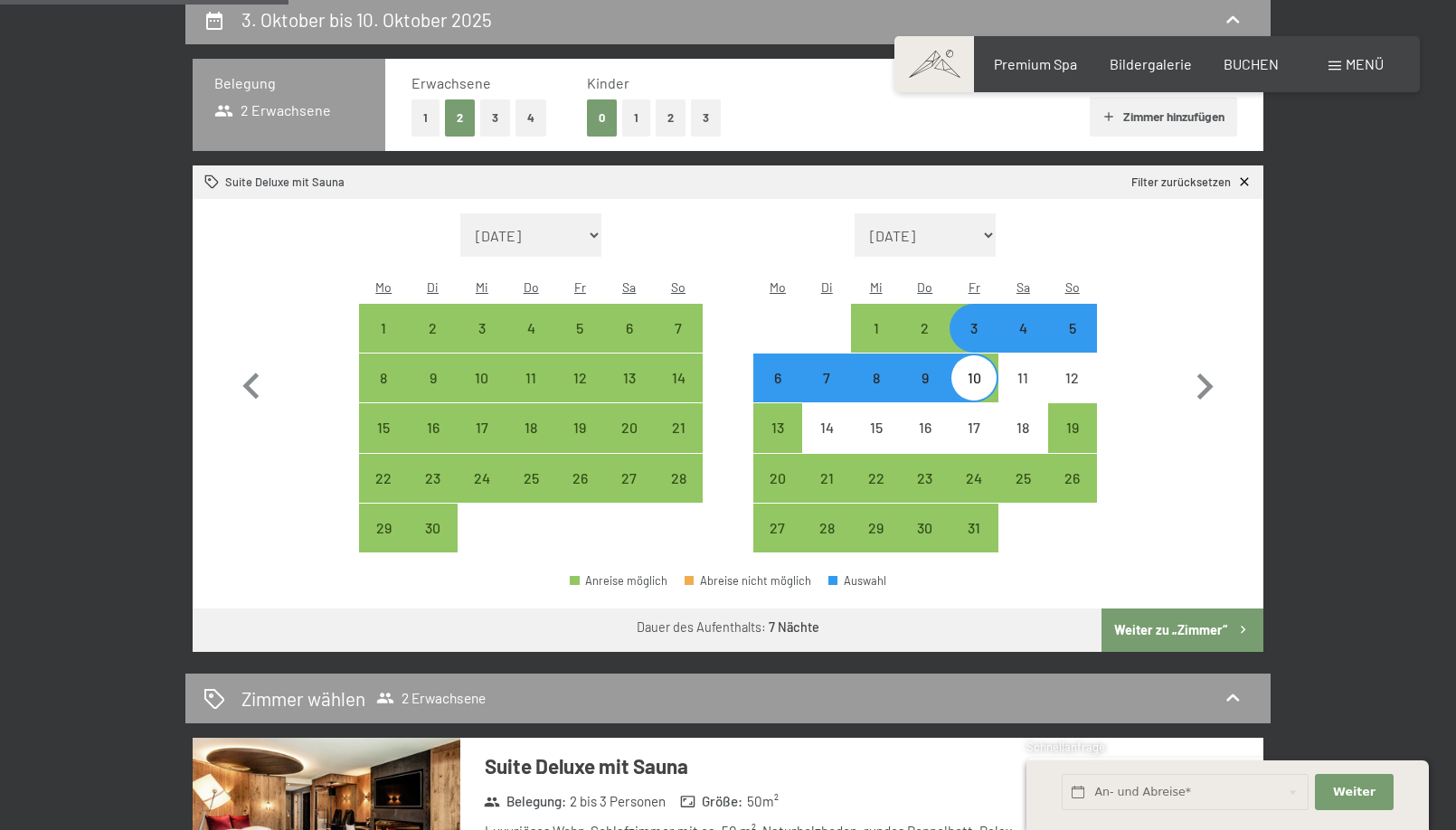
click at [1165, 609] on button "Weiter zu „Zimmer“" at bounding box center [1183, 630] width 162 height 43
select select "2025-09-01"
select select "2025-10-01"
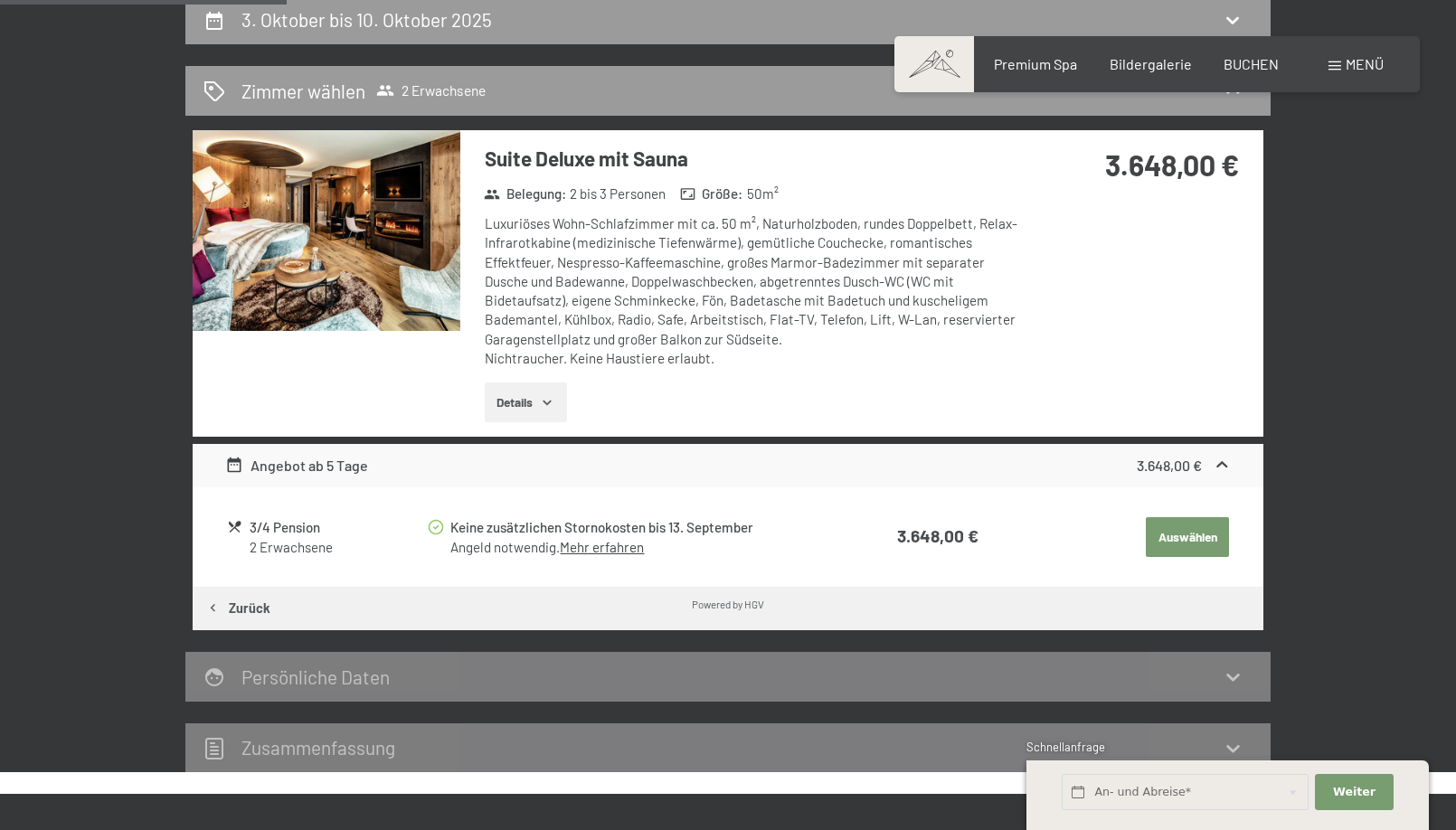
scroll to position [430, 0]
